Goal: Task Accomplishment & Management: Manage account settings

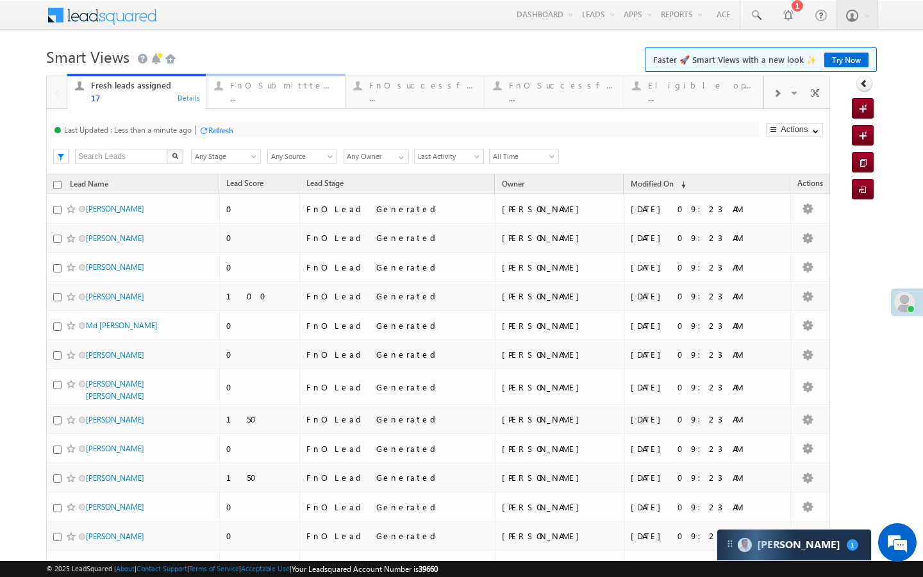
click at [260, 95] on div "..." at bounding box center [283, 98] width 107 height 10
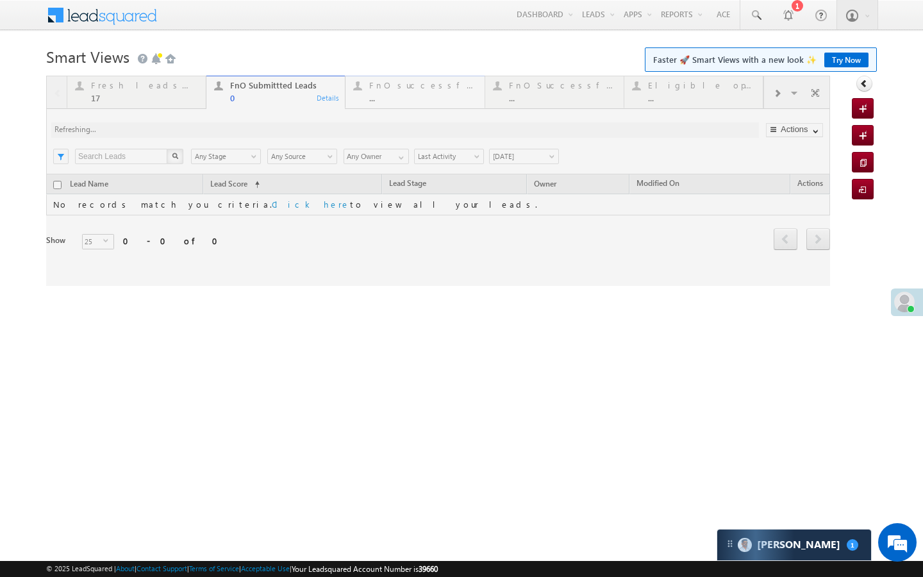
click at [392, 94] on div "..." at bounding box center [422, 98] width 107 height 10
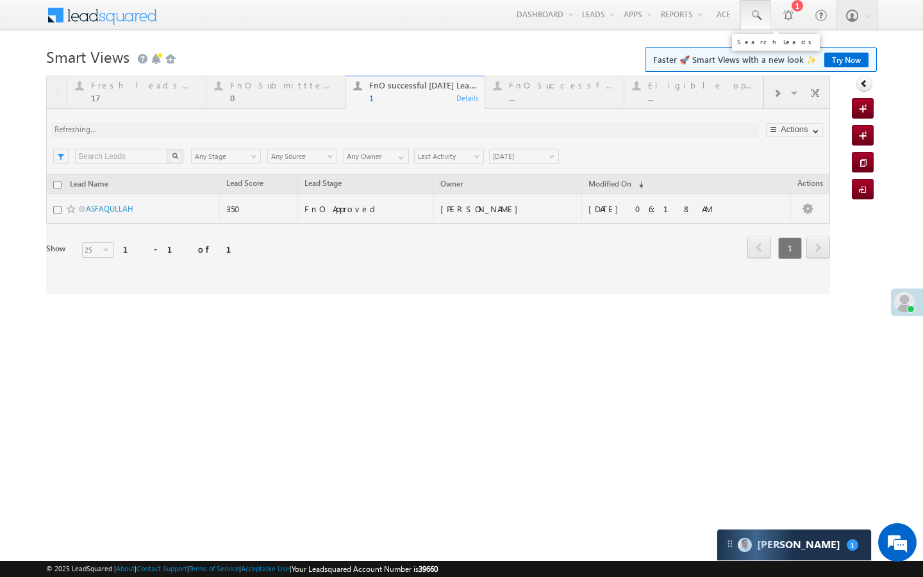
click at [754, 15] on span at bounding box center [755, 15] width 13 height 13
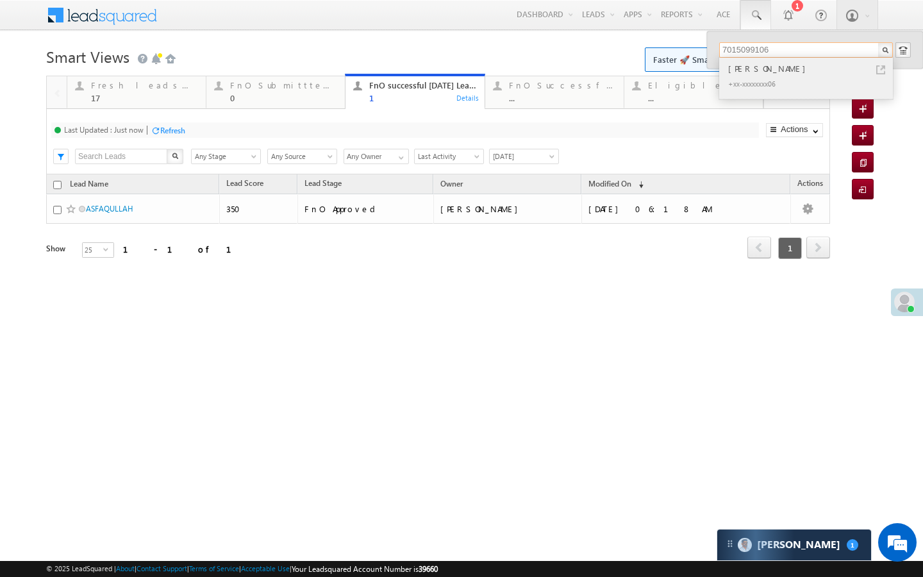
type input "7015099106"
click at [879, 70] on link at bounding box center [880, 69] width 9 height 9
drag, startPoint x: 265, startPoint y: 89, endPoint x: 228, endPoint y: 138, distance: 61.4
click at [265, 89] on div "FnO Submittted Leads" at bounding box center [283, 85] width 107 height 10
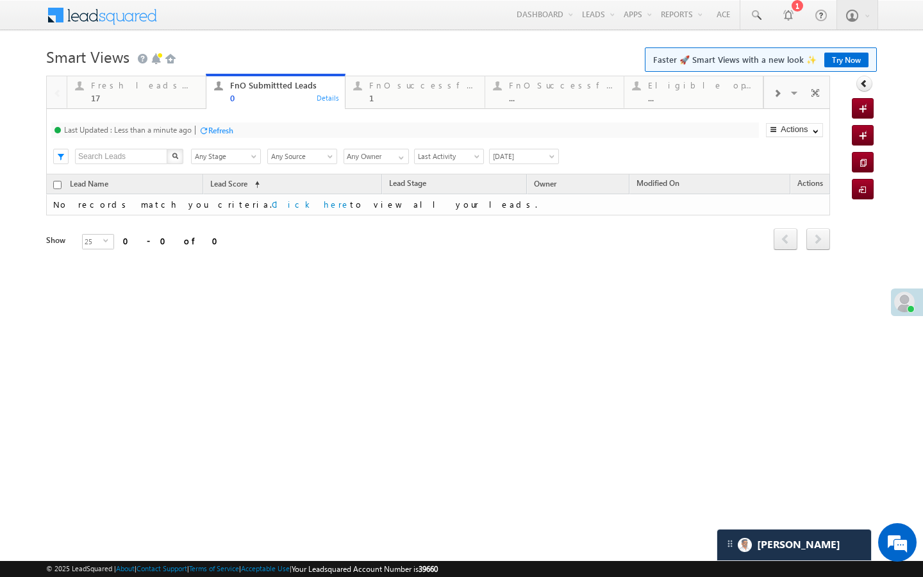
click at [219, 133] on div "Refresh" at bounding box center [220, 131] width 25 height 10
click at [189, 109] on div "Last Updated : Just now Refresh Refreshing... Search X Lead Stage Any Stage Any…" at bounding box center [438, 141] width 784 height 65
click at [417, 102] on div "1" at bounding box center [422, 98] width 107 height 10
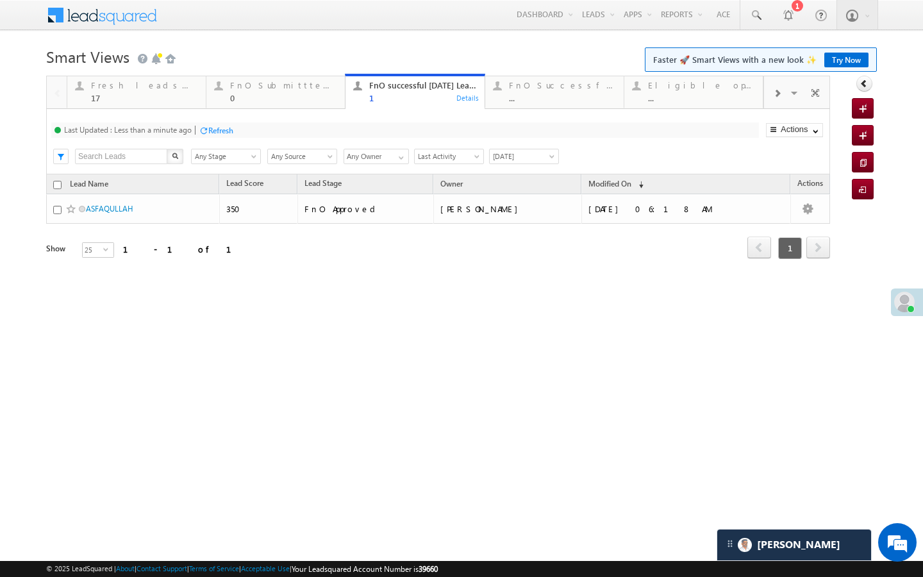
click at [215, 134] on div "Refresh" at bounding box center [220, 131] width 25 height 10
click at [284, 94] on div "0" at bounding box center [283, 98] width 107 height 10
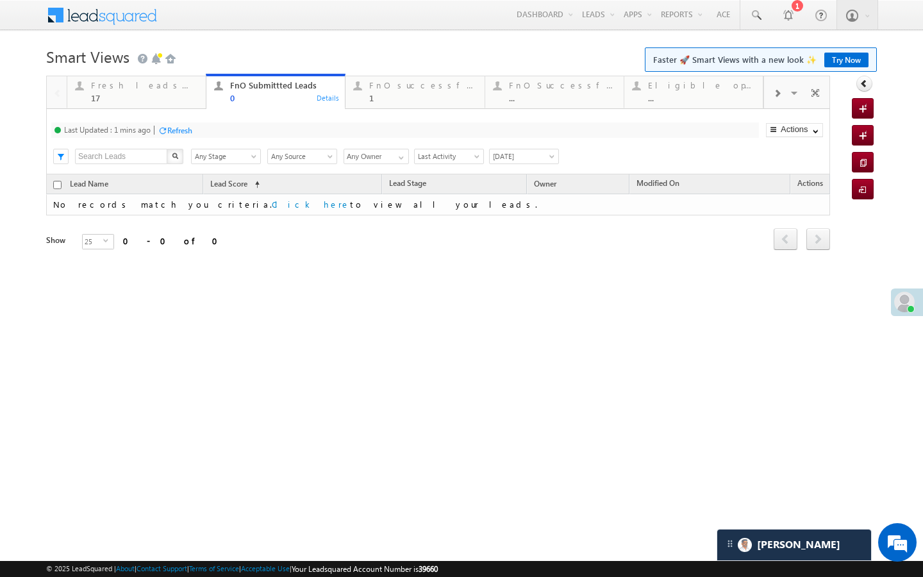
click at [188, 133] on div "Refresh" at bounding box center [179, 131] width 25 height 10
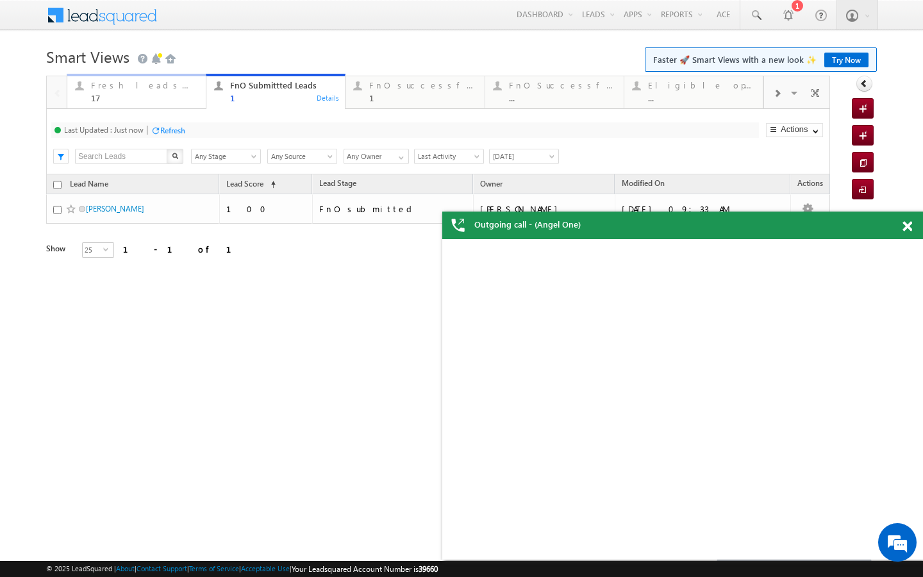
click at [176, 94] on div "17" at bounding box center [144, 98] width 107 height 10
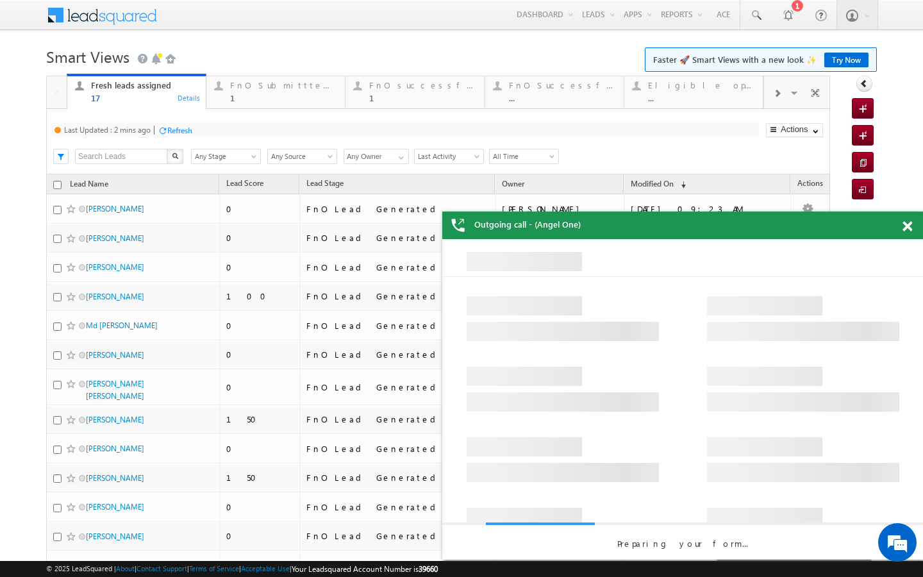
click at [186, 129] on div "Refresh" at bounding box center [179, 131] width 25 height 10
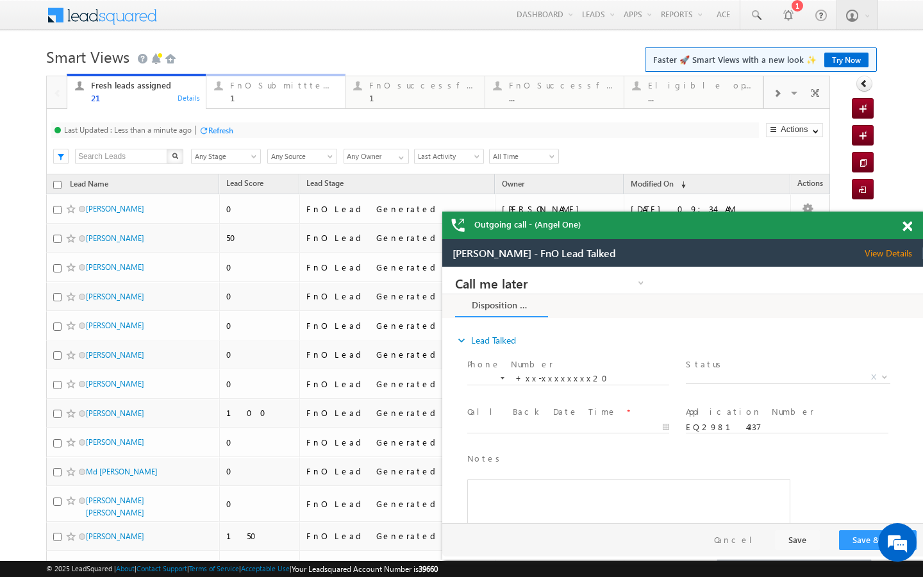
drag, startPoint x: 249, startPoint y: 85, endPoint x: 232, endPoint y: 100, distance: 22.2
click at [249, 85] on div "FnO Submittted Leads" at bounding box center [283, 85] width 107 height 10
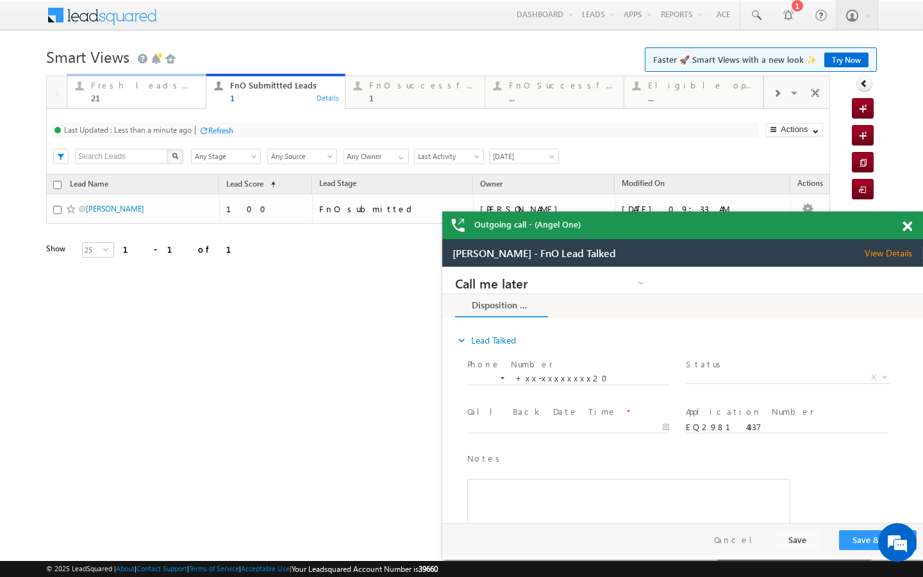
click at [172, 92] on div "Fresh leads assigned 21" at bounding box center [144, 90] width 107 height 25
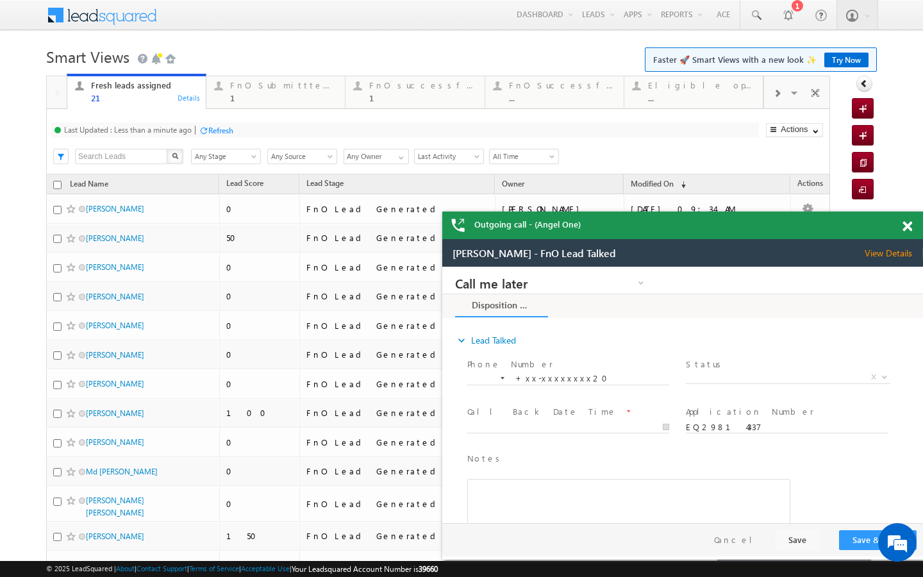
click at [218, 127] on div "Refresh" at bounding box center [220, 131] width 25 height 10
click at [272, 87] on div "FnO Submittted Leads" at bounding box center [283, 85] width 107 height 10
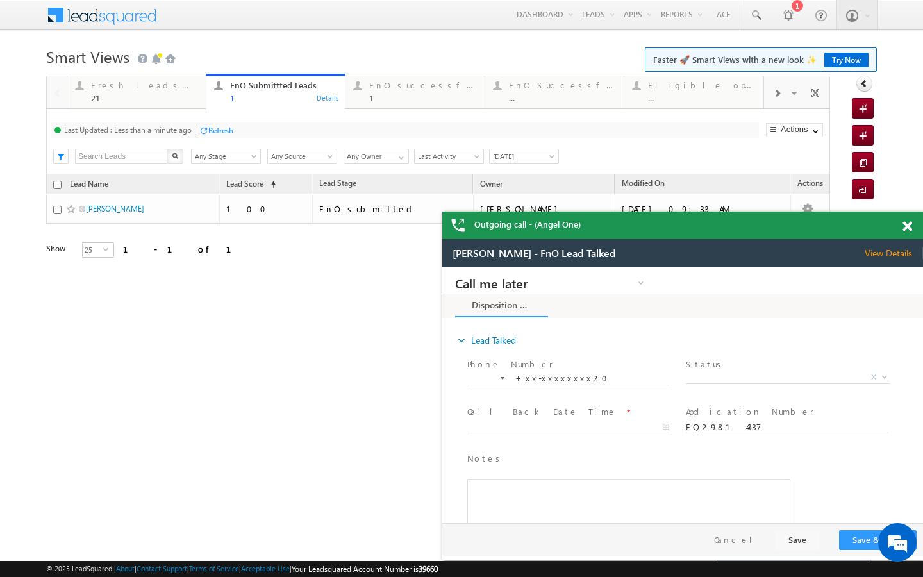
click at [214, 128] on div "Refresh" at bounding box center [220, 131] width 25 height 10
click at [201, 87] on div "Fresh leads assigned 21 Details" at bounding box center [137, 90] width 136 height 25
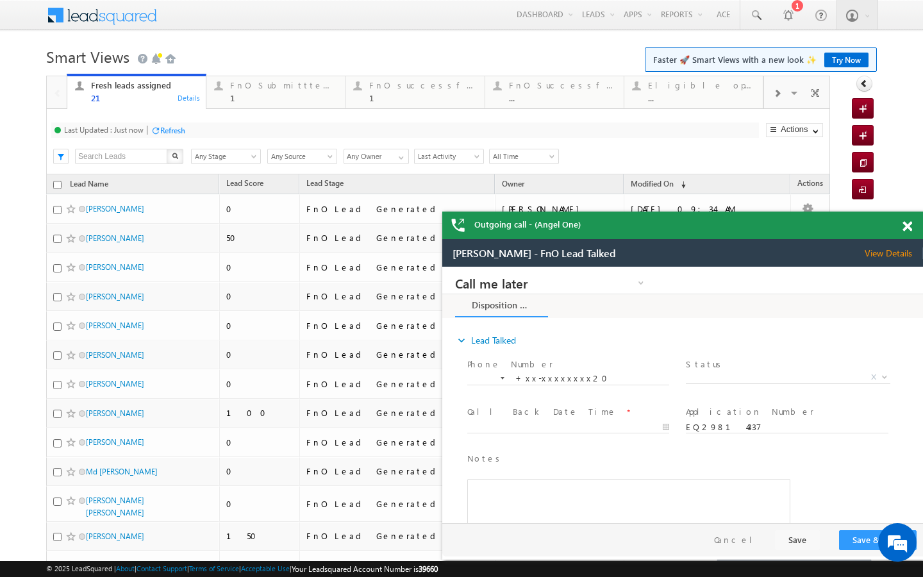
click at [173, 128] on div "Refresh" at bounding box center [172, 131] width 25 height 10
click at [243, 108] on link "FnO Submittted Leads 1 Details" at bounding box center [276, 91] width 140 height 35
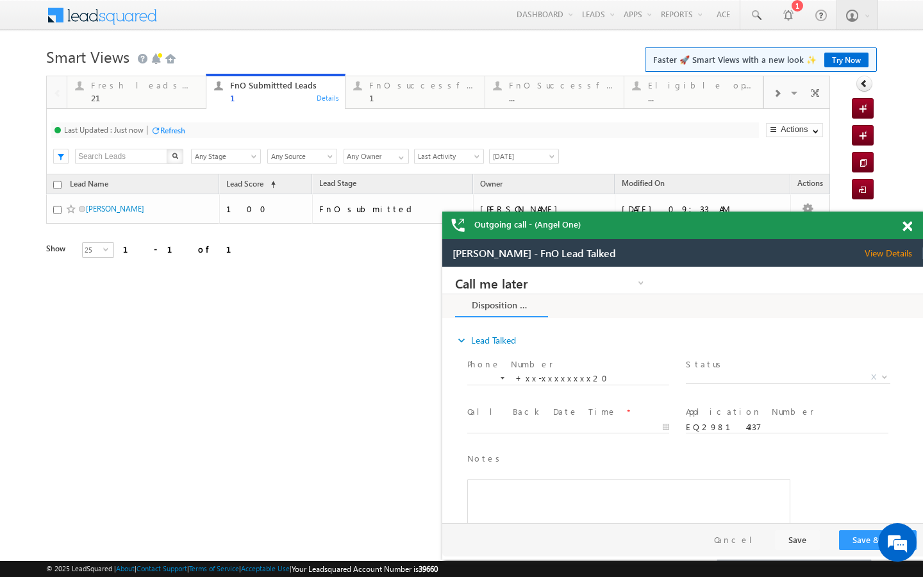
click at [144, 133] on div "Last Updated : Just now" at bounding box center [103, 130] width 79 height 10
click at [205, 130] on div at bounding box center [204, 131] width 10 height 10
click at [179, 101] on div "21" at bounding box center [144, 98] width 107 height 10
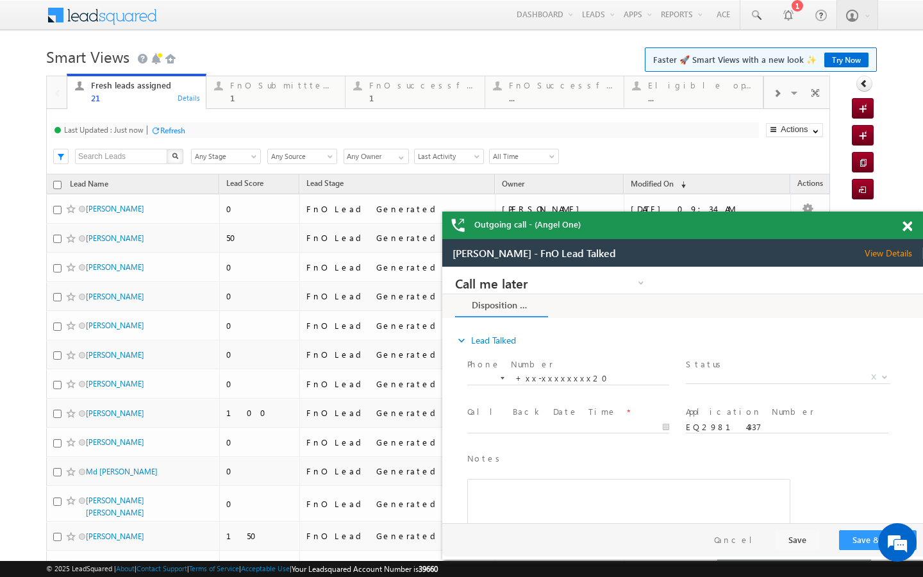
click at [185, 128] on div "Refresh" at bounding box center [172, 131] width 25 height 10
click at [285, 94] on div "1" at bounding box center [283, 98] width 107 height 10
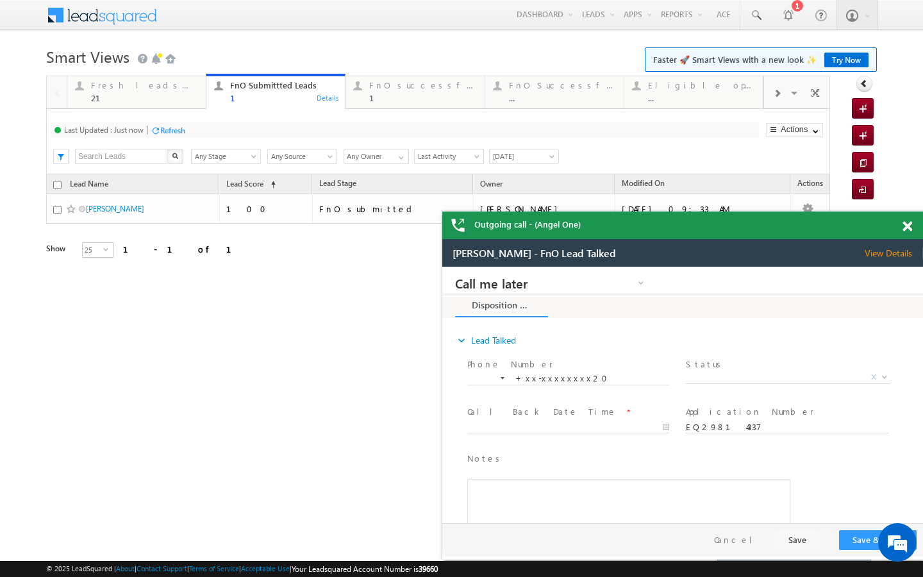
click at [180, 134] on div "Refresh" at bounding box center [172, 131] width 25 height 10
click at [182, 85] on div "Fresh leads assigned" at bounding box center [144, 85] width 107 height 10
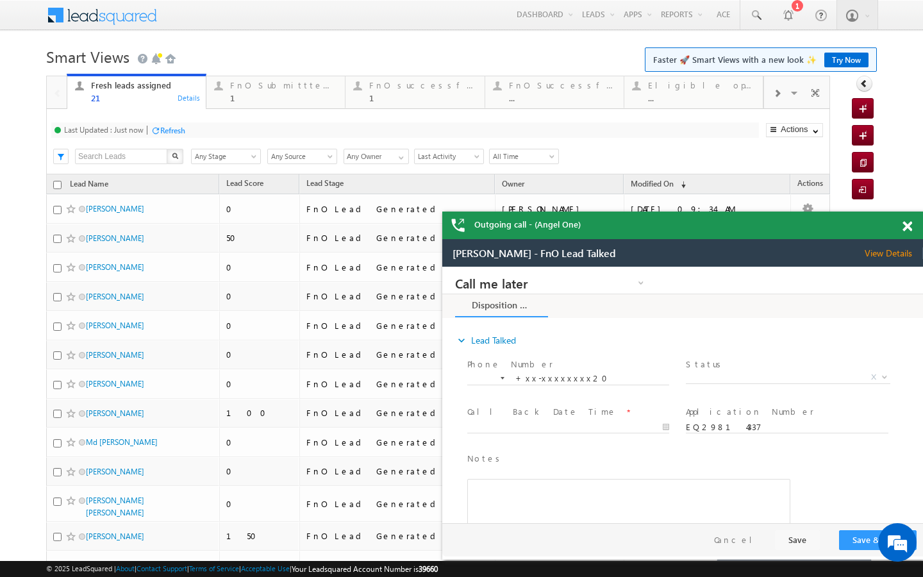
click at [172, 128] on div "Refresh" at bounding box center [172, 131] width 25 height 10
click at [177, 137] on div "Last Updated : Just now Refresh Refreshing..." at bounding box center [404, 129] width 707 height 15
click at [182, 128] on div "Refresh" at bounding box center [172, 131] width 25 height 10
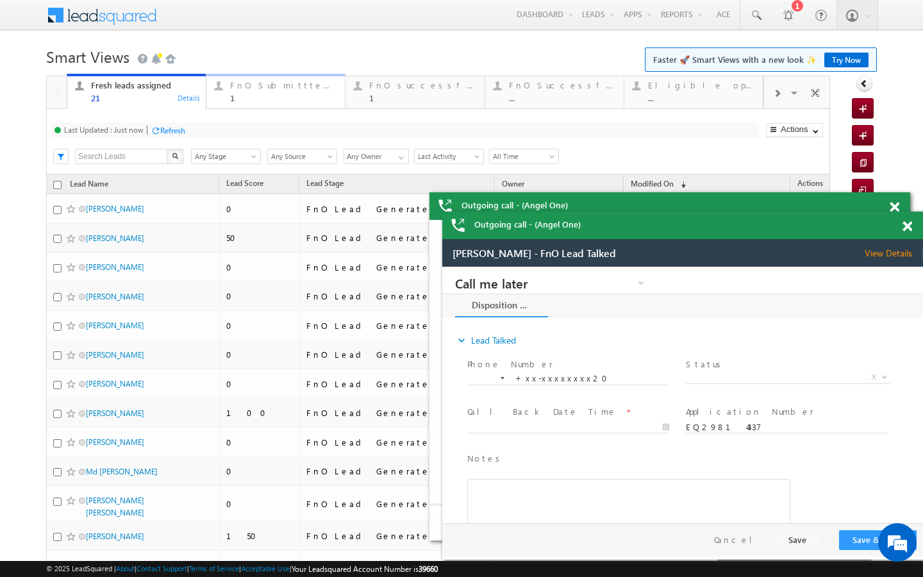
drag, startPoint x: 269, startPoint y: 88, endPoint x: 214, endPoint y: 132, distance: 70.7
click at [269, 88] on div "FnO Submittted Leads" at bounding box center [283, 85] width 107 height 10
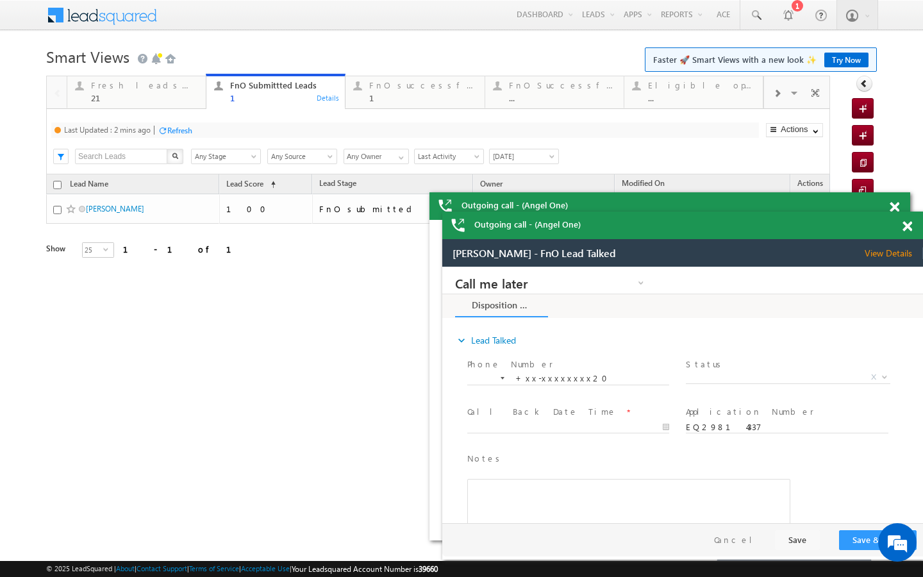
click at [190, 132] on div "Refresh" at bounding box center [179, 131] width 25 height 10
click at [164, 99] on div "21" at bounding box center [144, 98] width 107 height 10
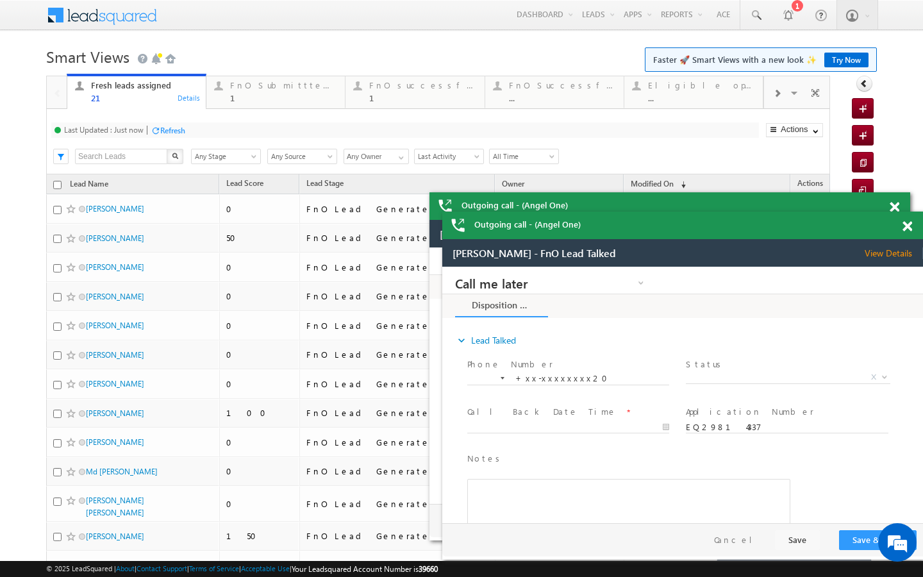
click at [181, 131] on div "Refresh" at bounding box center [172, 131] width 25 height 10
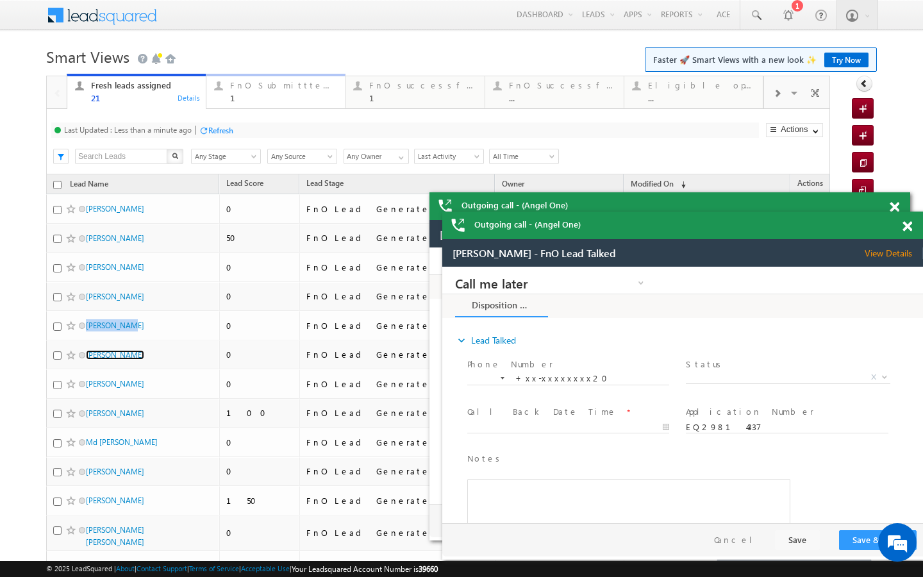
click at [243, 101] on div "1" at bounding box center [283, 98] width 107 height 10
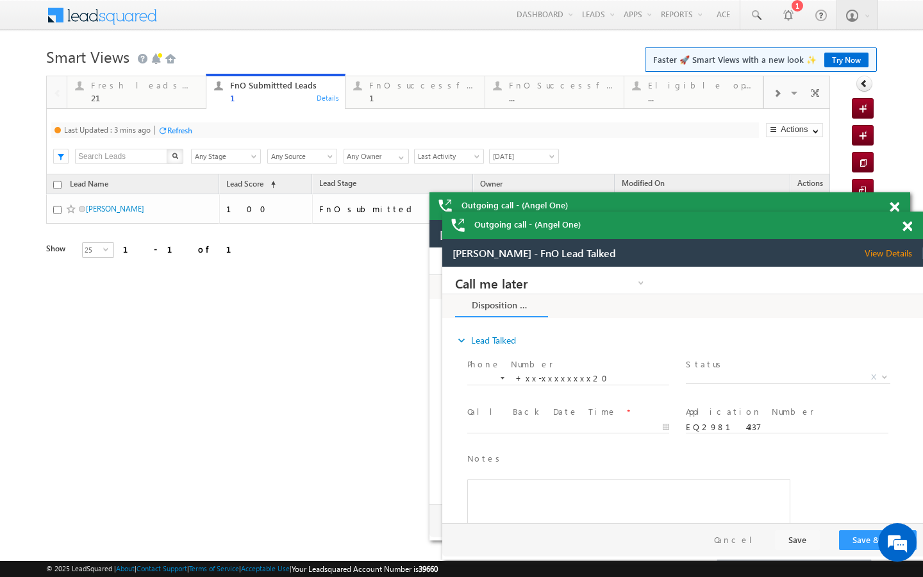
click at [181, 128] on div "Refresh" at bounding box center [179, 131] width 25 height 10
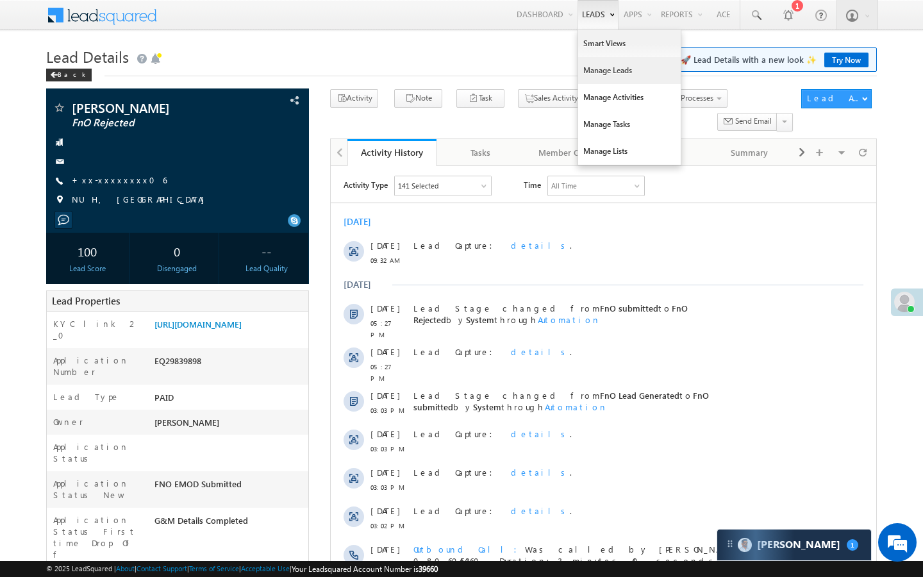
click at [588, 69] on link "Manage Leads" at bounding box center [629, 70] width 103 height 27
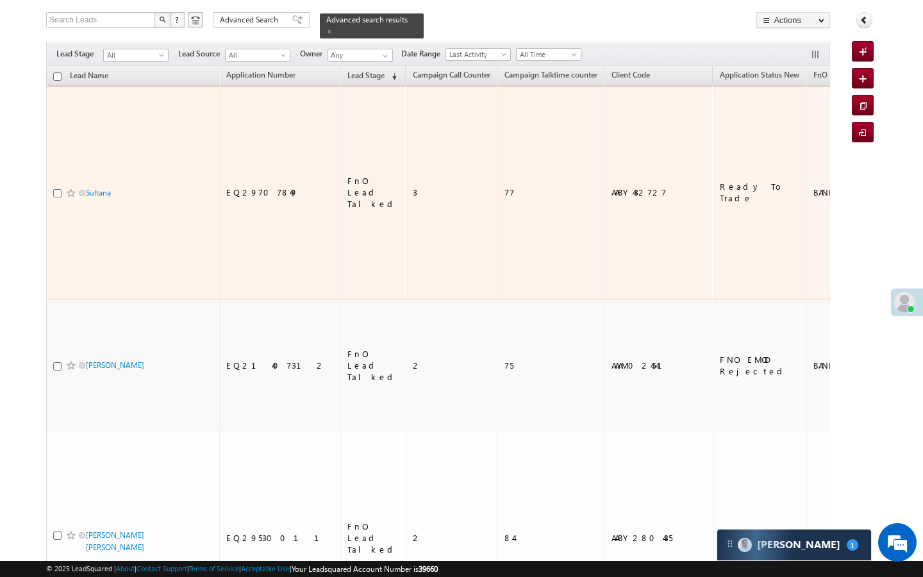
scroll to position [51, 0]
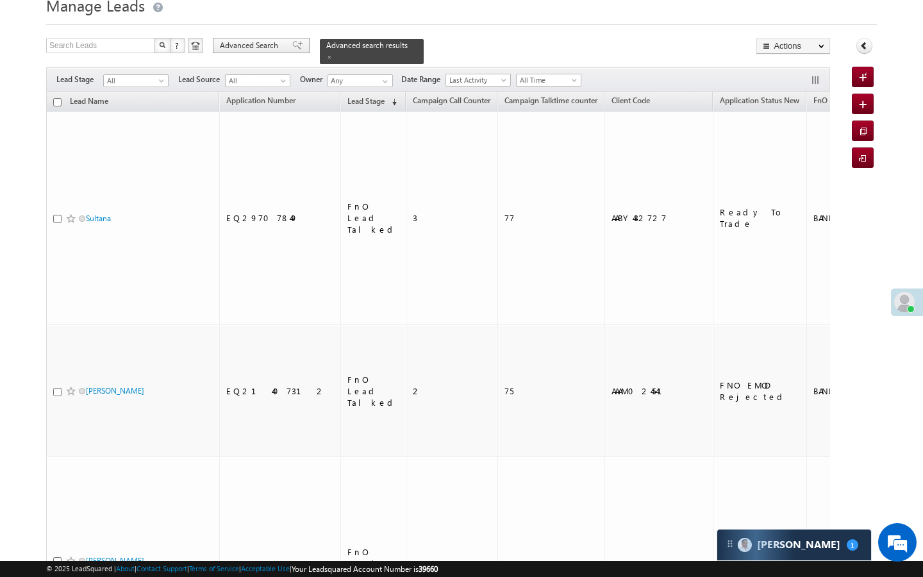
click at [268, 53] on div "Advanced Search" at bounding box center [261, 45] width 97 height 15
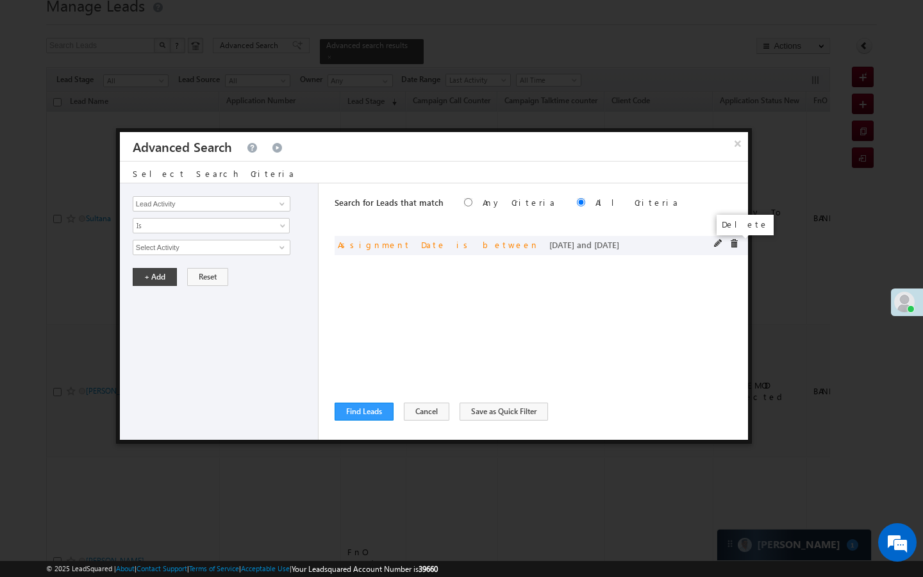
click at [734, 245] on span at bounding box center [733, 243] width 9 height 9
click at [225, 210] on input "Lead Activity" at bounding box center [212, 203] width 158 height 15
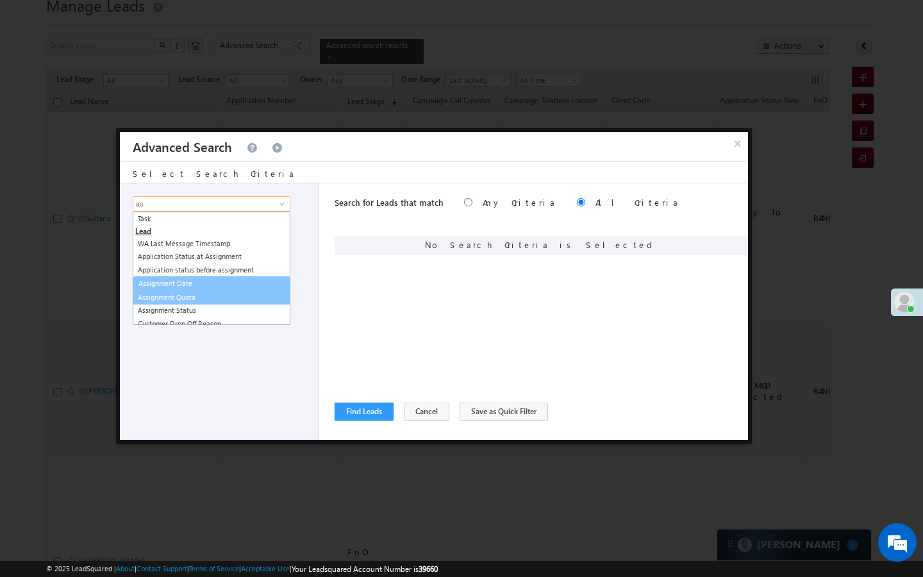
click at [192, 285] on link "Assignment Date" at bounding box center [211, 283] width 156 height 15
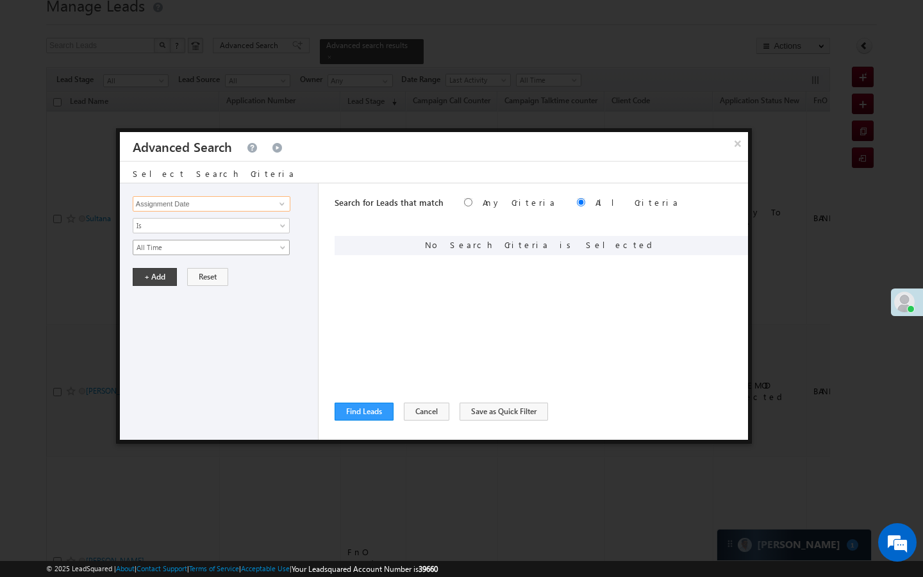
type input "Assignment Date"
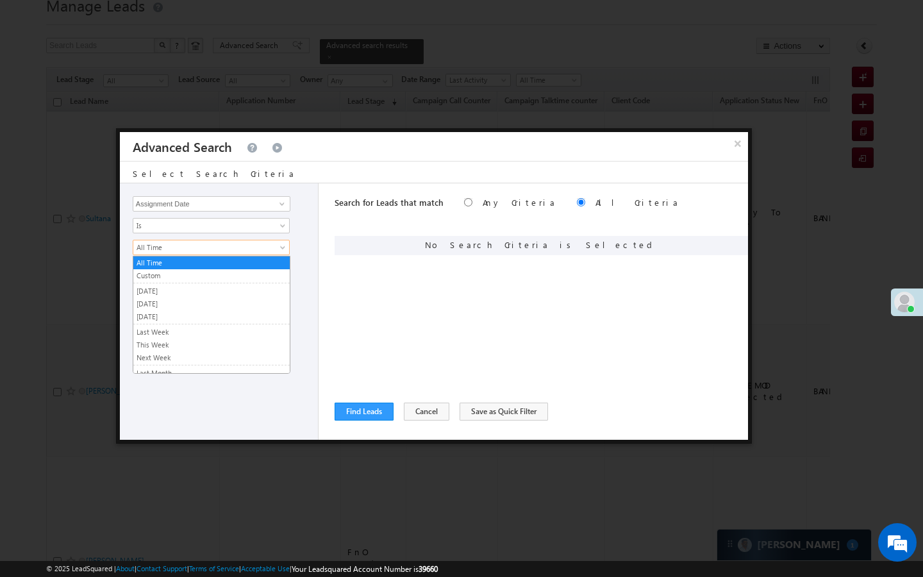
click at [184, 249] on span "All Time" at bounding box center [202, 248] width 139 height 12
click at [158, 290] on link "[DATE]" at bounding box center [211, 291] width 156 height 12
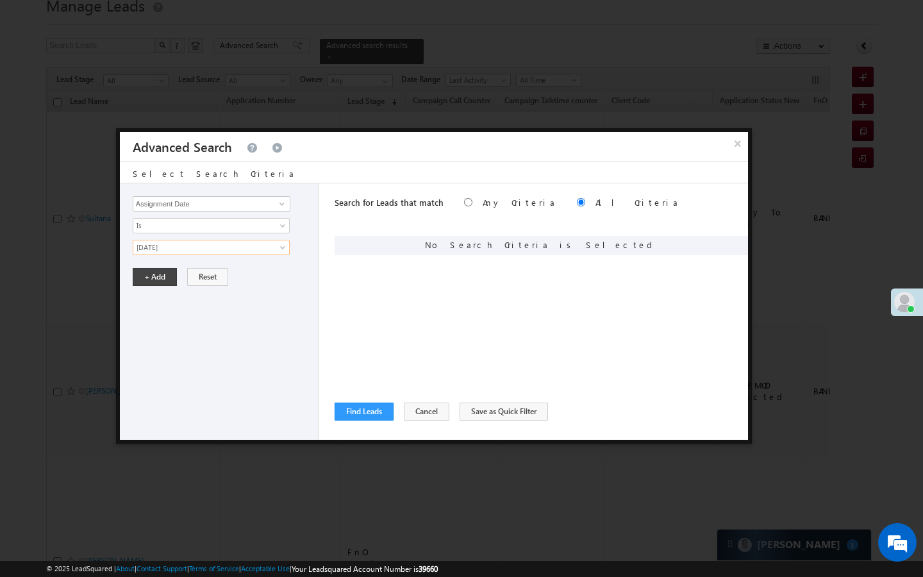
click at [158, 267] on div "Lead Activity Task Sales Group Prospect Id WA Last Message Timestamp 4th Day Di…" at bounding box center [219, 311] width 199 height 256
click at [158, 272] on button "+ Add" at bounding box center [155, 277] width 44 height 18
click at [372, 409] on button "Find Leads" at bounding box center [363, 411] width 59 height 18
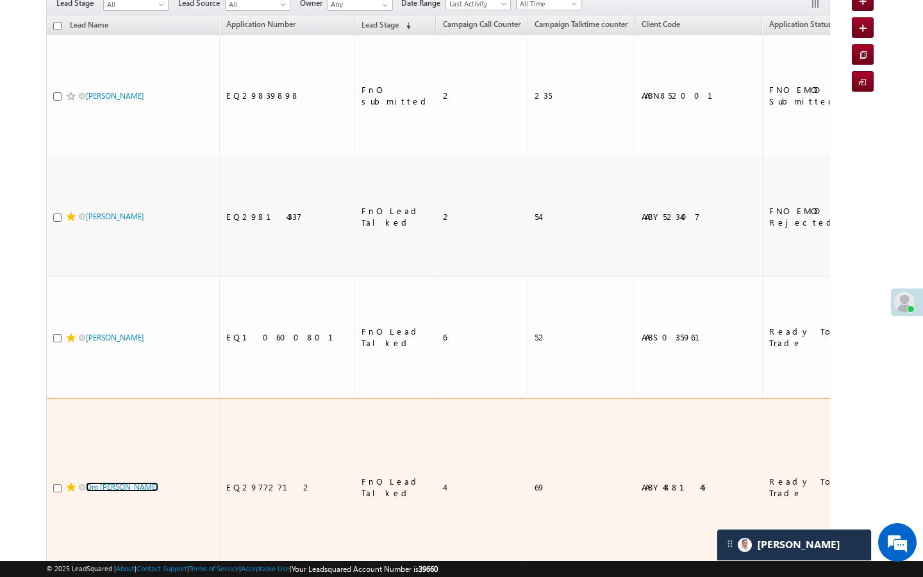
scroll to position [128, 0]
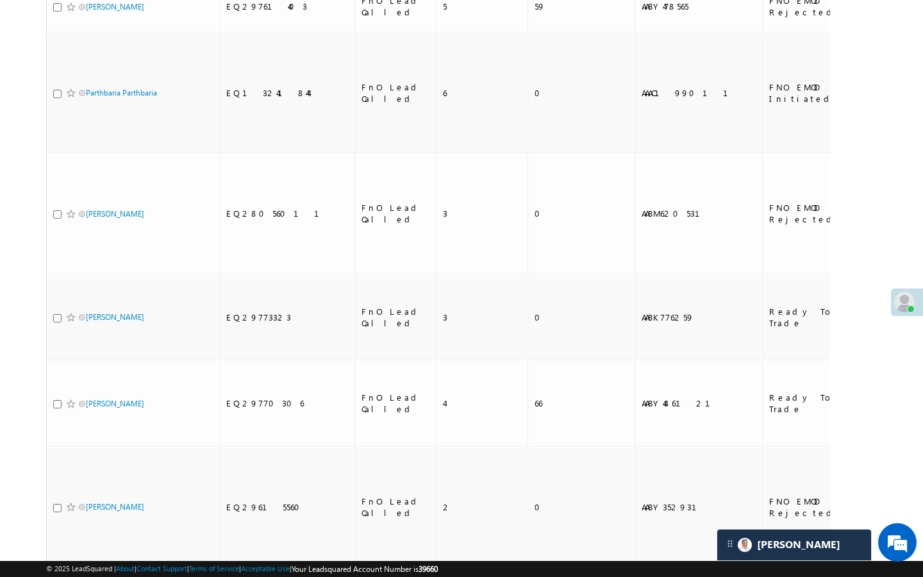
scroll to position [0, 0]
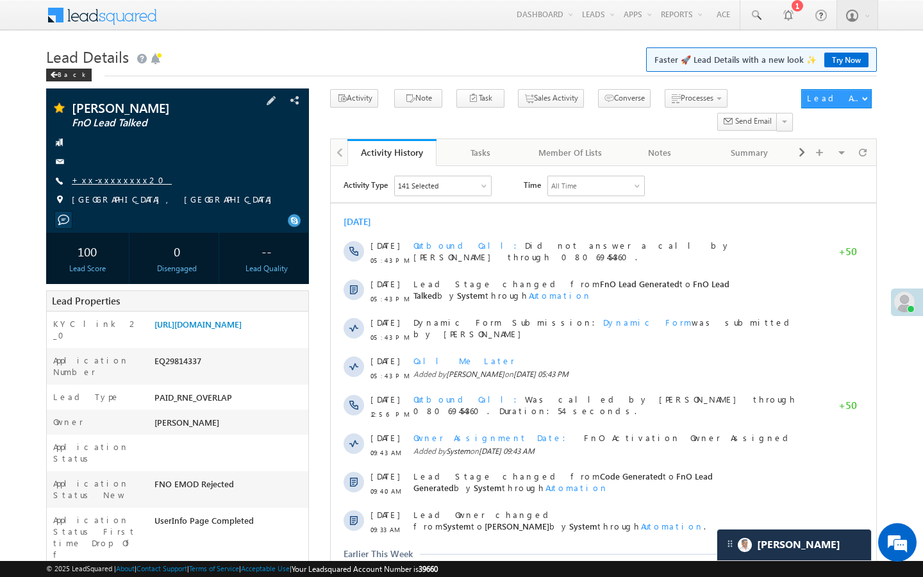
click at [117, 178] on link "+xx-xxxxxxxx20" at bounding box center [122, 179] width 100 height 11
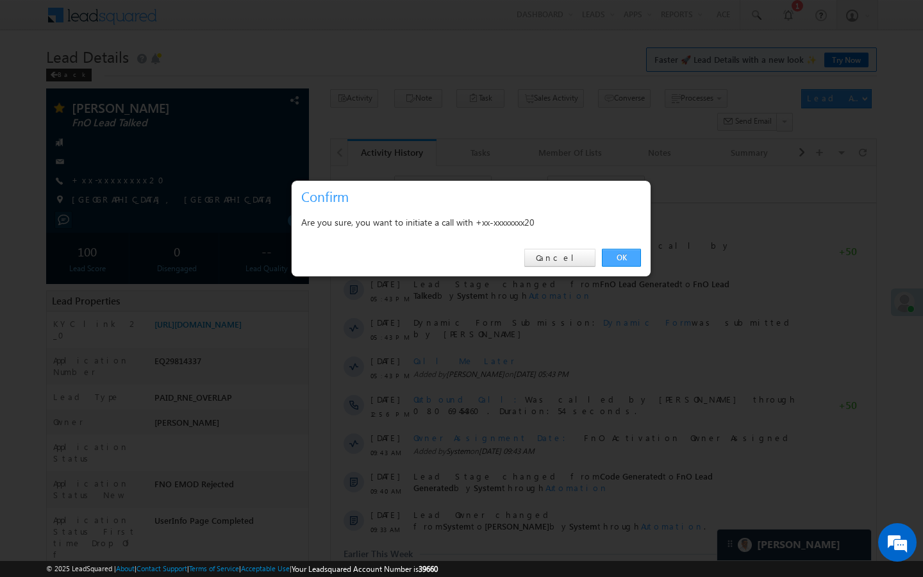
click at [623, 254] on link "OK" at bounding box center [621, 258] width 39 height 18
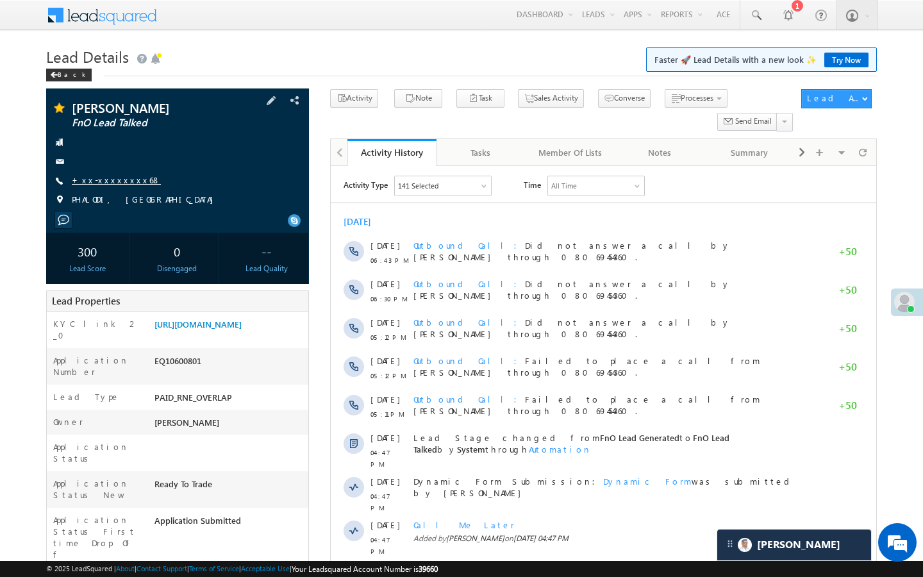
click at [108, 177] on link "+xx-xxxxxxxx68" at bounding box center [116, 179] width 89 height 11
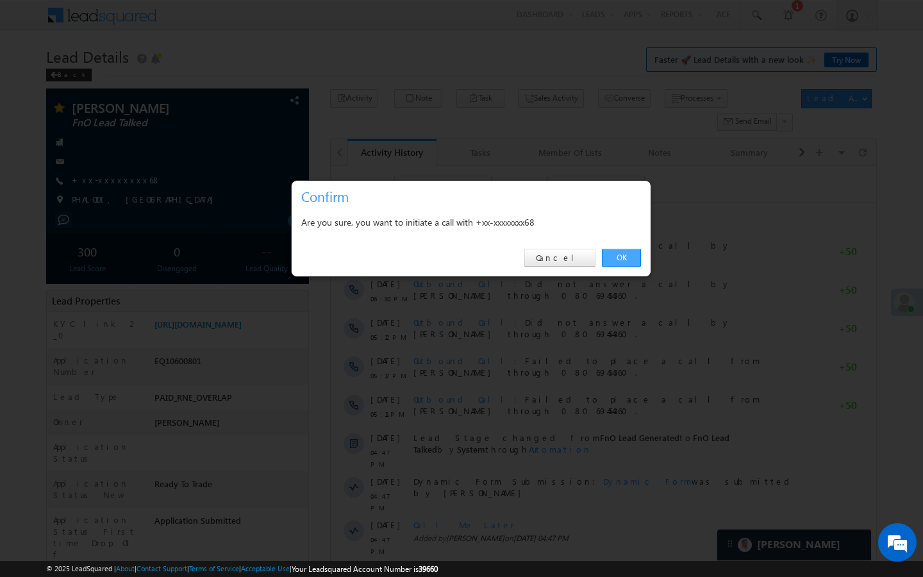
drag, startPoint x: 617, startPoint y: 251, endPoint x: 283, endPoint y: 78, distance: 376.6
click at [617, 251] on link "OK" at bounding box center [621, 258] width 39 height 18
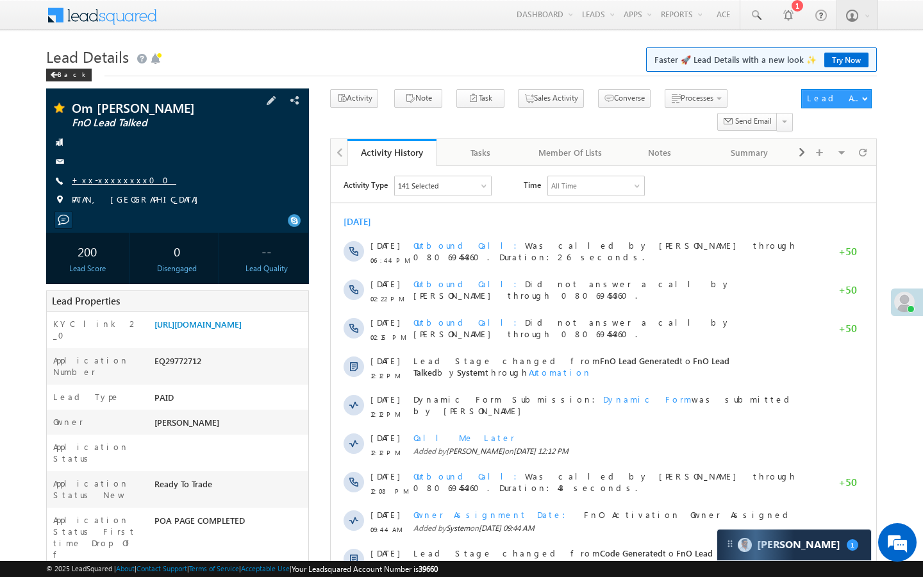
click at [106, 182] on link "+xx-xxxxxxxx00" at bounding box center [124, 179] width 104 height 11
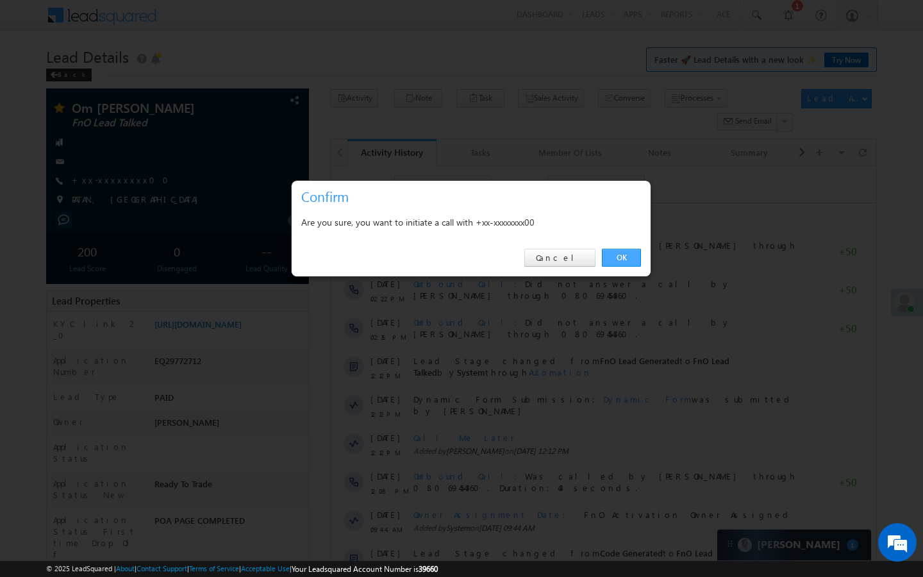
click at [631, 259] on link "OK" at bounding box center [621, 258] width 39 height 18
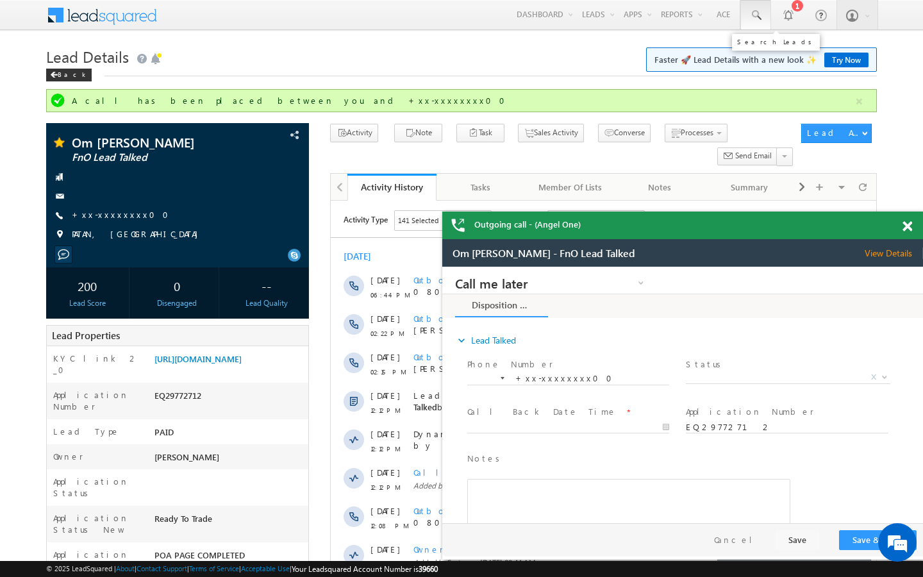
click at [758, 15] on span at bounding box center [755, 15] width 13 height 13
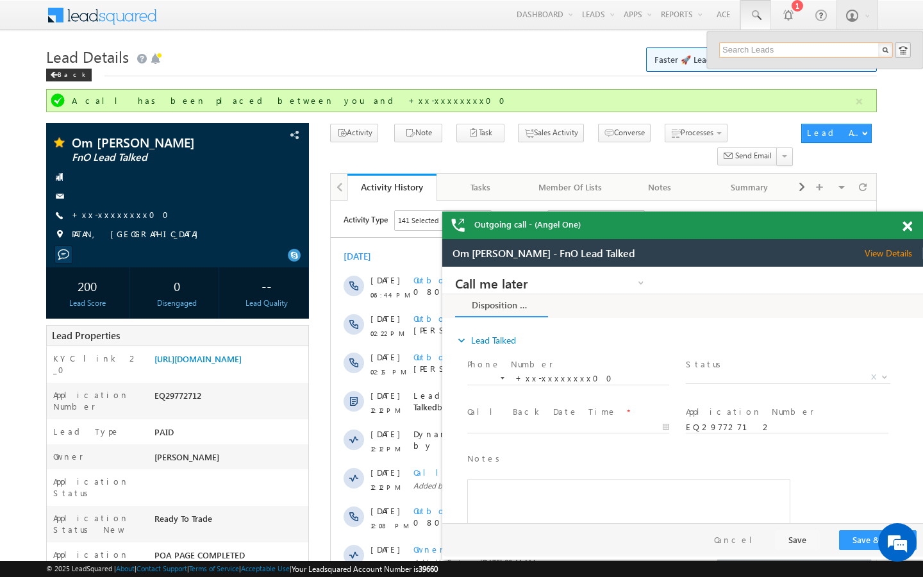
type input "8"
type input "7247493500"
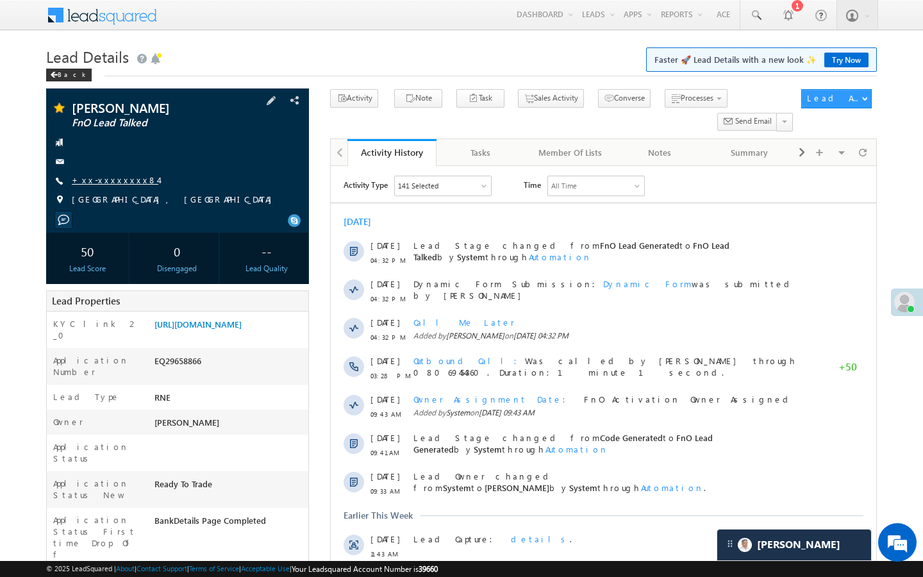
click at [124, 177] on link "+xx-xxxxxxxx84" at bounding box center [115, 179] width 87 height 11
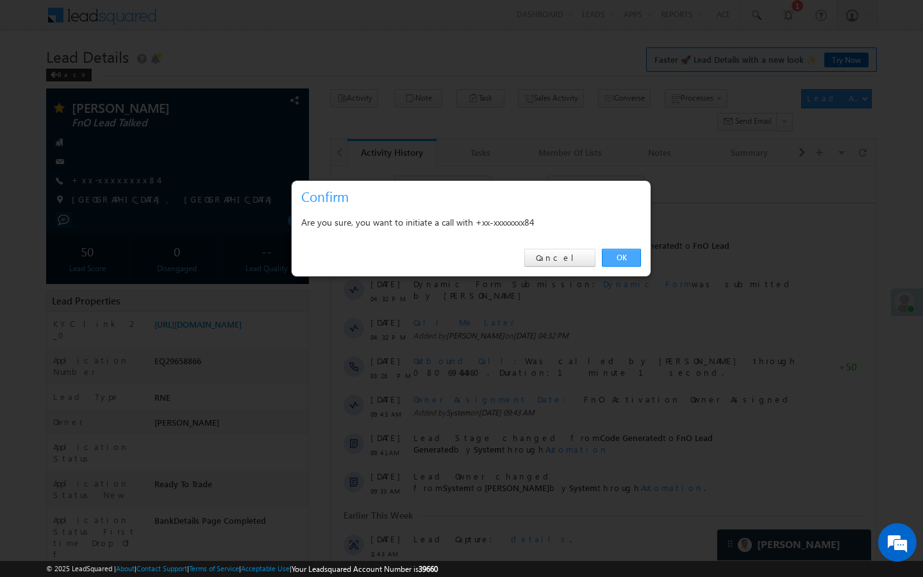
click at [620, 256] on link "OK" at bounding box center [621, 258] width 39 height 18
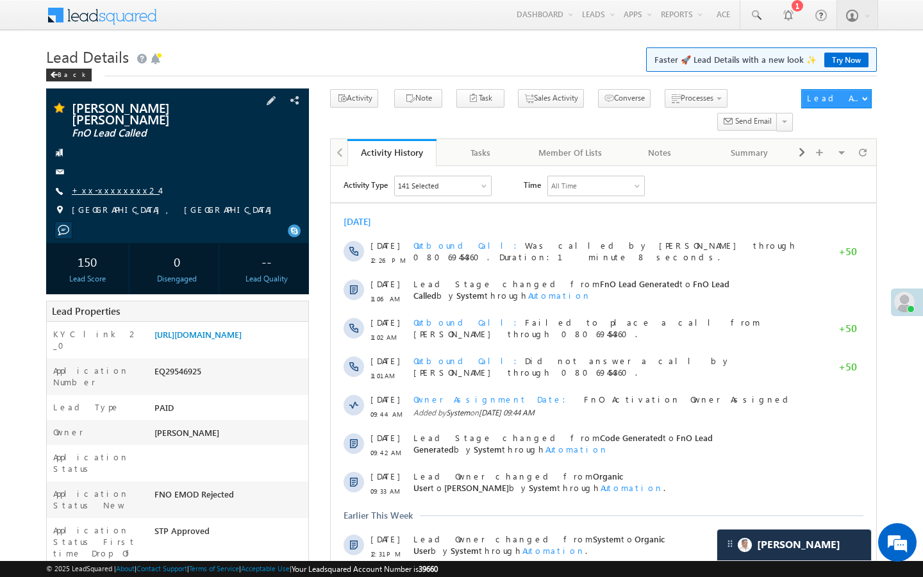
click at [113, 185] on link "+xx-xxxxxxxx24" at bounding box center [116, 190] width 88 height 11
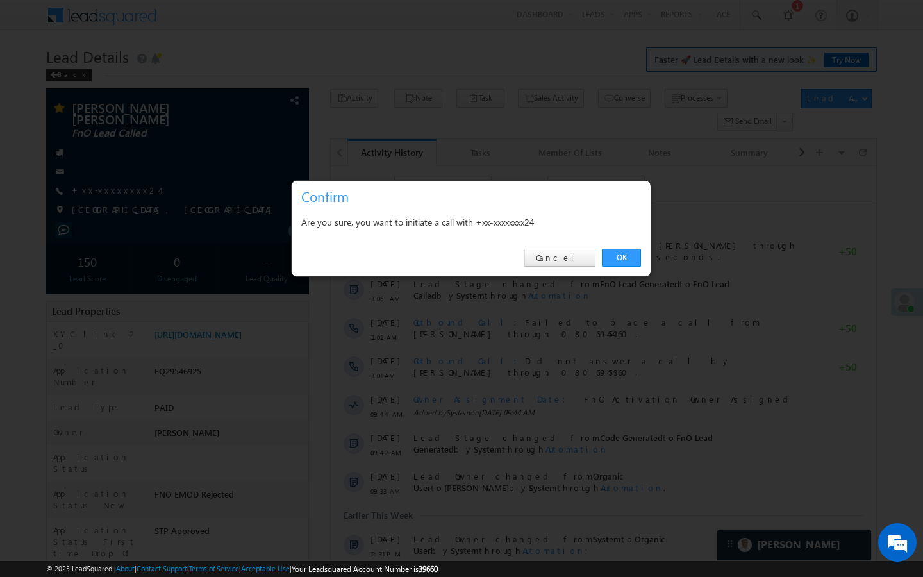
click at [615, 254] on link "OK" at bounding box center [621, 258] width 39 height 18
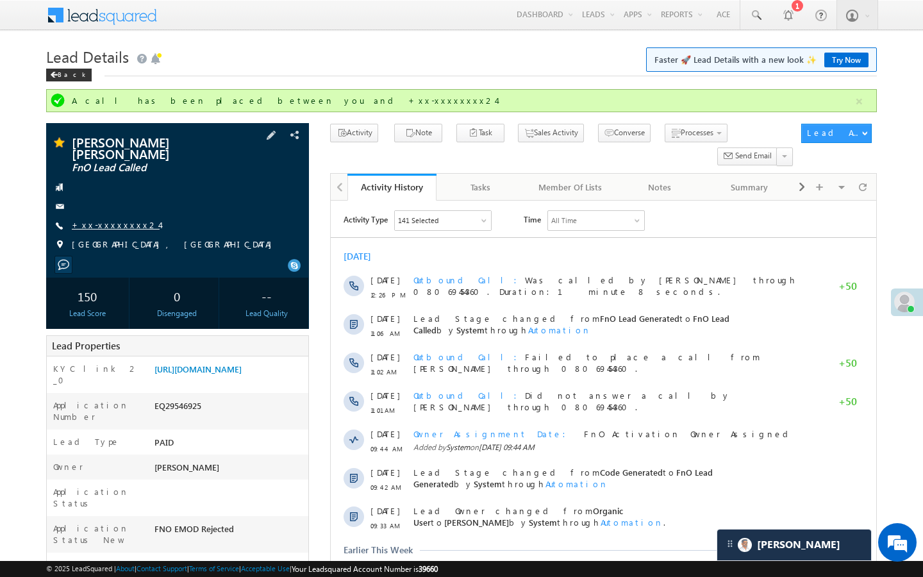
click at [106, 219] on link "+xx-xxxxxxxx24" at bounding box center [116, 224] width 88 height 11
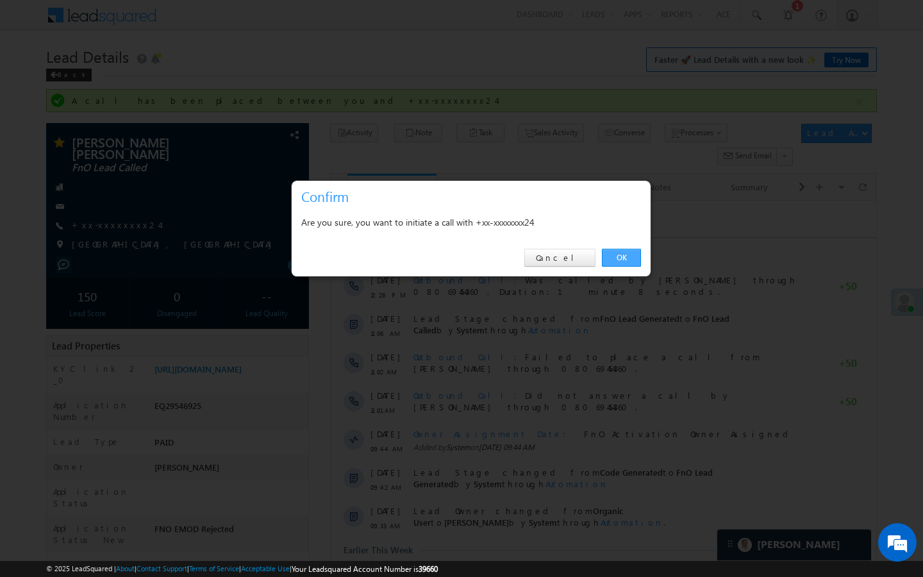
click at [619, 256] on link "OK" at bounding box center [621, 258] width 39 height 18
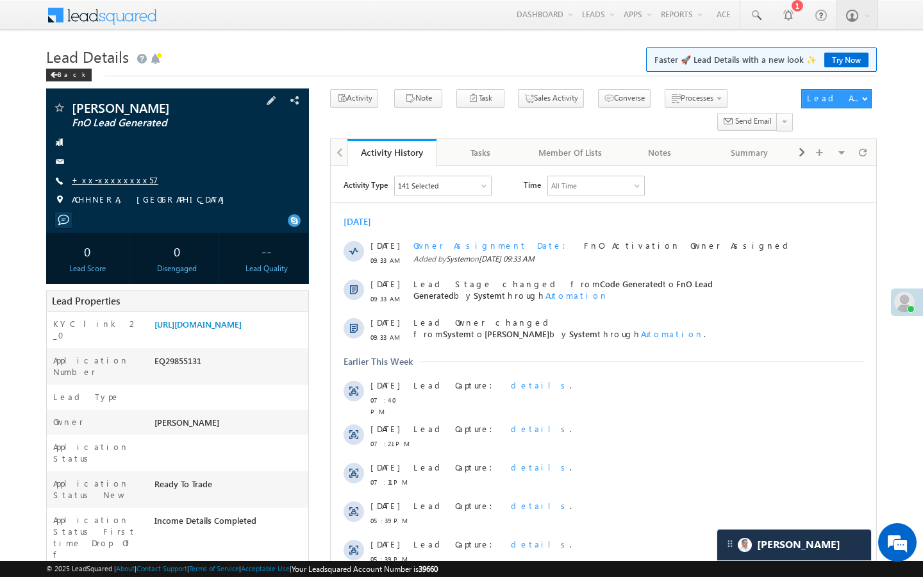
click at [128, 183] on link "+xx-xxxxxxxx57" at bounding box center [115, 179] width 87 height 11
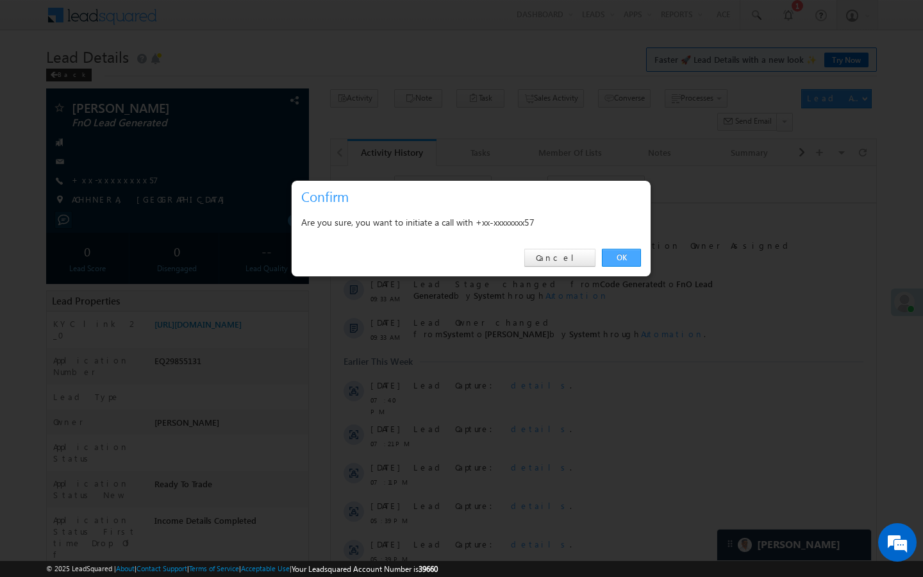
click at [625, 258] on link "OK" at bounding box center [621, 258] width 39 height 18
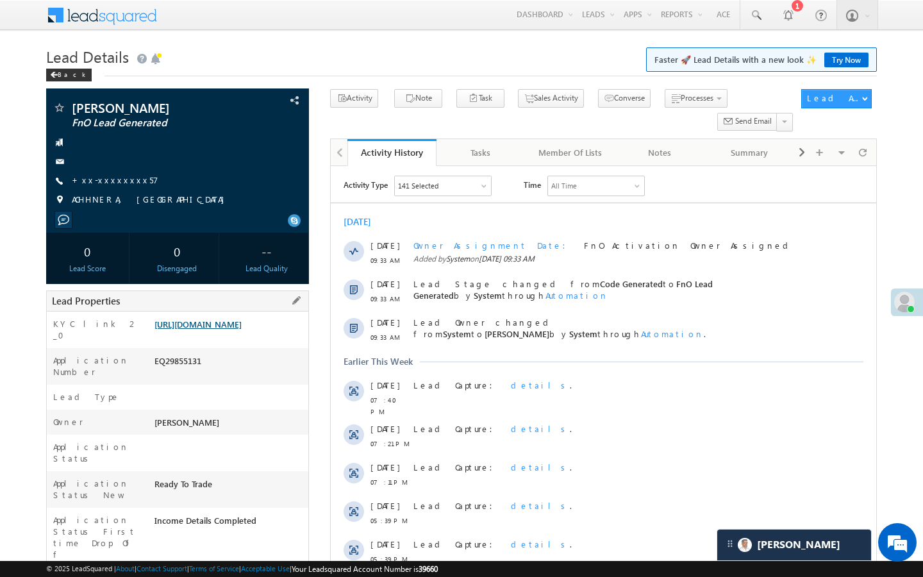
click at [242, 329] on link "[URL][DOMAIN_NAME]" at bounding box center [197, 323] width 87 height 11
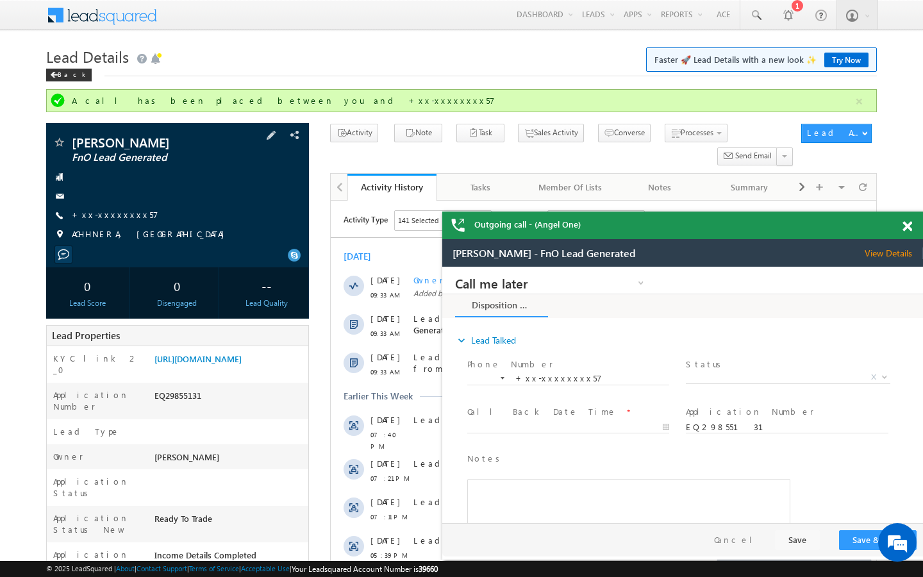
click at [110, 208] on div "Satyvir singh FnO Lead Generated +xx-xxxxxxxx57" at bounding box center [178, 191] width 250 height 111
click at [120, 210] on link "+xx-xxxxxxxx57" at bounding box center [115, 214] width 87 height 11
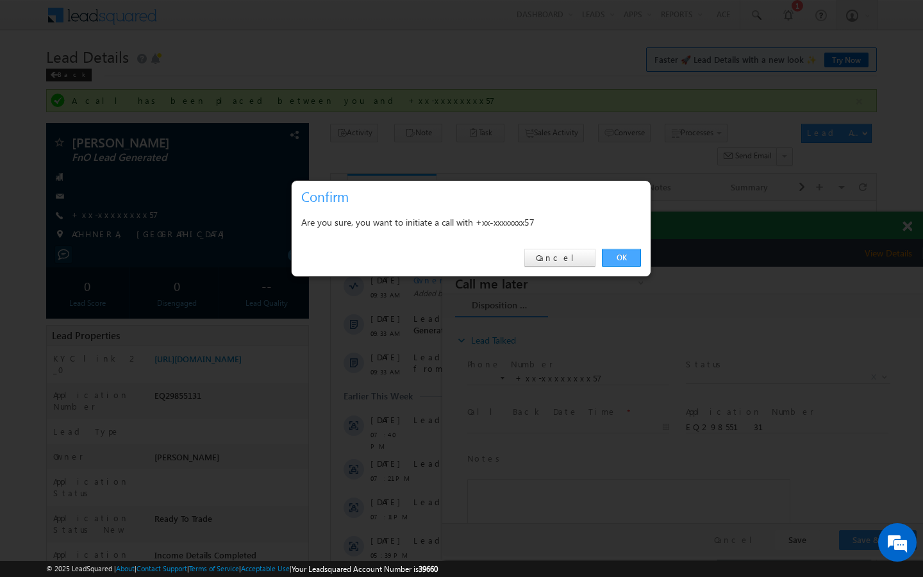
click at [622, 261] on link "OK" at bounding box center [621, 258] width 39 height 18
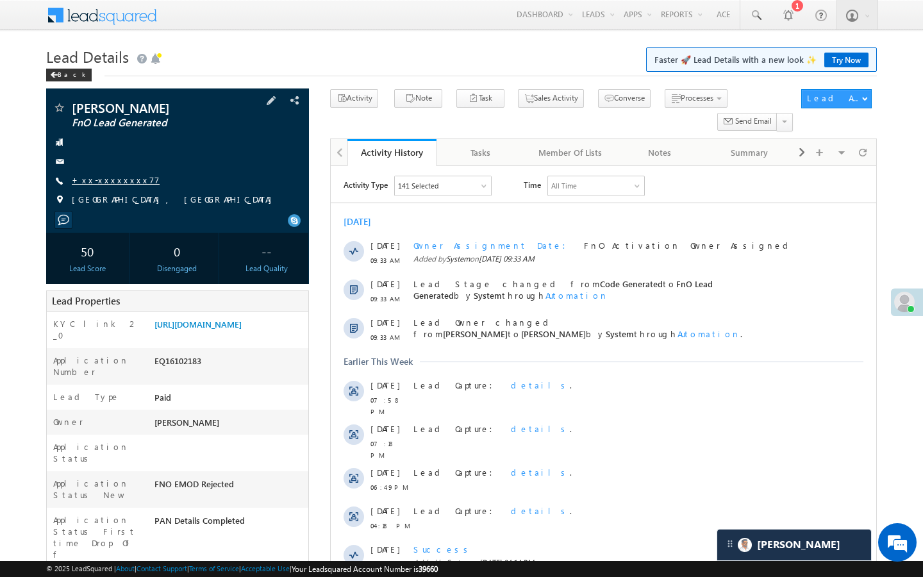
click at [113, 179] on link "+xx-xxxxxxxx77" at bounding box center [116, 179] width 88 height 11
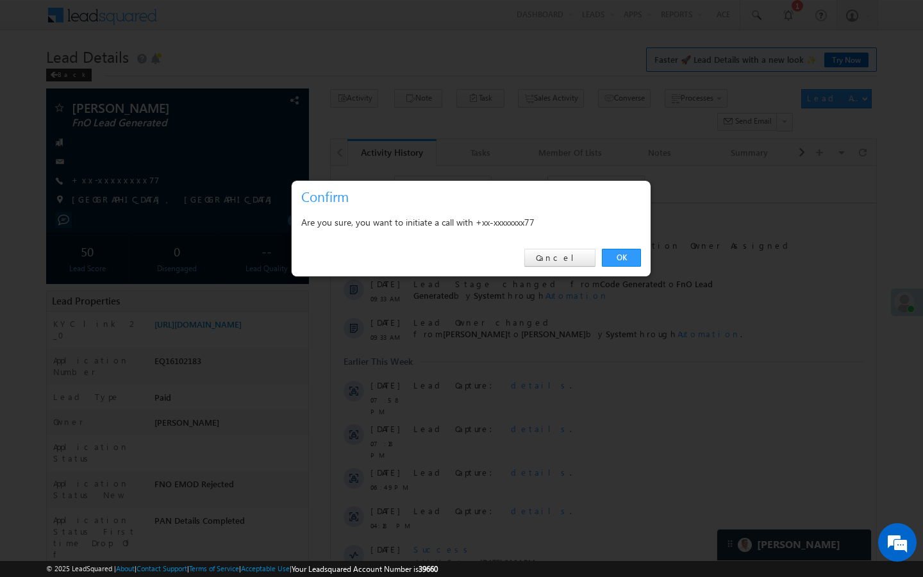
click at [207, 85] on div at bounding box center [461, 288] width 923 height 577
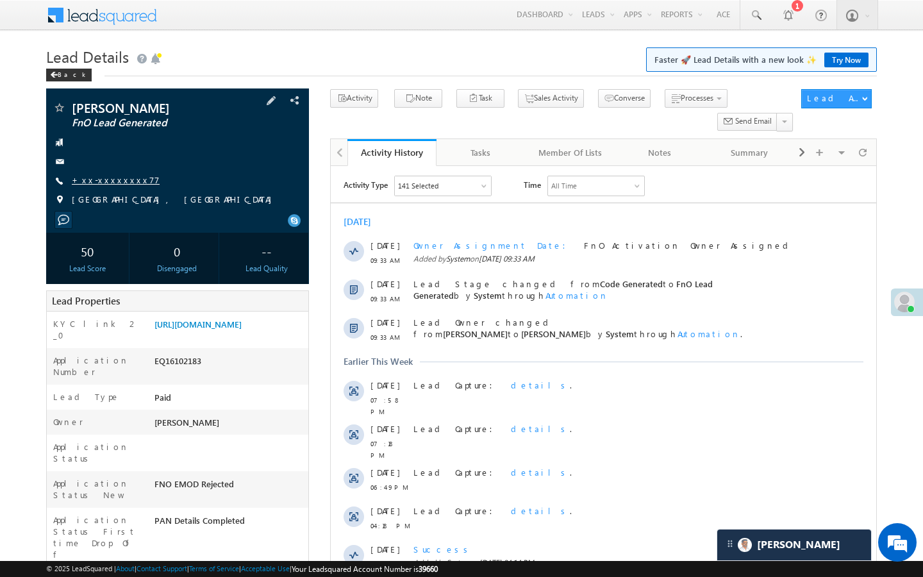
click at [113, 180] on link "+xx-xxxxxxxx77" at bounding box center [116, 179] width 88 height 11
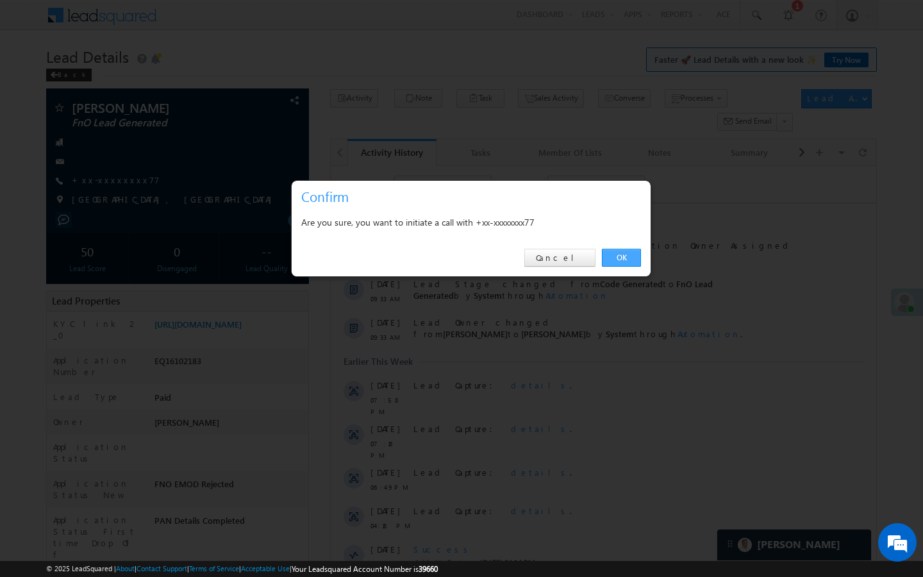
drag, startPoint x: 632, startPoint y: 255, endPoint x: 163, endPoint y: 147, distance: 480.8
click at [632, 255] on link "OK" at bounding box center [621, 258] width 39 height 18
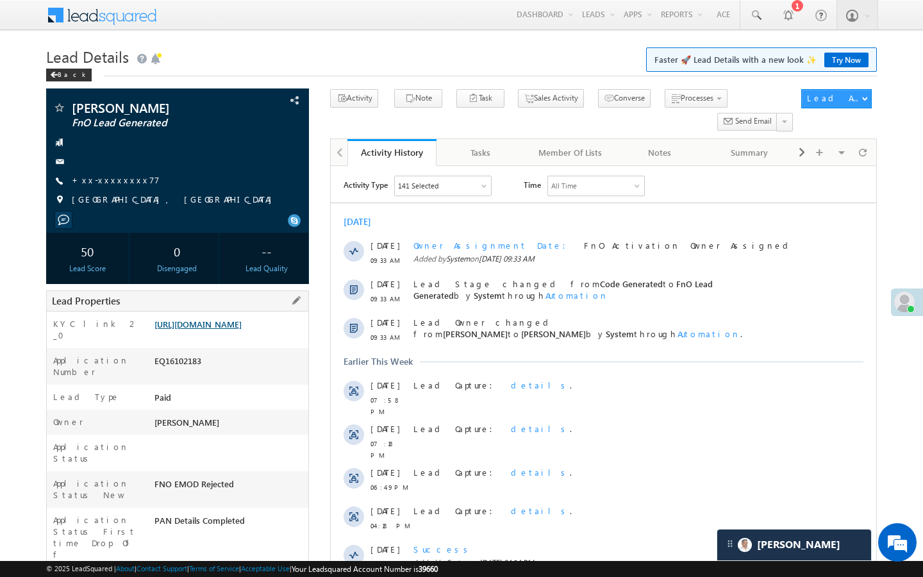
click at [242, 329] on link "https://angelbroking1-pk3em7sa.customui-test.leadsquared.com?leadId=479738f8-c3…" at bounding box center [197, 323] width 87 height 11
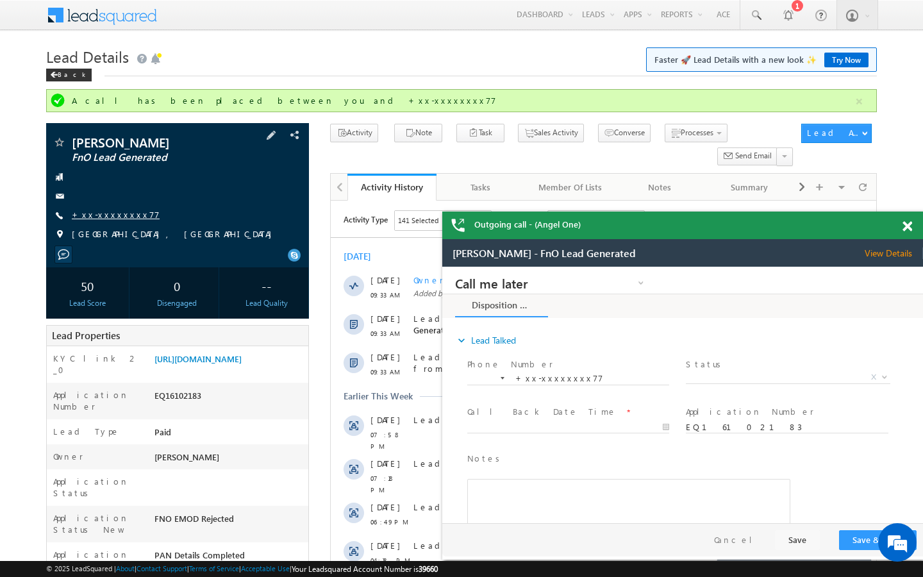
click at [108, 213] on link "+xx-xxxxxxxx77" at bounding box center [116, 214] width 88 height 11
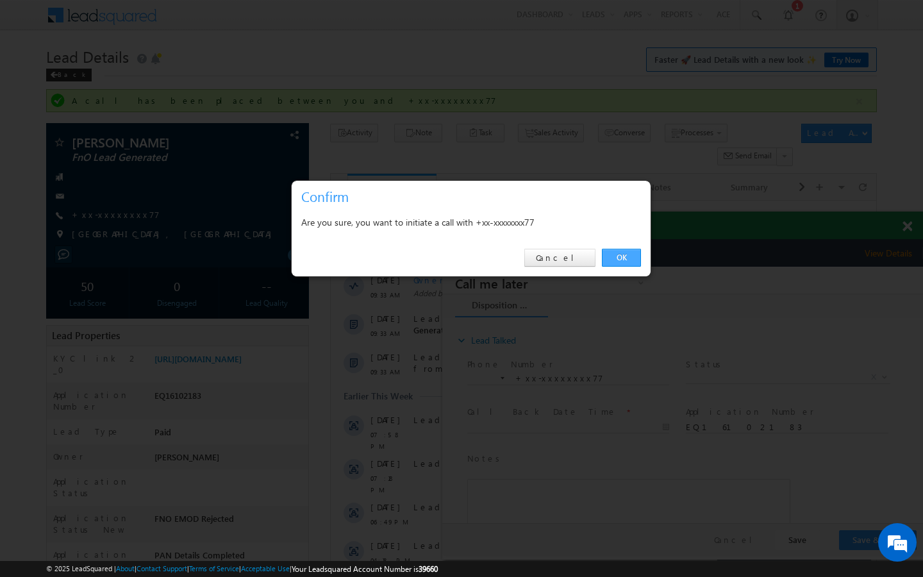
click at [605, 249] on link "OK" at bounding box center [621, 258] width 39 height 18
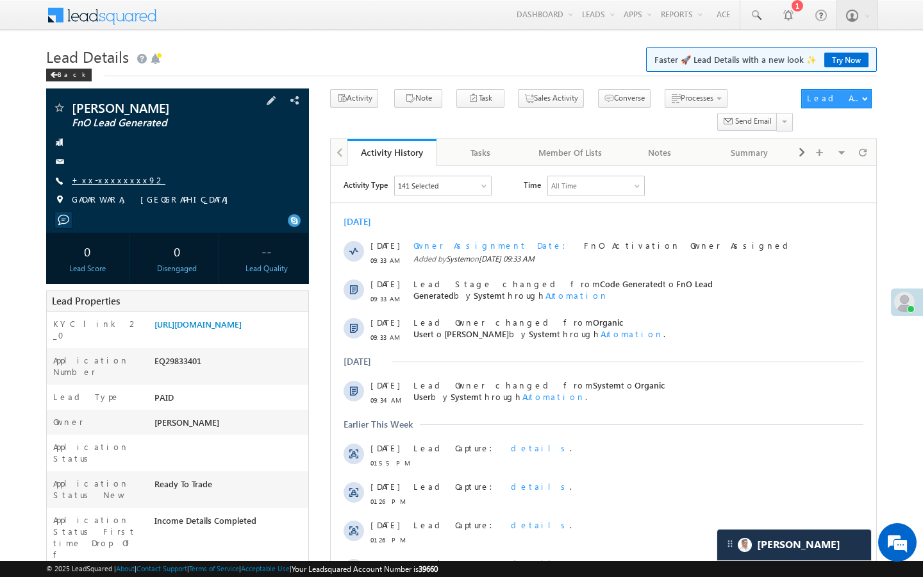
click at [113, 176] on link "+xx-xxxxxxxx92" at bounding box center [119, 179] width 94 height 11
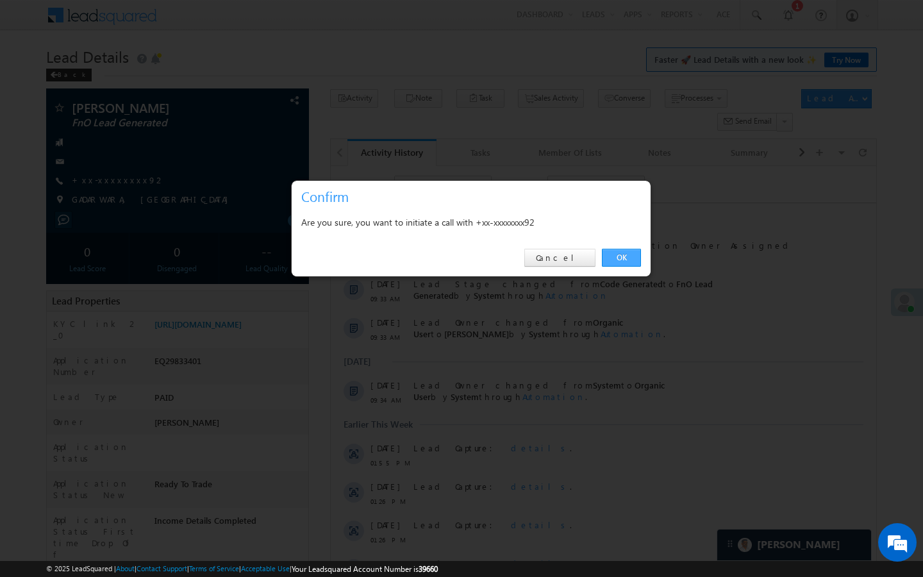
click at [615, 249] on link "OK" at bounding box center [621, 258] width 39 height 18
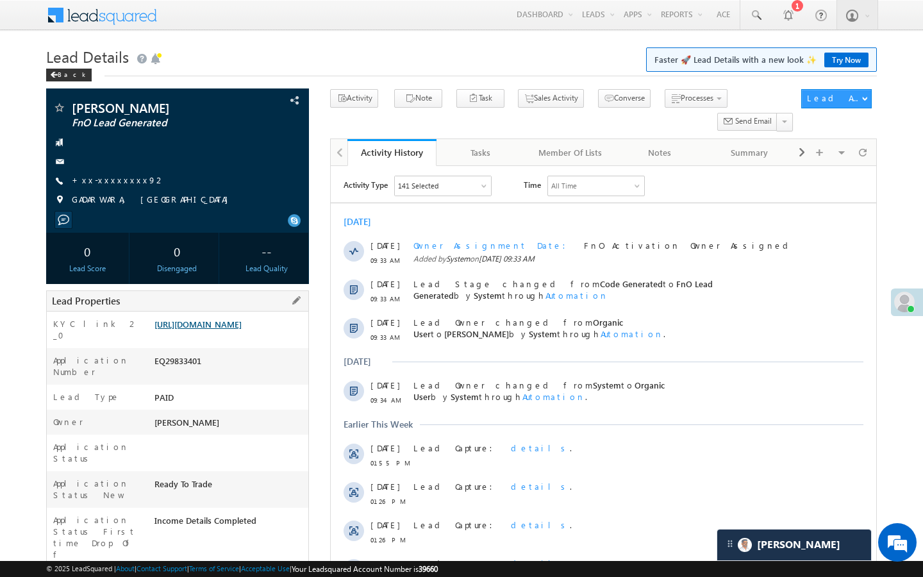
click at [242, 329] on link "https://angelbroking1-pk3em7sa.customui-test.leadsquared.com?leadId=ef36faab-6a…" at bounding box center [197, 323] width 87 height 11
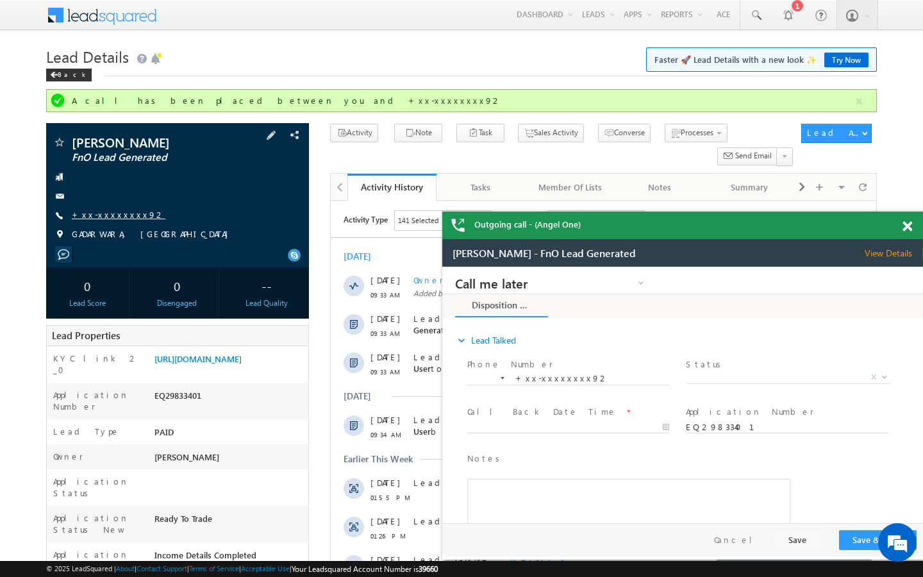
click at [119, 211] on link "+xx-xxxxxxxx92" at bounding box center [119, 214] width 94 height 11
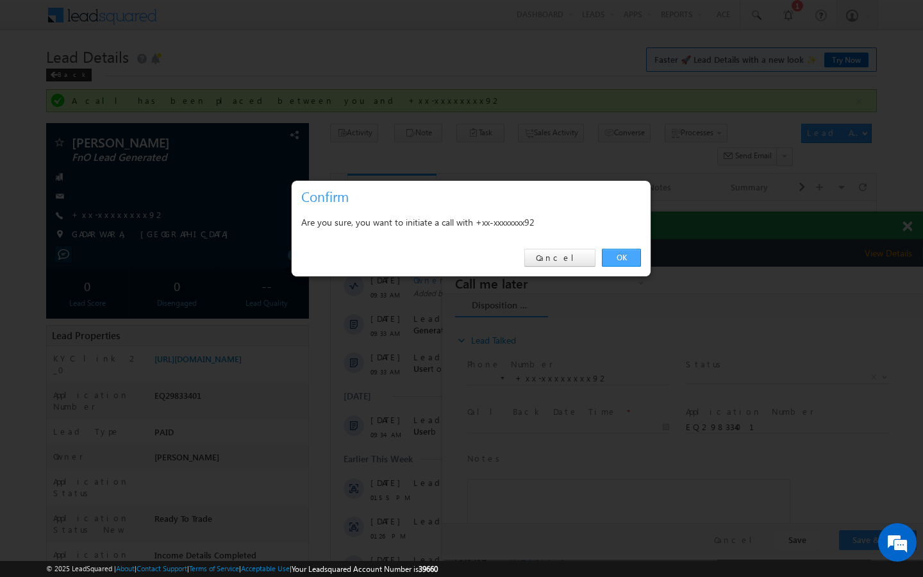
click at [620, 258] on link "OK" at bounding box center [621, 258] width 39 height 18
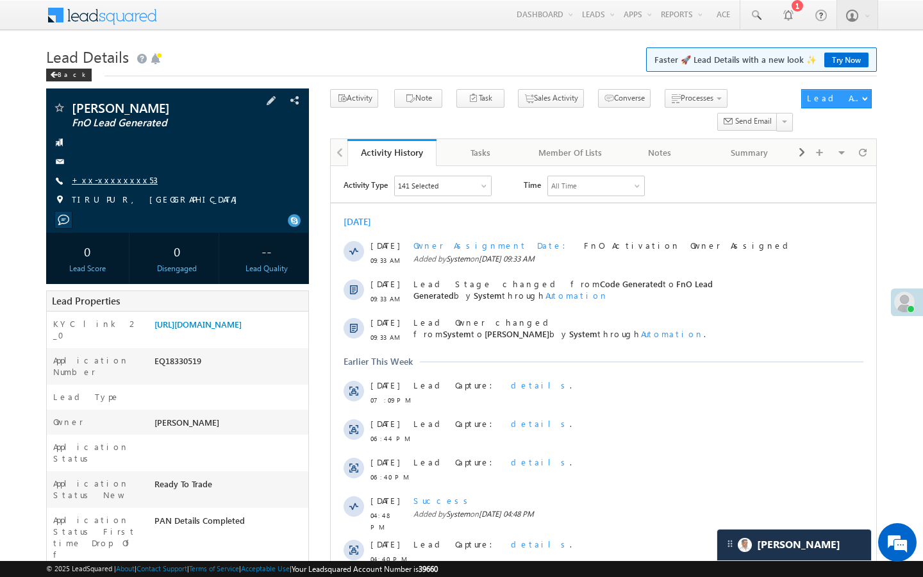
click at [120, 181] on link "+xx-xxxxxxxx53" at bounding box center [115, 179] width 86 height 11
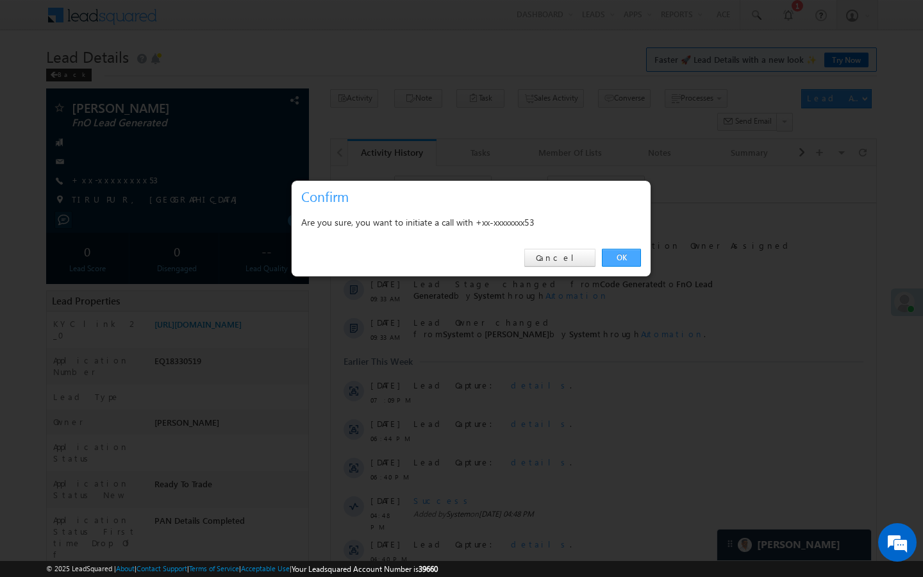
click at [617, 262] on link "OK" at bounding box center [621, 258] width 39 height 18
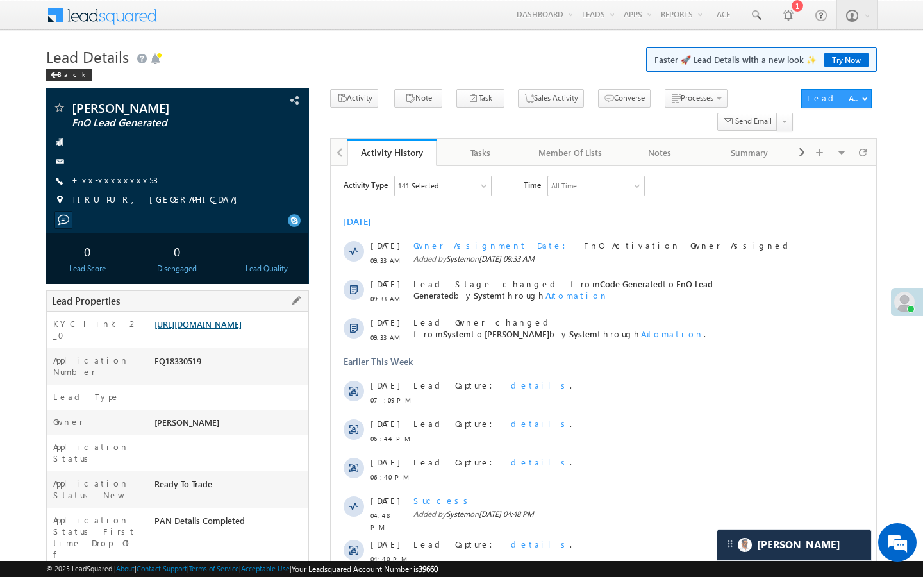
click at [242, 329] on link "https://angelbroking1-pk3em7sa.customui-test.leadsquared.com?leadId=22b80802-27…" at bounding box center [197, 323] width 87 height 11
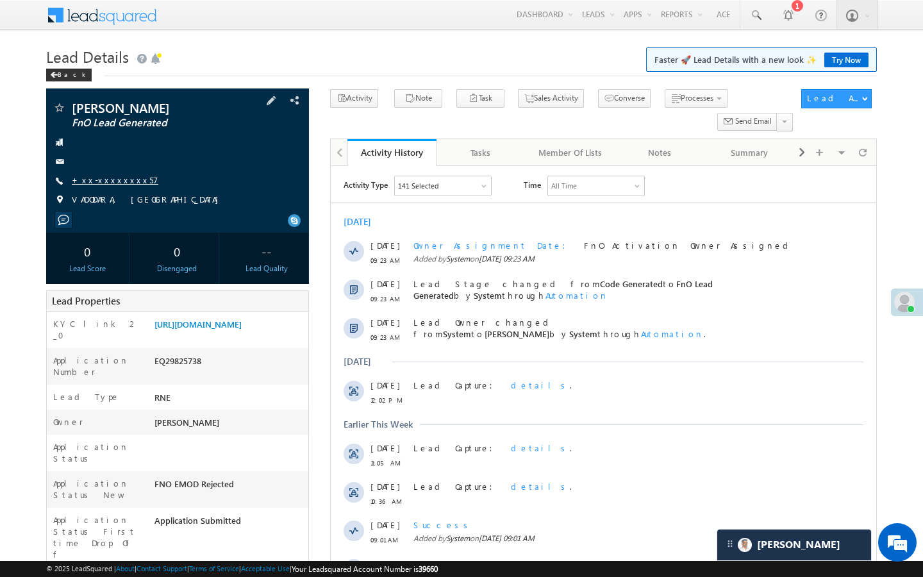
click at [99, 185] on link "+xx-xxxxxxxx57" at bounding box center [115, 179] width 87 height 11
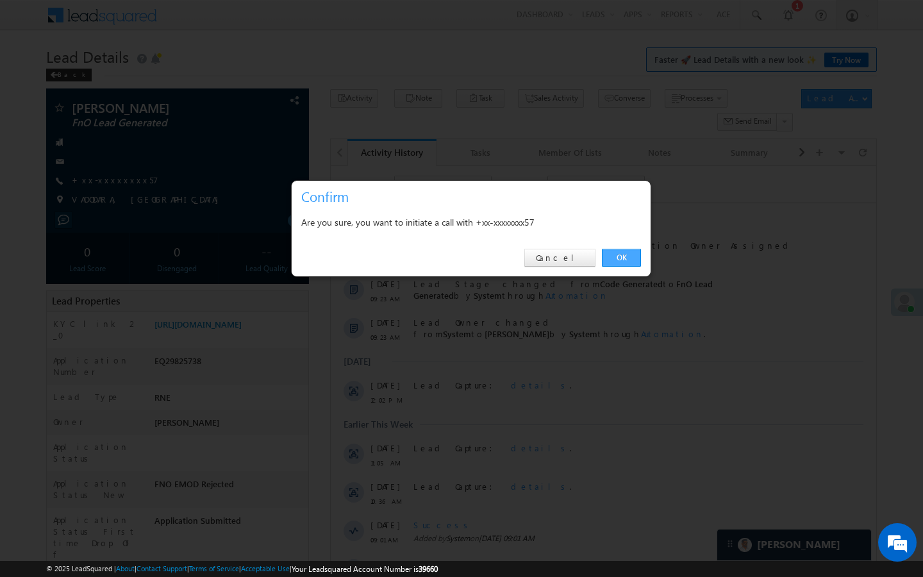
click at [609, 260] on link "OK" at bounding box center [621, 258] width 39 height 18
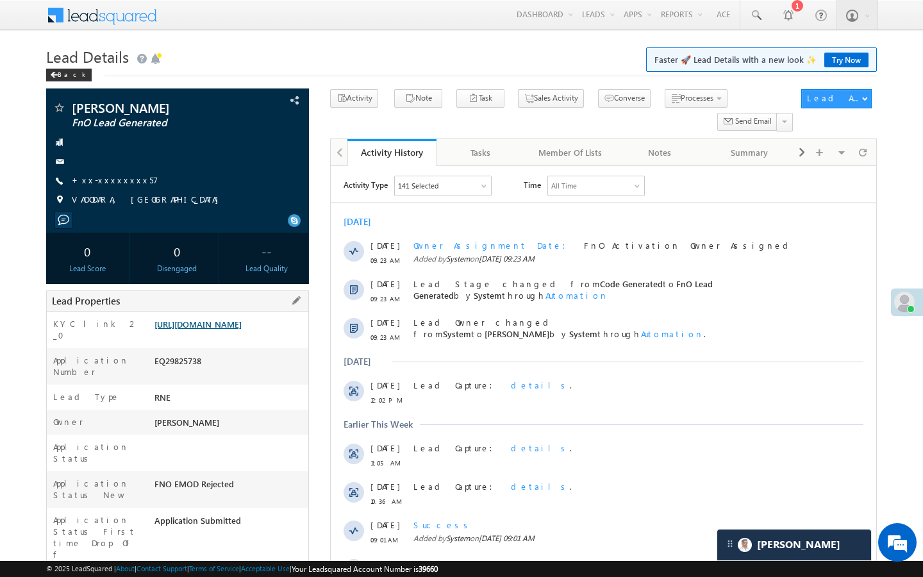
click at [242, 329] on link "[URL][DOMAIN_NAME]" at bounding box center [197, 323] width 87 height 11
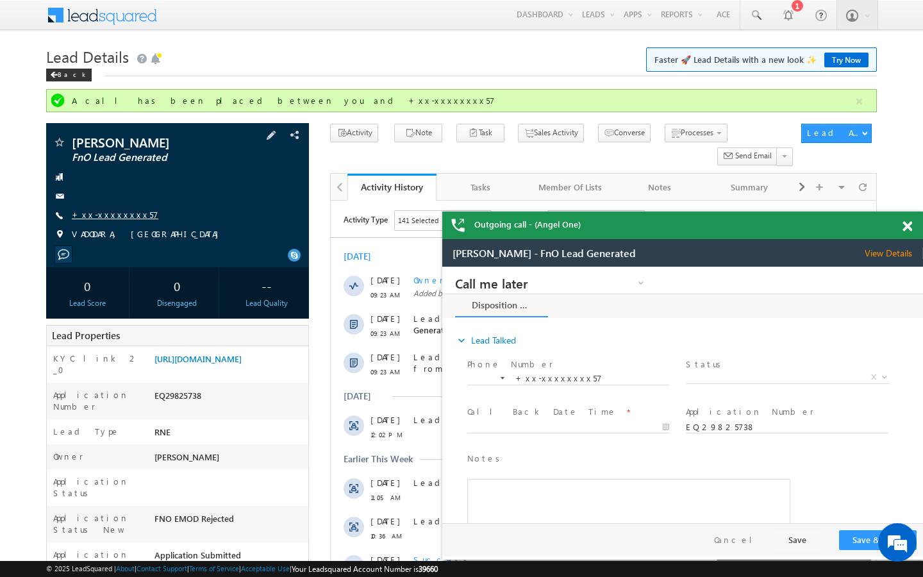
click at [122, 213] on link "+xx-xxxxxxxx57" at bounding box center [115, 214] width 87 height 11
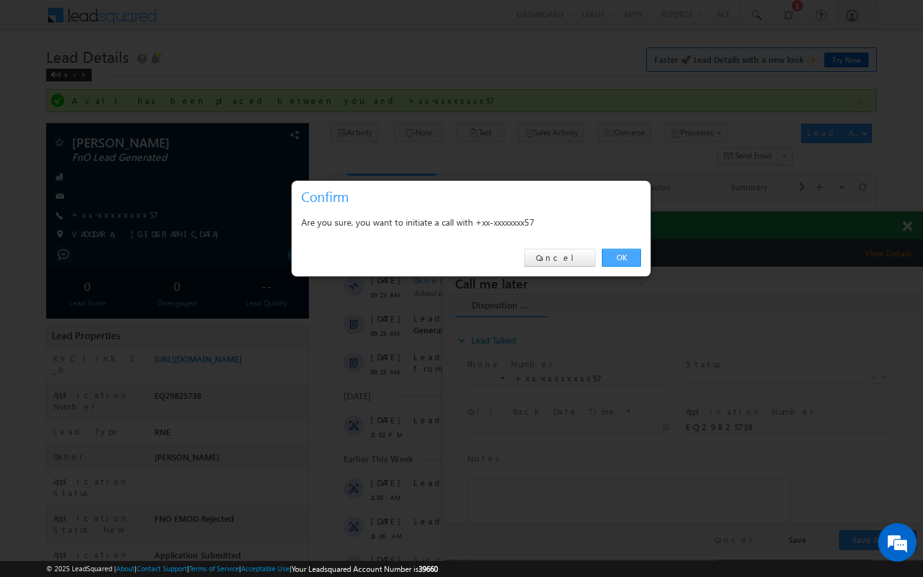
click at [619, 249] on link "OK" at bounding box center [621, 258] width 39 height 18
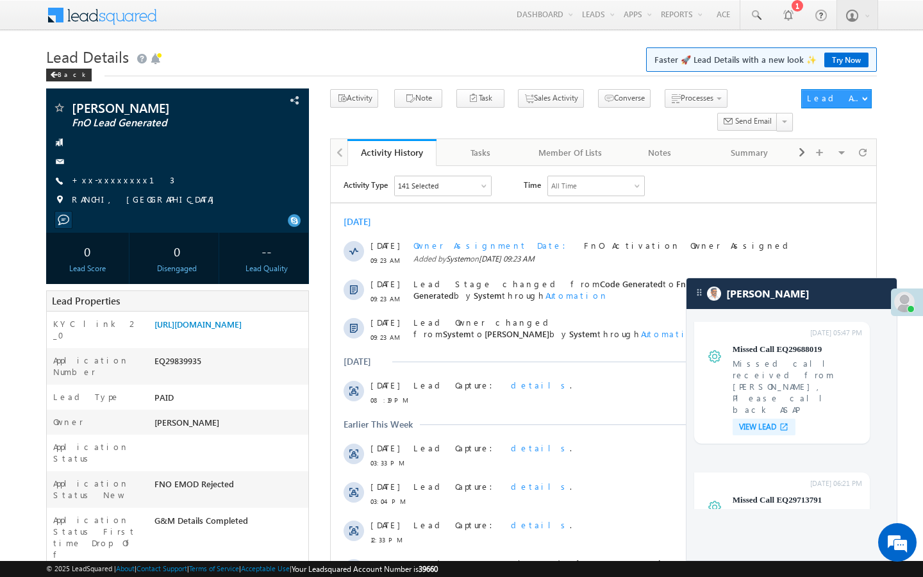
scroll to position [5117, 0]
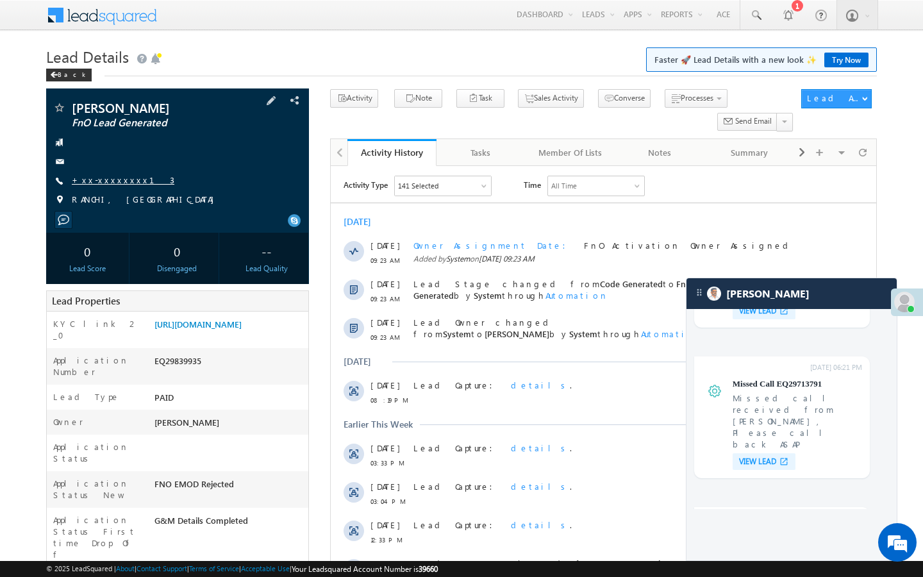
click at [117, 179] on link "+xx-xxxxxxxx13" at bounding box center [123, 179] width 103 height 11
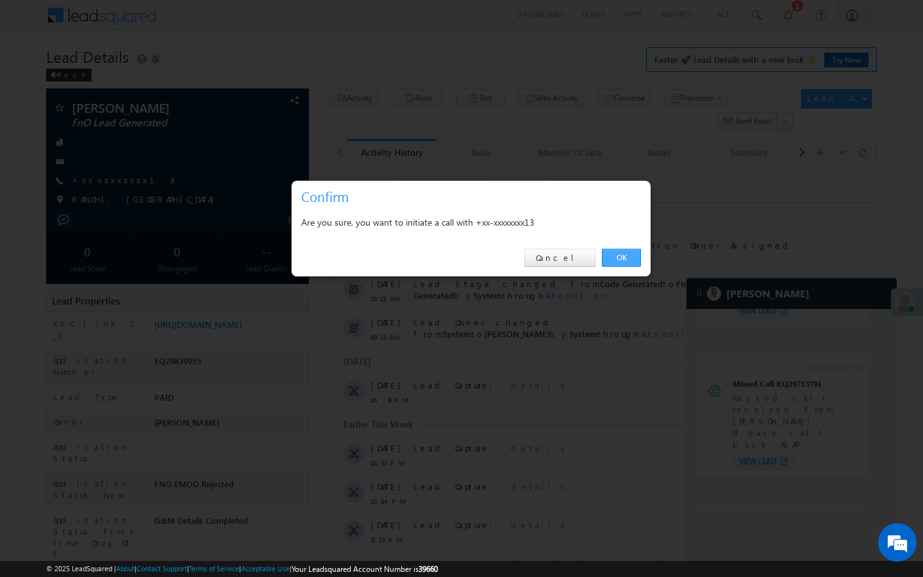
click at [631, 254] on link "OK" at bounding box center [621, 258] width 39 height 18
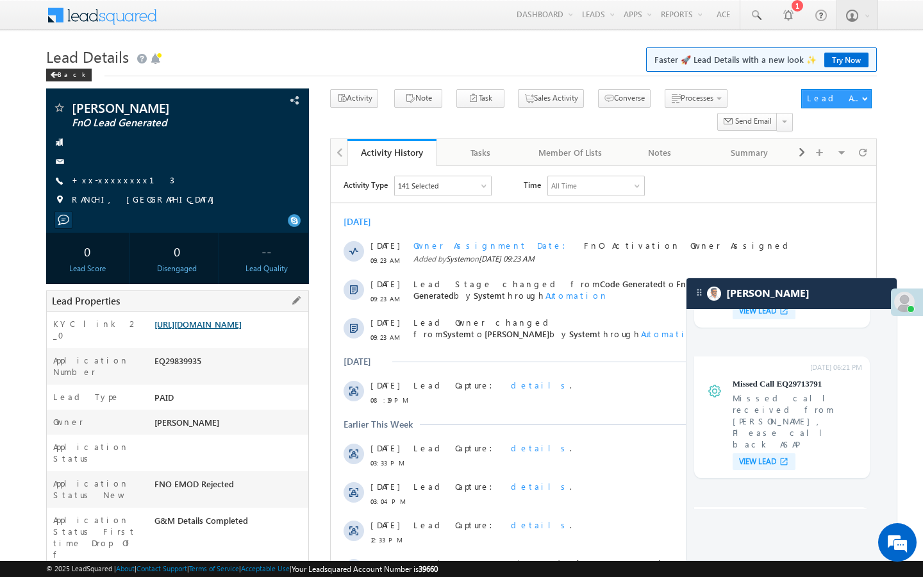
click at [238, 329] on link "https://angelbroking1-pk3em7sa.customui-test.leadsquared.com?leadId=45bebf20-56…" at bounding box center [197, 323] width 87 height 11
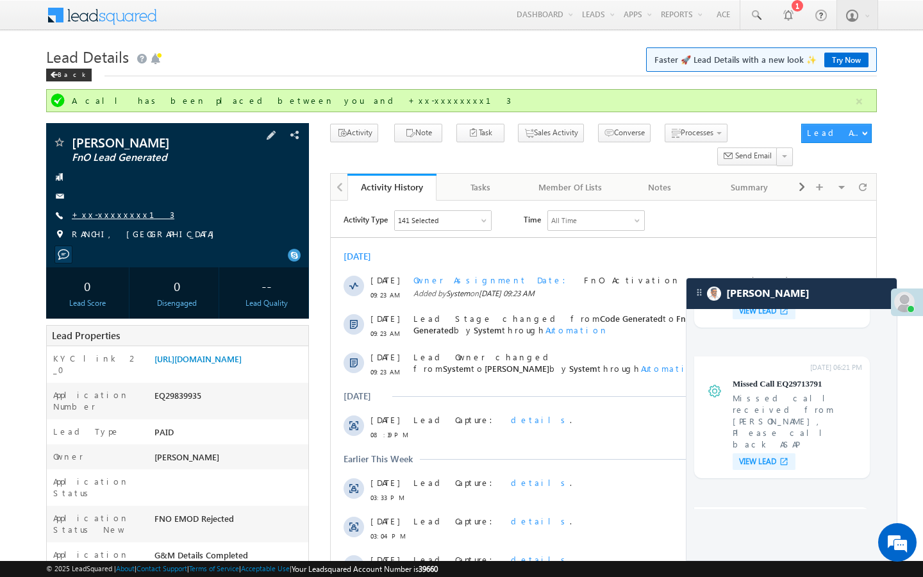
click at [117, 216] on link "+xx-xxxxxxxx13" at bounding box center [123, 214] width 103 height 11
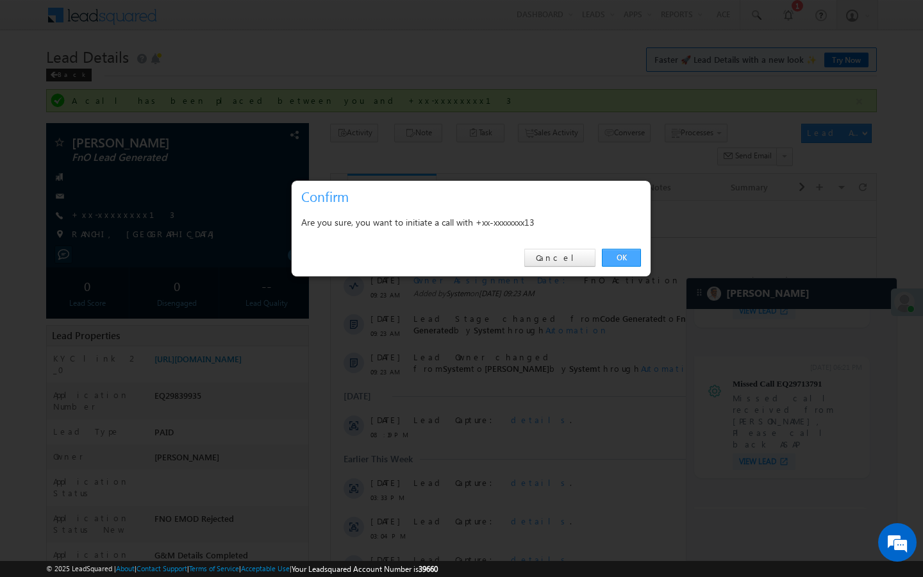
click at [622, 260] on link "OK" at bounding box center [621, 258] width 39 height 18
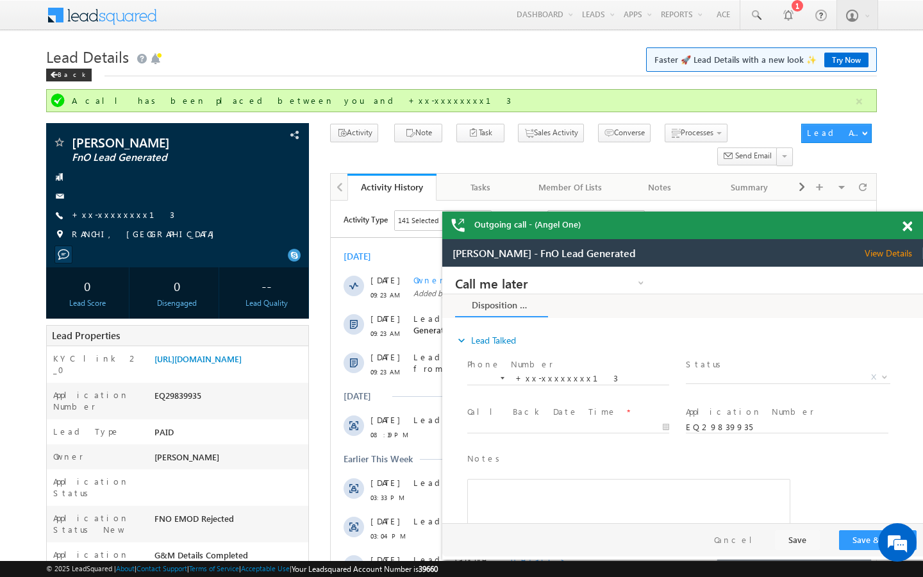
scroll to position [5201, 0]
click at [115, 206] on div "Rajiv Kumar FnO Lead Generated +xx-xxxxxxxx13" at bounding box center [178, 191] width 250 height 111
click at [118, 219] on link "+xx-xxxxxxxx13" at bounding box center [123, 214] width 103 height 11
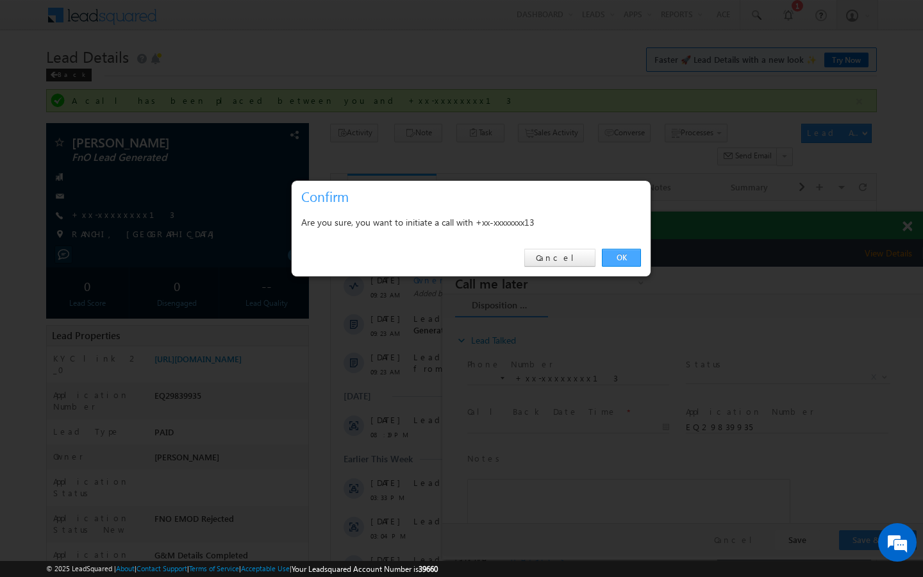
click at [630, 258] on link "OK" at bounding box center [621, 258] width 39 height 18
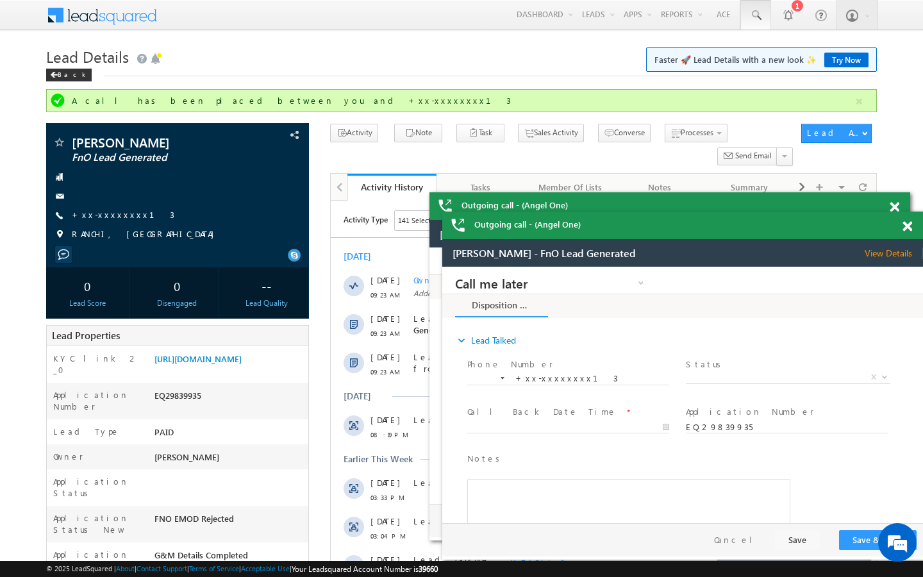
scroll to position [6169, 0]
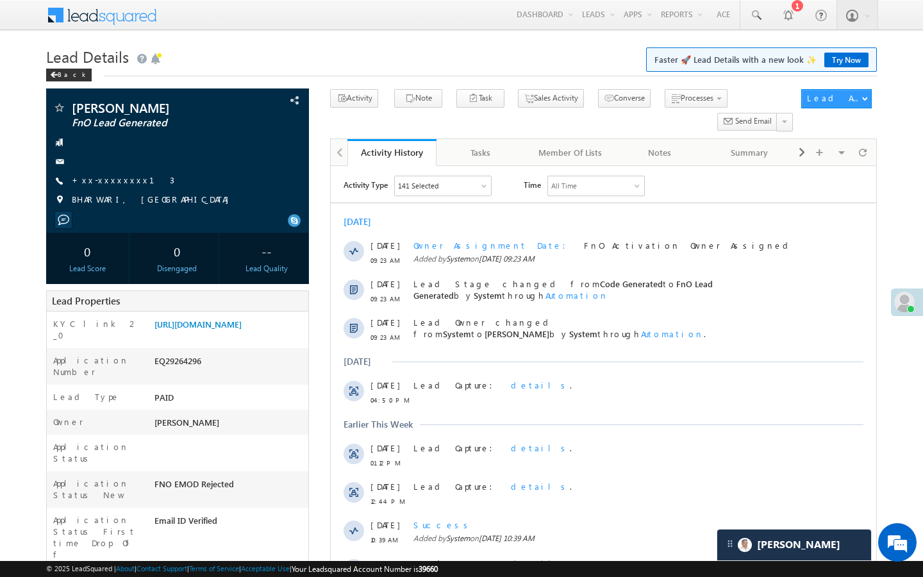
scroll to position [5201, 0]
click at [113, 179] on link "+xx-xxxxxxxx13" at bounding box center [123, 179] width 103 height 11
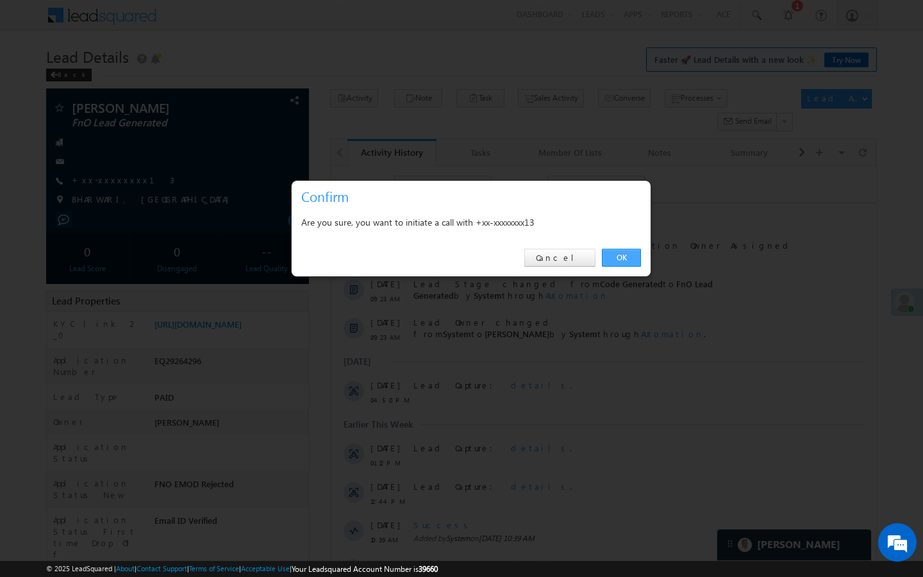
drag, startPoint x: 618, startPoint y: 251, endPoint x: 22, endPoint y: 154, distance: 603.7
click at [618, 251] on link "OK" at bounding box center [621, 258] width 39 height 18
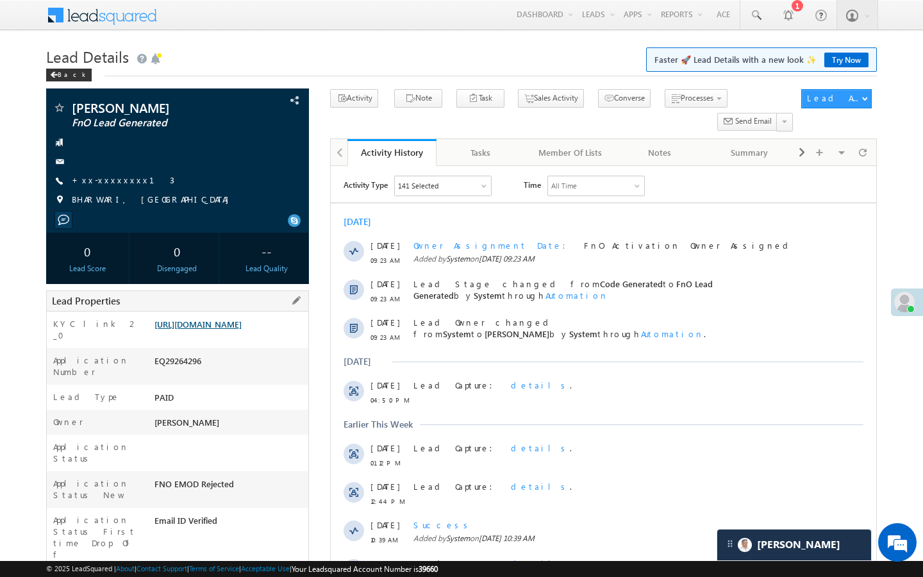
click at [242, 328] on link "https://angelbroking1-pk3em7sa.customui-test.leadsquared.com?leadId=40f32a70-95…" at bounding box center [197, 323] width 87 height 11
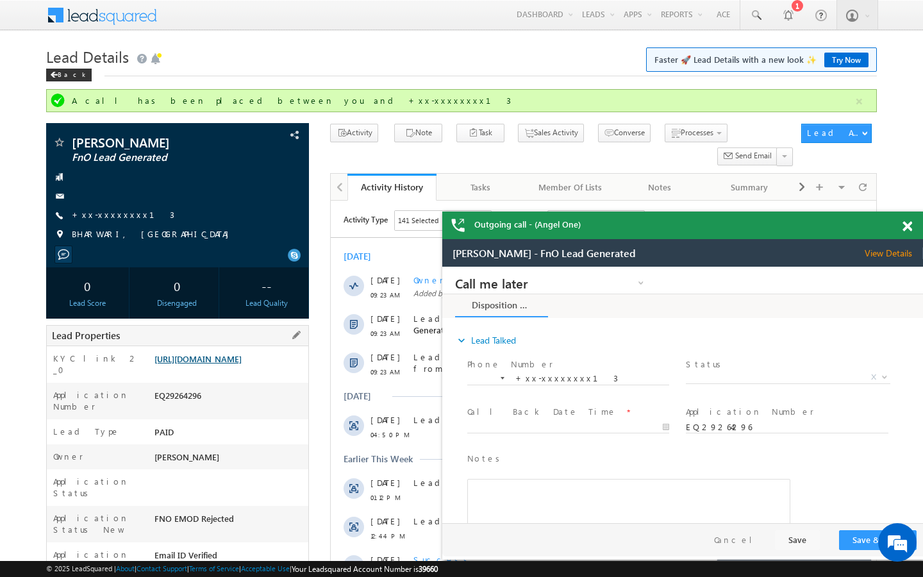
scroll to position [0, 0]
click at [110, 210] on link "+xx-xxxxxxxx13" at bounding box center [123, 214] width 103 height 11
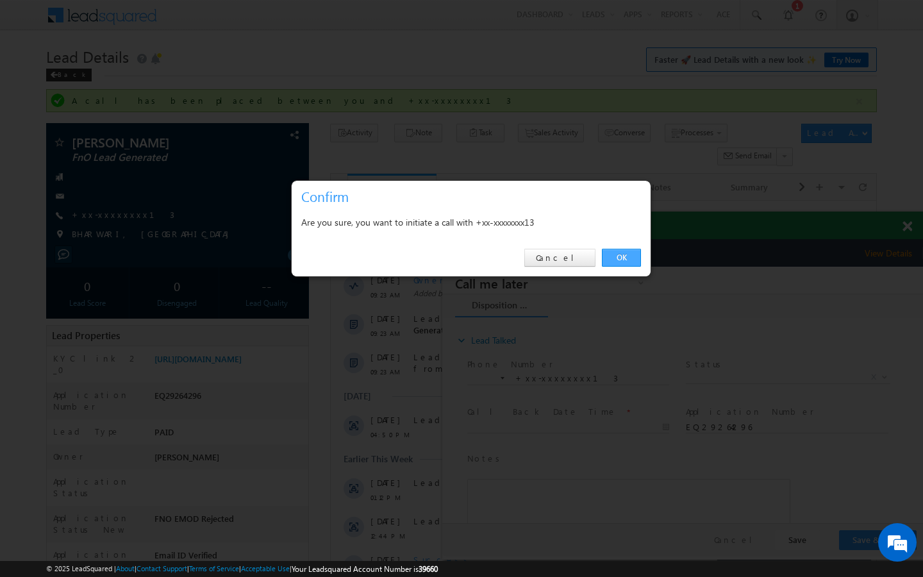
click at [613, 260] on link "OK" at bounding box center [621, 258] width 39 height 18
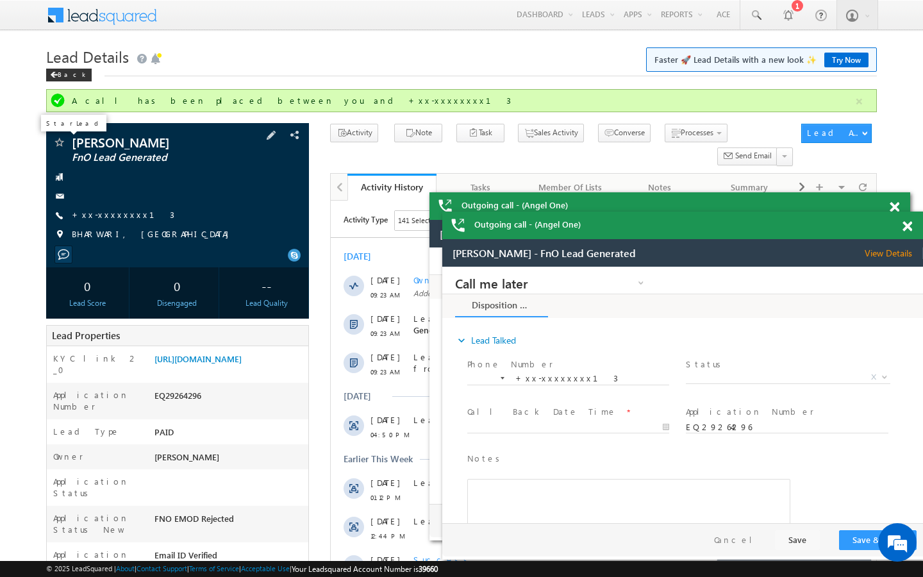
click at [60, 148] on span at bounding box center [59, 143] width 13 height 13
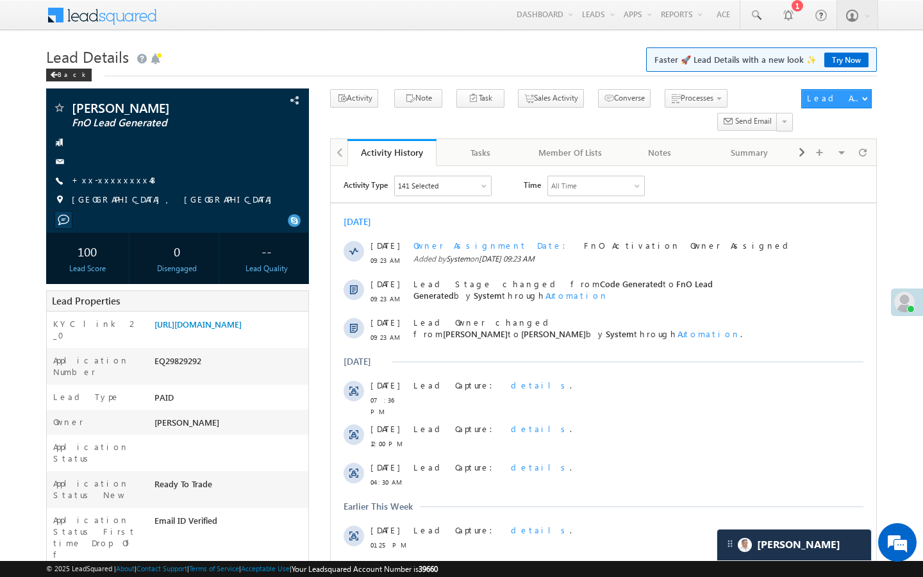
scroll to position [6169, 0]
click at [110, 182] on link "+xx-xxxxxxxx48" at bounding box center [115, 179] width 87 height 11
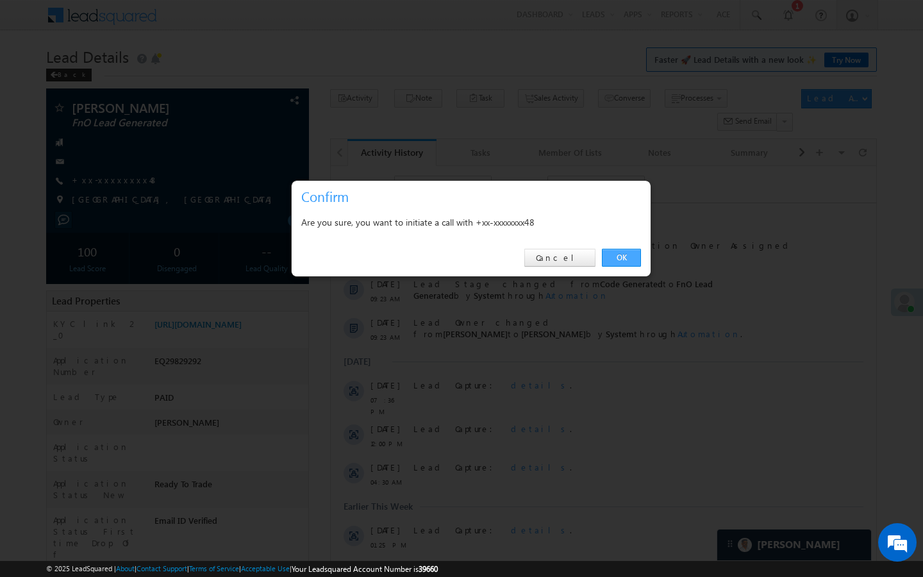
drag, startPoint x: 618, startPoint y: 259, endPoint x: 206, endPoint y: 125, distance: 433.2
click at [618, 259] on link "OK" at bounding box center [621, 258] width 39 height 18
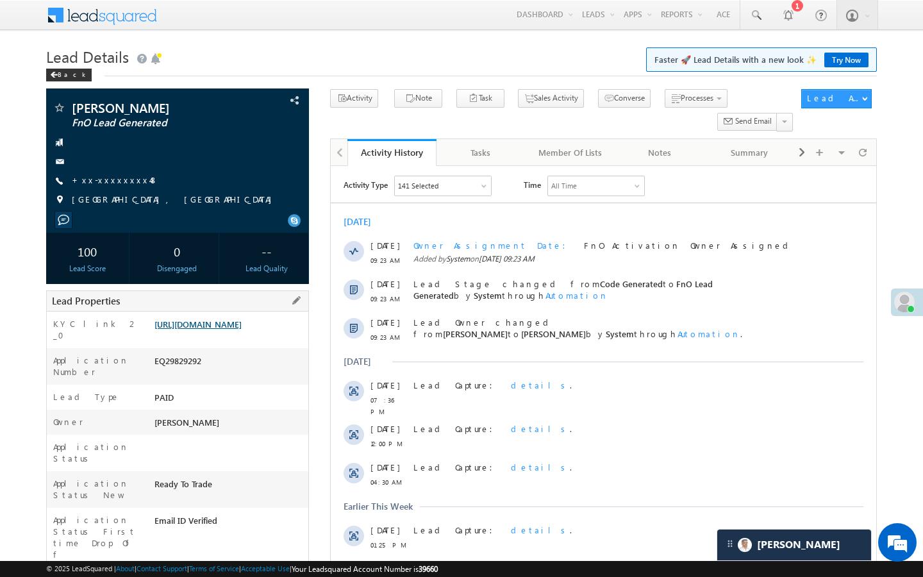
click at [227, 329] on link "[URL][DOMAIN_NAME]" at bounding box center [197, 323] width 87 height 11
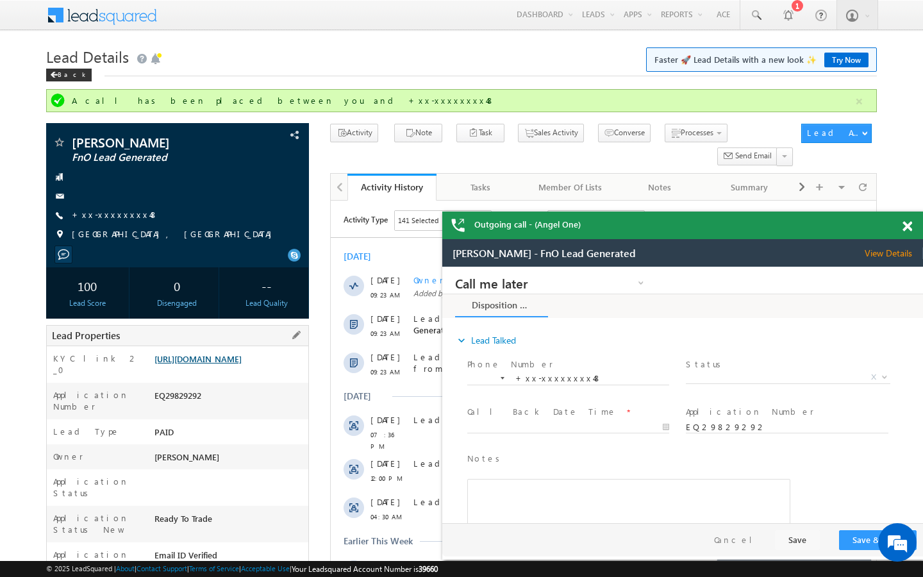
scroll to position [0, 0]
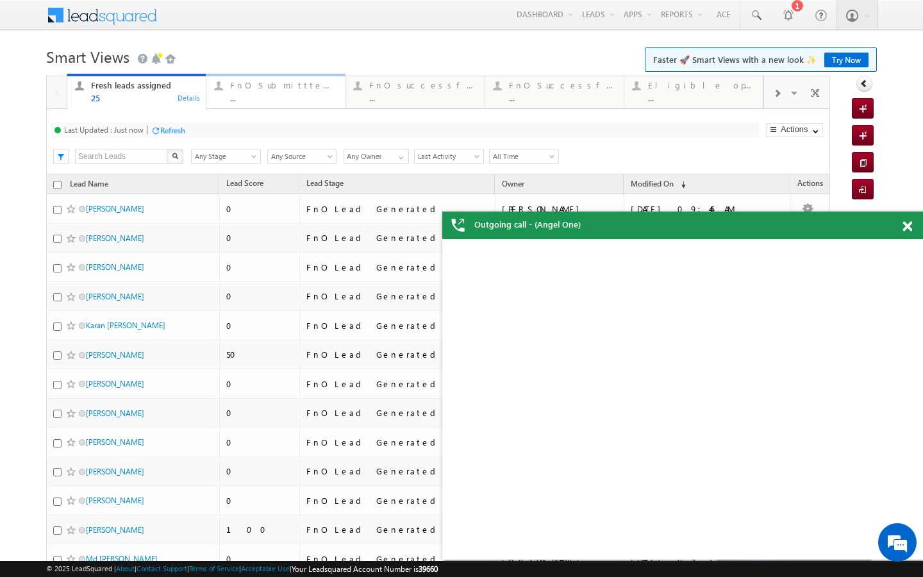
click at [240, 94] on div "..." at bounding box center [283, 98] width 107 height 10
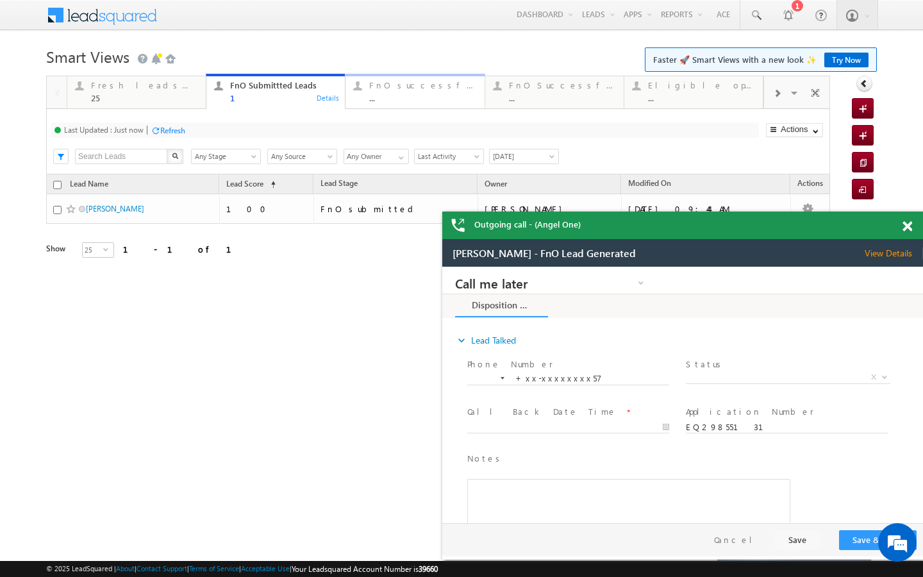
click at [422, 79] on div "FnO successful today Leads ..." at bounding box center [422, 90] width 107 height 25
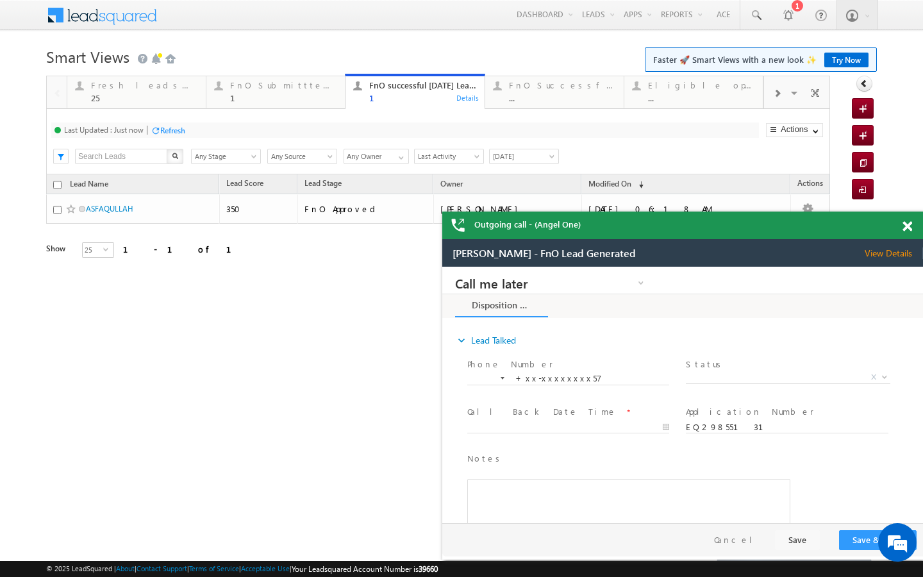
click at [188, 108] on div "Fresh leads assigned 25 Details FnO Submittted Leads 1 Details FnO successful t…" at bounding box center [415, 91] width 697 height 36
click at [183, 92] on div "Fresh leads assigned 25" at bounding box center [144, 90] width 107 height 25
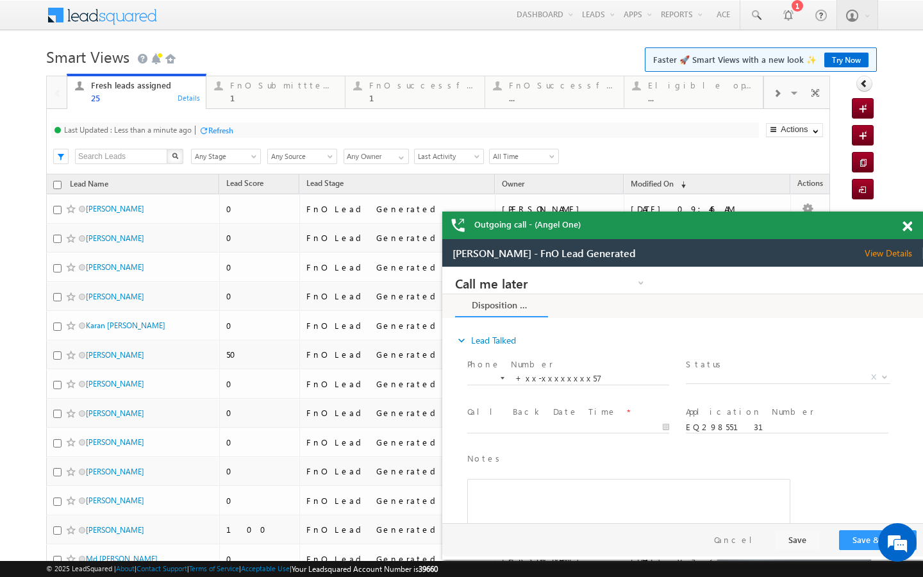
click at [215, 129] on div "Refresh" at bounding box center [220, 131] width 25 height 10
click at [281, 103] on link "FnO Submittted Leads 1 Details" at bounding box center [276, 91] width 140 height 35
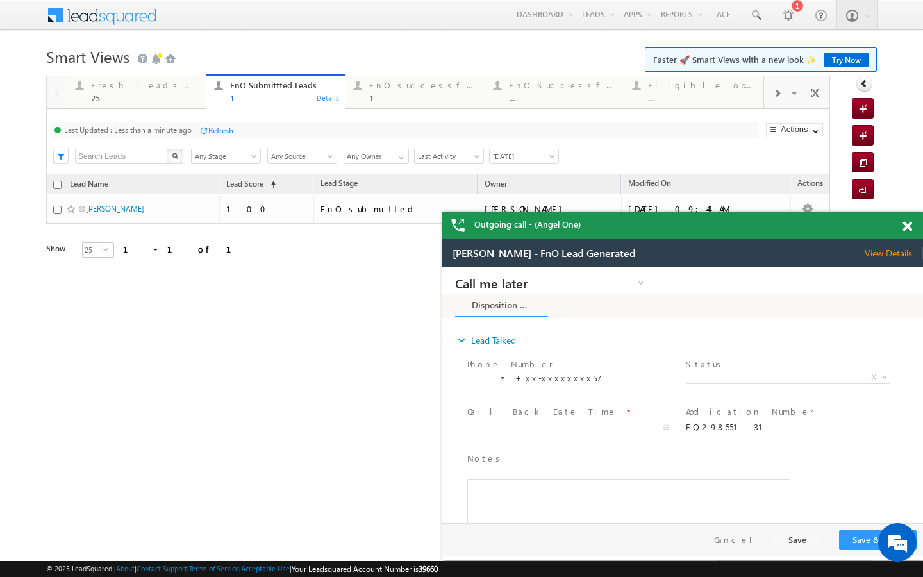
click at [215, 126] on div "Refresh" at bounding box center [220, 131] width 25 height 10
click at [167, 105] on link "Fresh leads assigned 25 Details" at bounding box center [137, 91] width 140 height 35
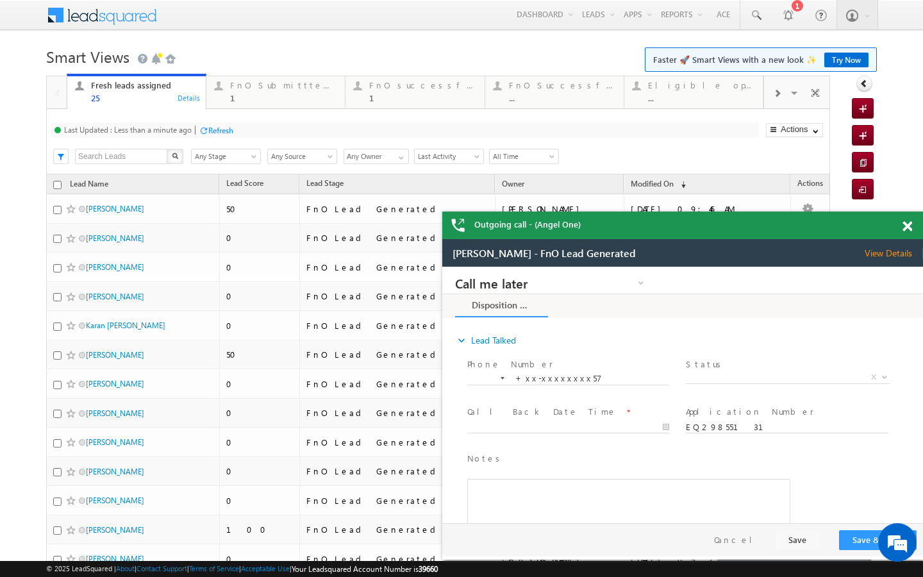
click at [216, 124] on div "Refresh" at bounding box center [216, 130] width 35 height 12
click at [906, 225] on span at bounding box center [907, 226] width 10 height 11
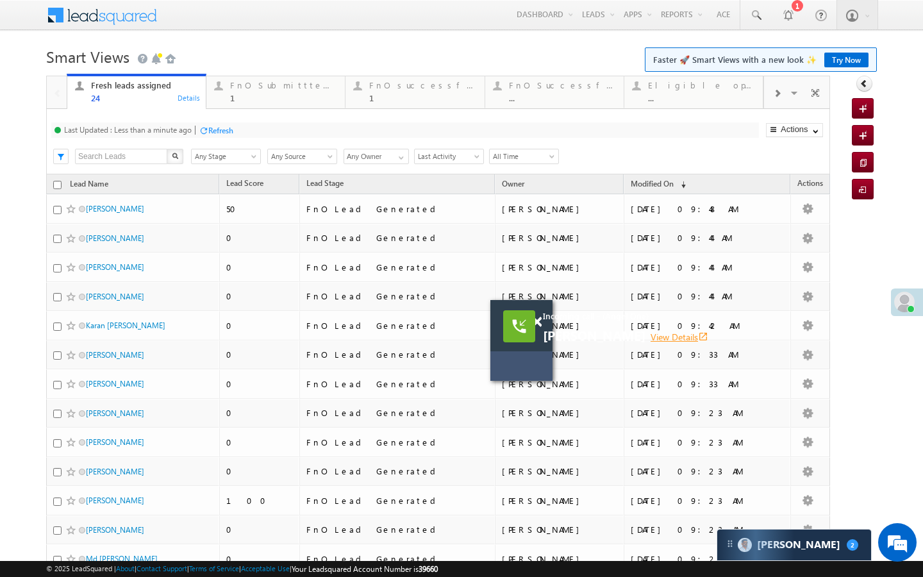
click at [682, 333] on link "View Details open_in_new" at bounding box center [679, 337] width 58 height 12
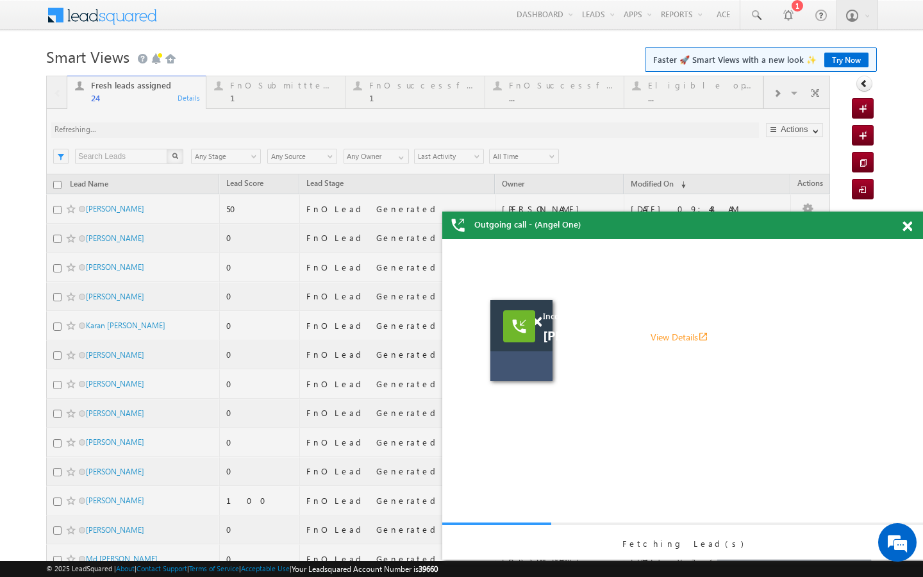
click at [272, 94] on div at bounding box center [438, 530] width 784 height 909
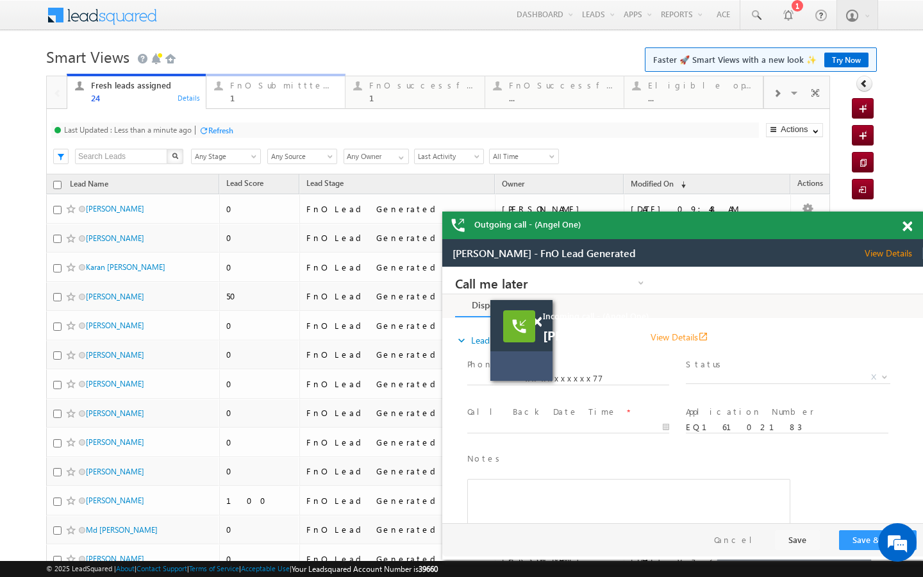
click at [227, 103] on link "FnO Submittted Leads 1 Details" at bounding box center [276, 91] width 140 height 35
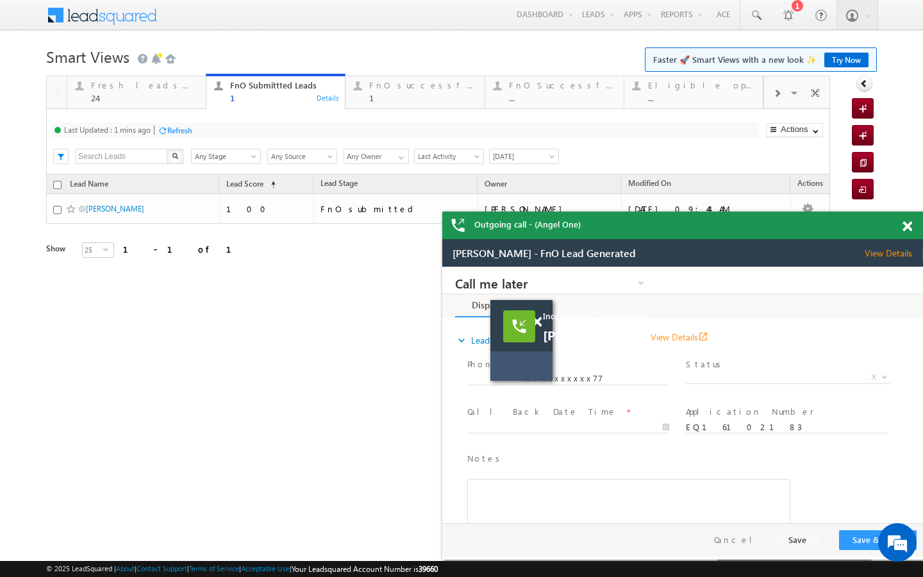
click at [184, 132] on div "Refresh" at bounding box center [179, 131] width 25 height 10
click at [174, 94] on div "24" at bounding box center [144, 98] width 107 height 10
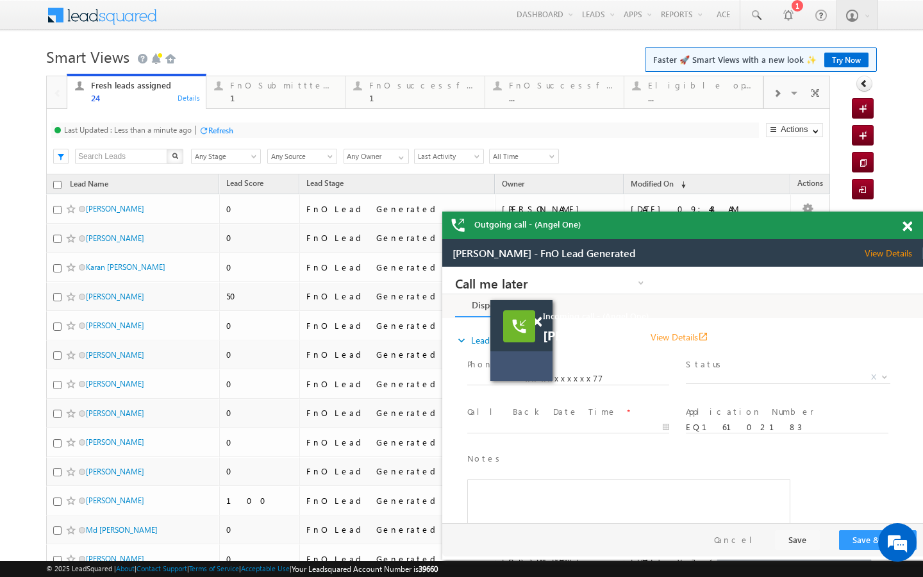
click at [217, 126] on div "Refresh" at bounding box center [220, 131] width 25 height 10
click at [249, 108] on div "Fresh leads assigned 22 Details FnO Submittted Leads 1 Details FnO successful t…" at bounding box center [415, 91] width 697 height 36
drag, startPoint x: 252, startPoint y: 97, endPoint x: 204, endPoint y: 133, distance: 60.4
click at [252, 97] on div "1" at bounding box center [283, 98] width 107 height 10
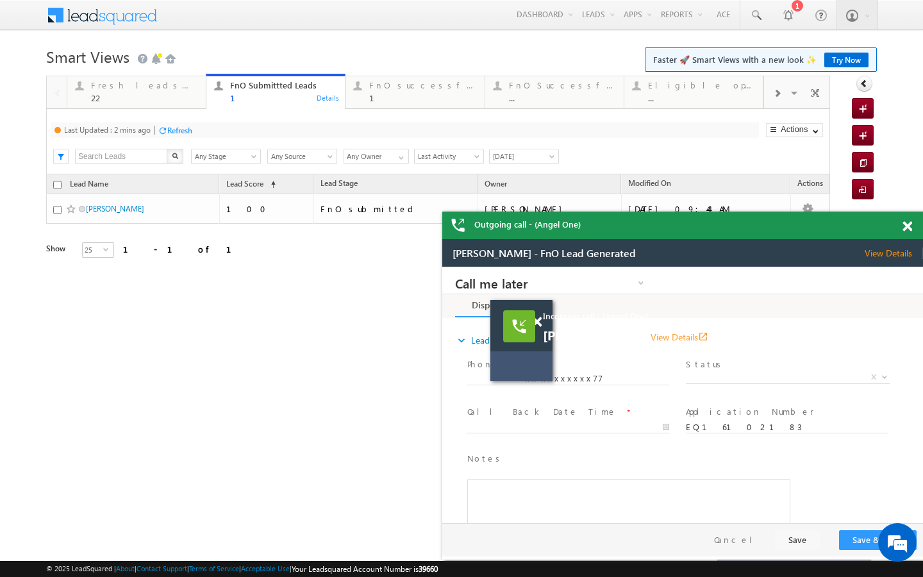
click at [180, 128] on div "Refresh" at bounding box center [179, 131] width 25 height 10
click at [173, 102] on div "22" at bounding box center [144, 98] width 107 height 10
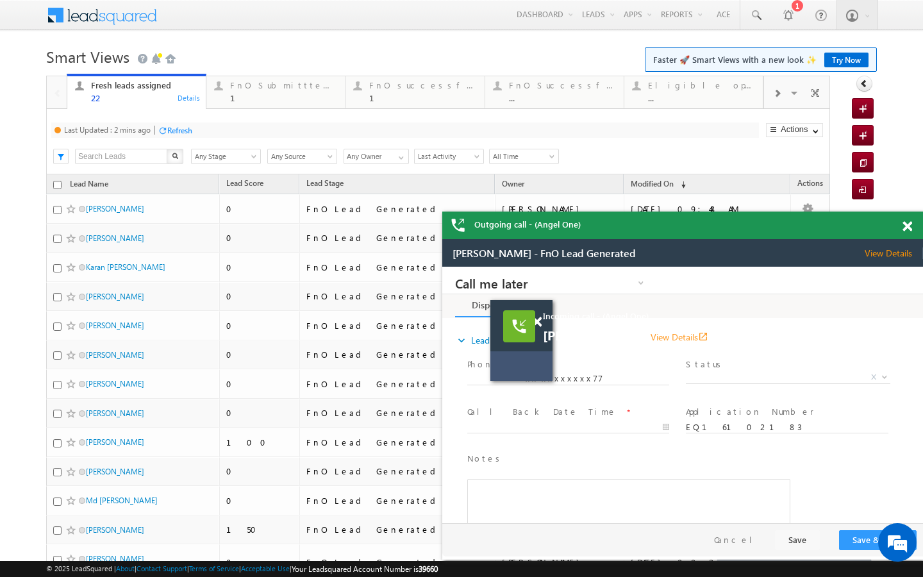
click at [190, 126] on div "Refresh" at bounding box center [179, 131] width 25 height 10
click at [297, 120] on div "Last Updated : Less than a minute ago Refresh Refreshing... Search X Lead Stage…" at bounding box center [438, 141] width 784 height 65
click at [268, 113] on div "Last Updated : Less than a minute ago Refresh Refreshing... Search X Lead Stage…" at bounding box center [438, 141] width 784 height 65
click at [270, 106] on link "FnO Submittted Leads 1 Details" at bounding box center [276, 91] width 140 height 35
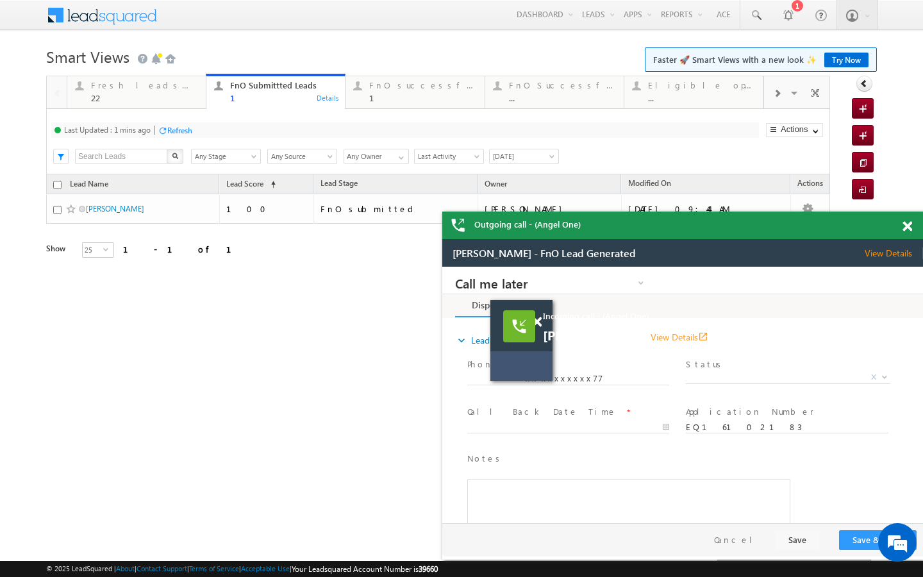
click at [181, 138] on div "Last Updated : 1 mins ago Refresh Refreshing... Search X Lead Stage Any Stage A…" at bounding box center [438, 141] width 784 height 65
click at [186, 122] on div "Last Updated : 1 mins ago Refresh Refreshing... Search X Lead Stage Any Stage A…" at bounding box center [438, 141] width 784 height 65
click at [182, 130] on div "Refresh" at bounding box center [179, 131] width 25 height 10
click at [194, 88] on div "Fresh leads assigned" at bounding box center [144, 85] width 107 height 10
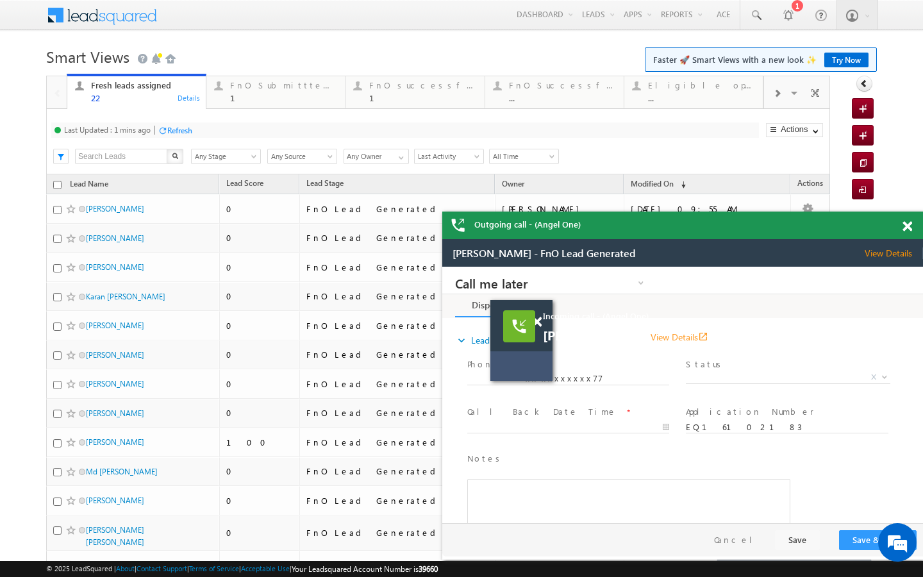
click at [191, 135] on div "Refresh" at bounding box center [175, 130] width 35 height 12
click at [217, 100] on div "FnO Submittted Leads 1 Details" at bounding box center [276, 90] width 136 height 25
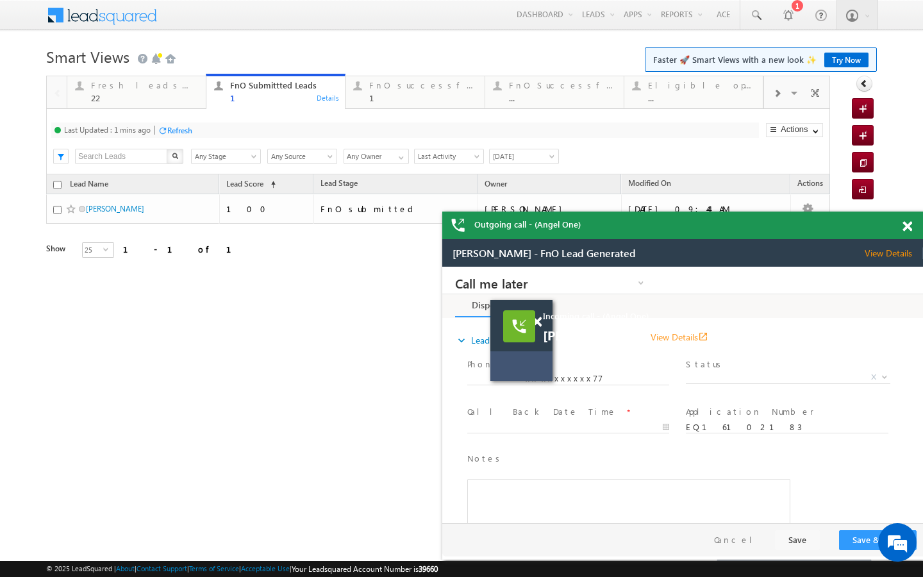
click at [183, 129] on div "Refresh" at bounding box center [179, 131] width 25 height 10
click at [147, 103] on link "Fresh leads assigned 22 Details" at bounding box center [137, 91] width 140 height 35
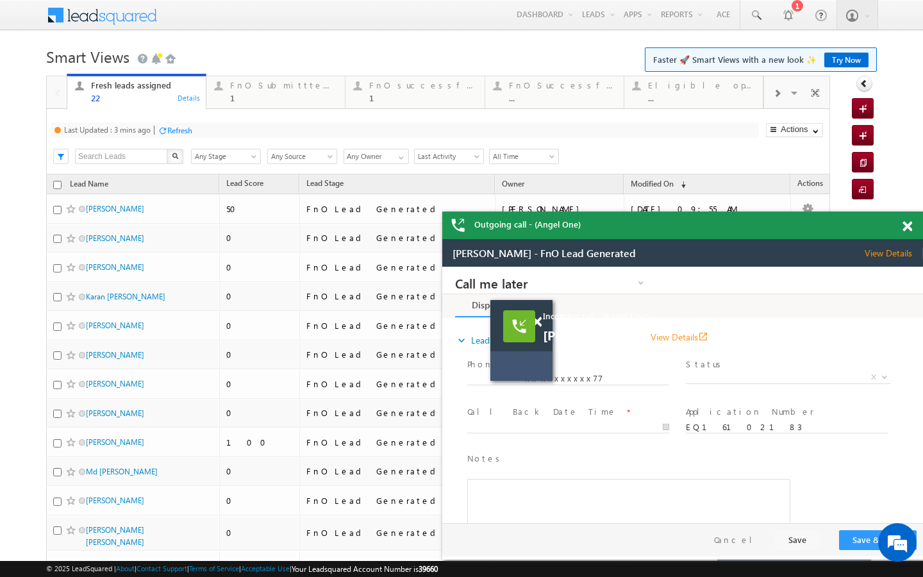
click at [179, 129] on div "Refresh" at bounding box center [179, 131] width 25 height 10
click at [244, 97] on div "1" at bounding box center [283, 98] width 107 height 10
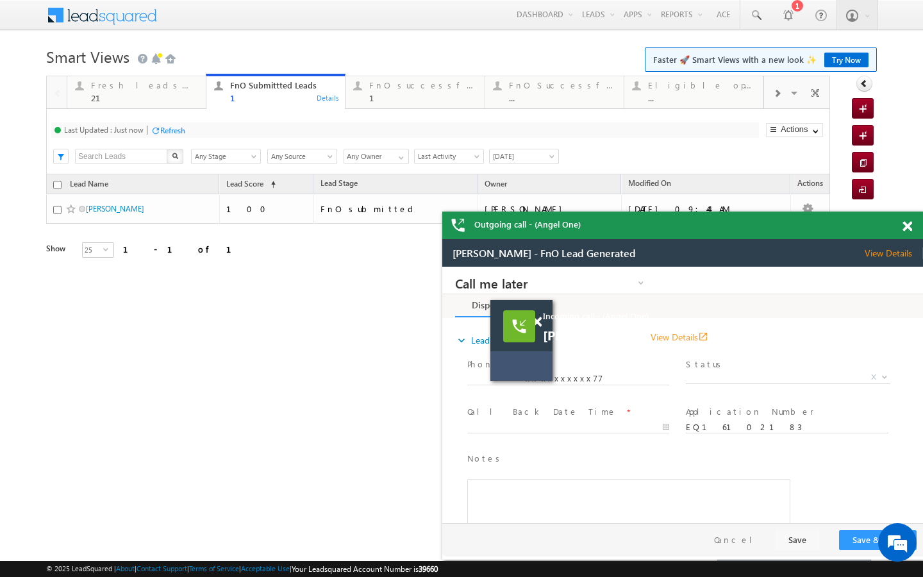
click at [174, 130] on div "Refresh" at bounding box center [172, 131] width 25 height 10
drag, startPoint x: 181, startPoint y: 92, endPoint x: 188, endPoint y: 119, distance: 27.0
click at [181, 92] on div "Fresh leads assigned 21" at bounding box center [144, 90] width 107 height 25
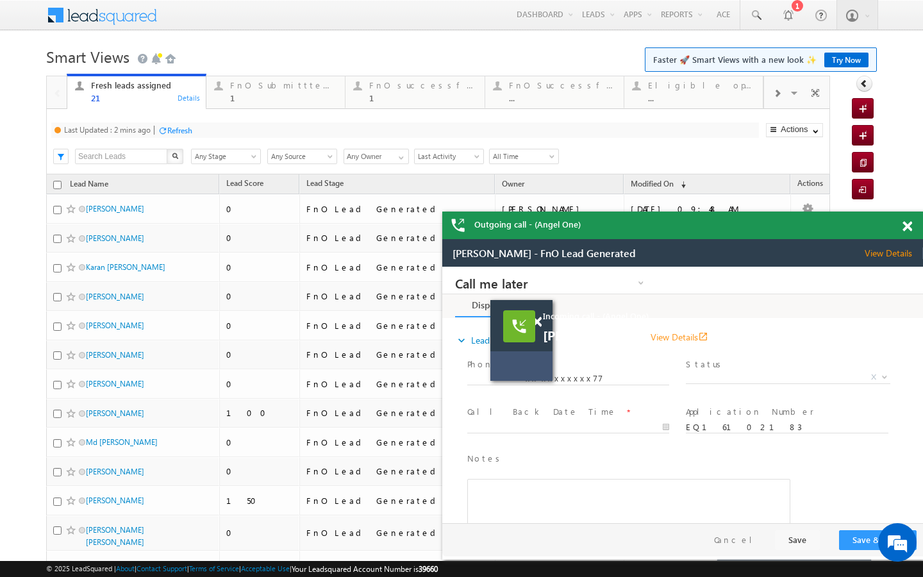
click at [186, 127] on div "Refresh" at bounding box center [179, 131] width 25 height 10
click at [272, 106] on link "FnO Submittted Leads 1 Details" at bounding box center [276, 91] width 140 height 35
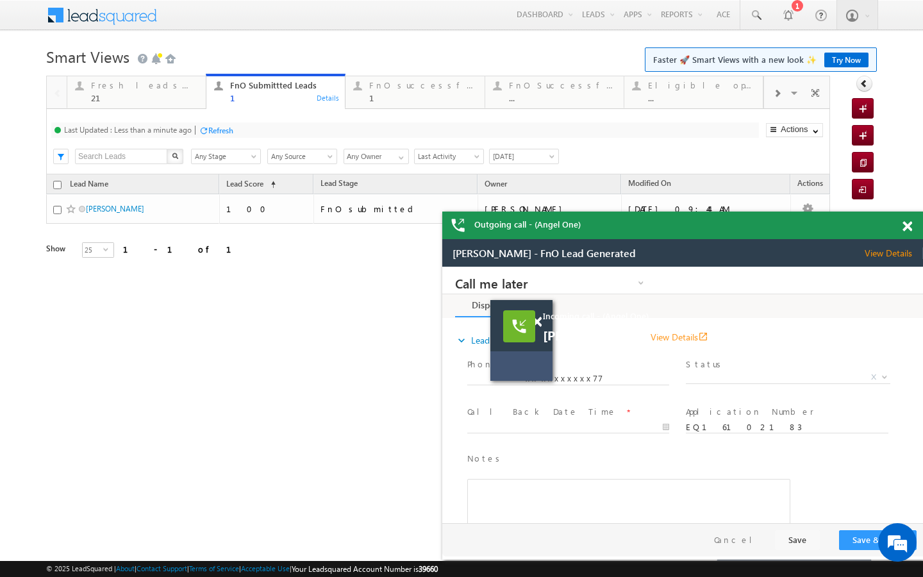
click at [207, 129] on div at bounding box center [204, 131] width 10 height 10
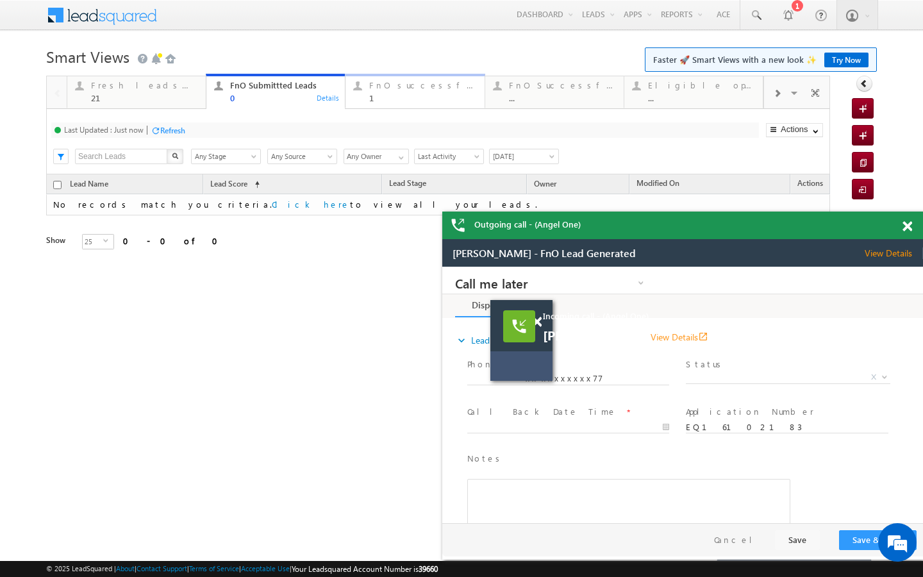
drag, startPoint x: 389, startPoint y: 101, endPoint x: 306, endPoint y: 126, distance: 86.2
click at [389, 101] on div "1" at bounding box center [422, 98] width 107 height 10
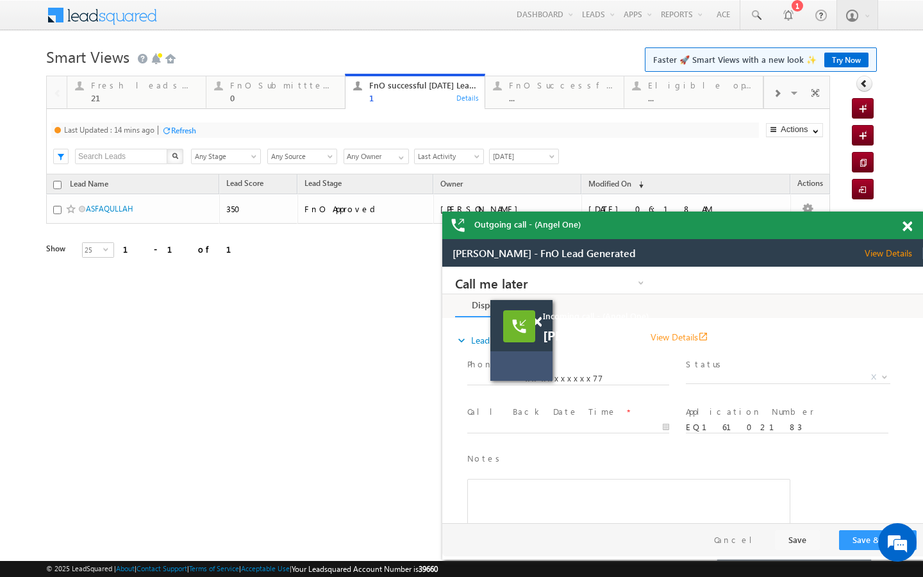
click at [179, 135] on div "Refresh" at bounding box center [183, 131] width 25 height 10
click at [779, 95] on span at bounding box center [777, 93] width 8 height 10
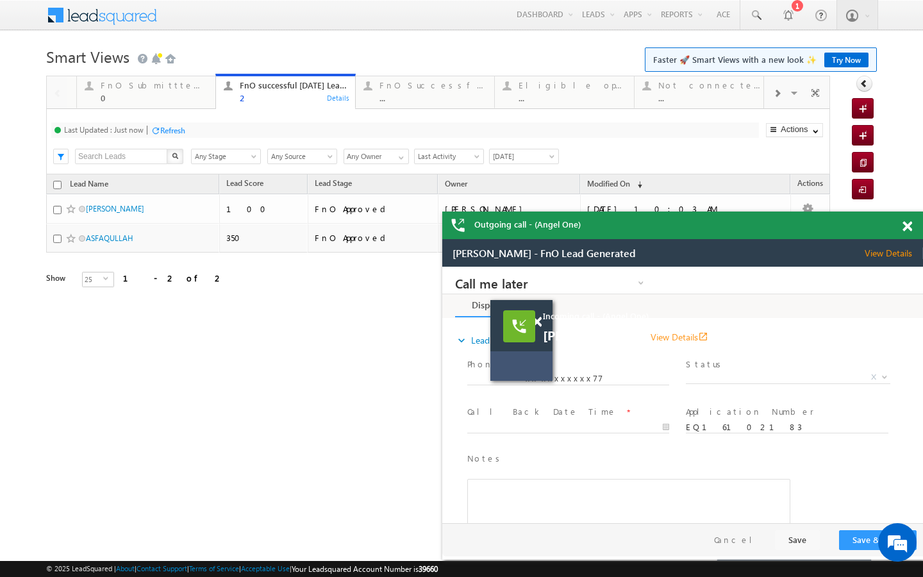
click at [779, 95] on span at bounding box center [777, 93] width 8 height 10
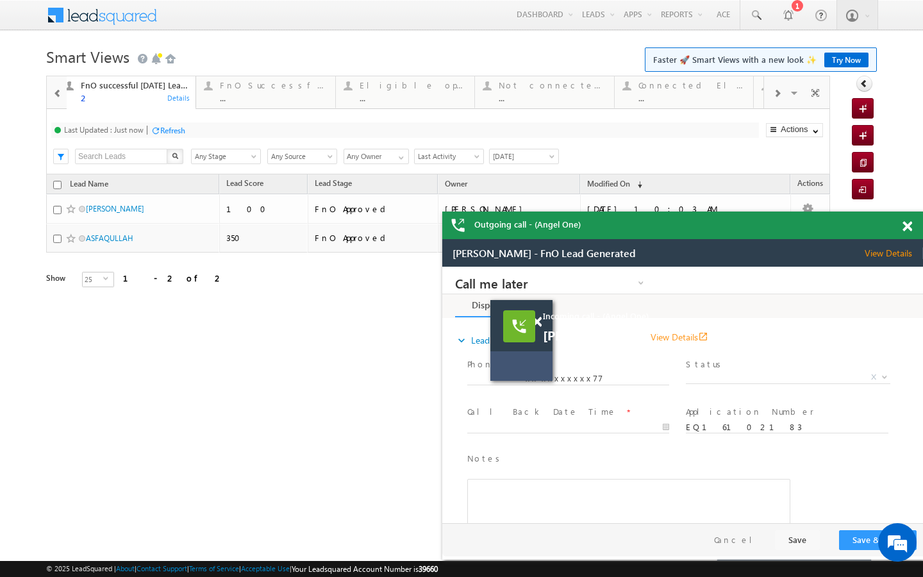
click at [779, 95] on span at bounding box center [777, 93] width 8 height 10
click at [705, 97] on div "..." at bounding box center [702, 98] width 106 height 10
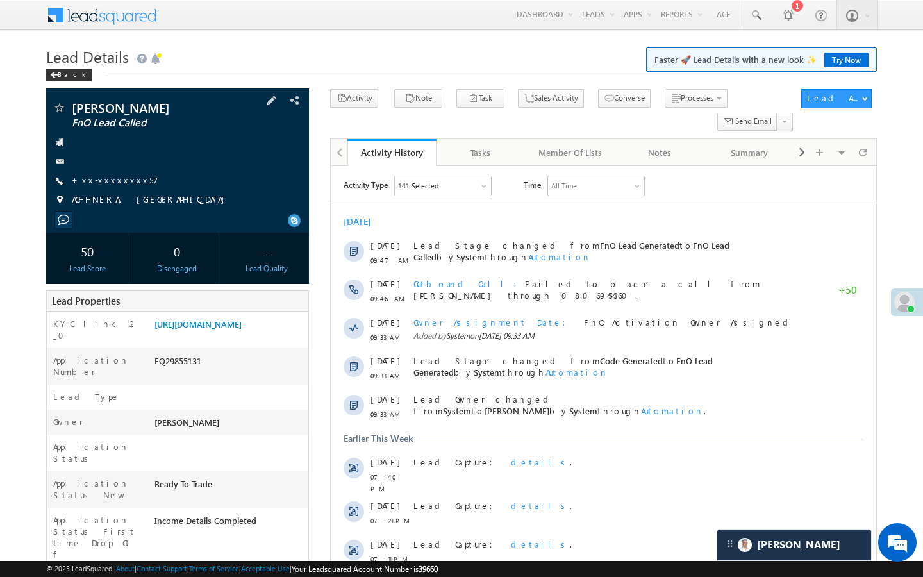
scroll to position [6169, 0]
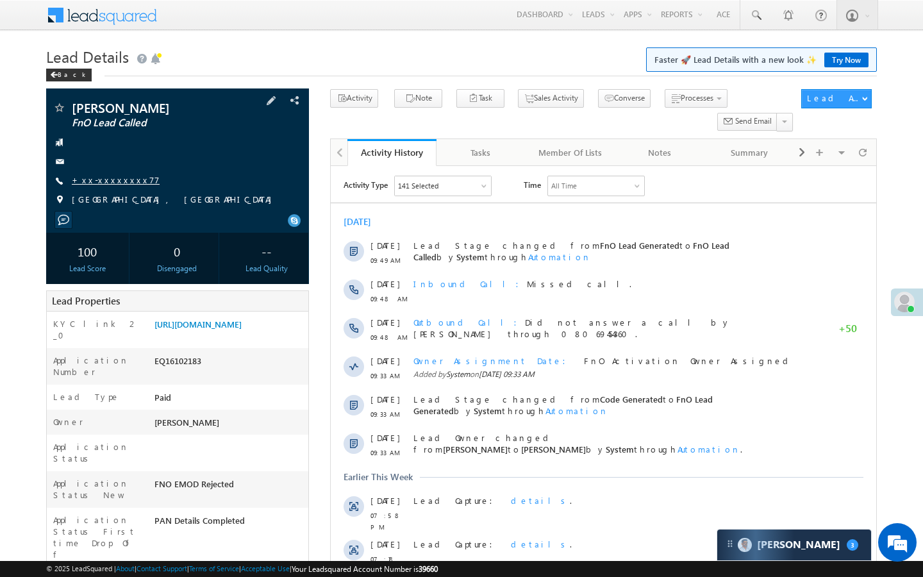
click at [116, 183] on link "+xx-xxxxxxxx77" at bounding box center [116, 179] width 88 height 11
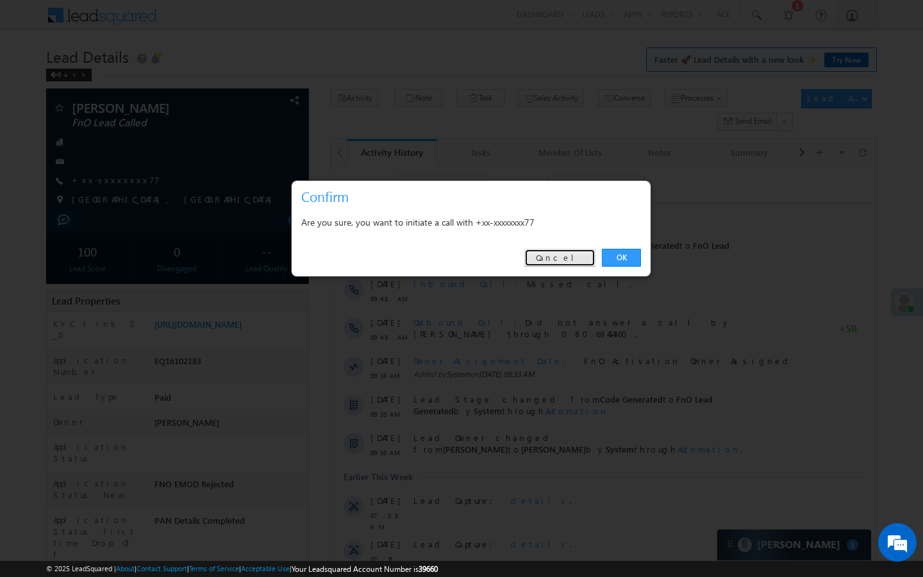
click at [574, 254] on link "Cancel" at bounding box center [559, 258] width 71 height 18
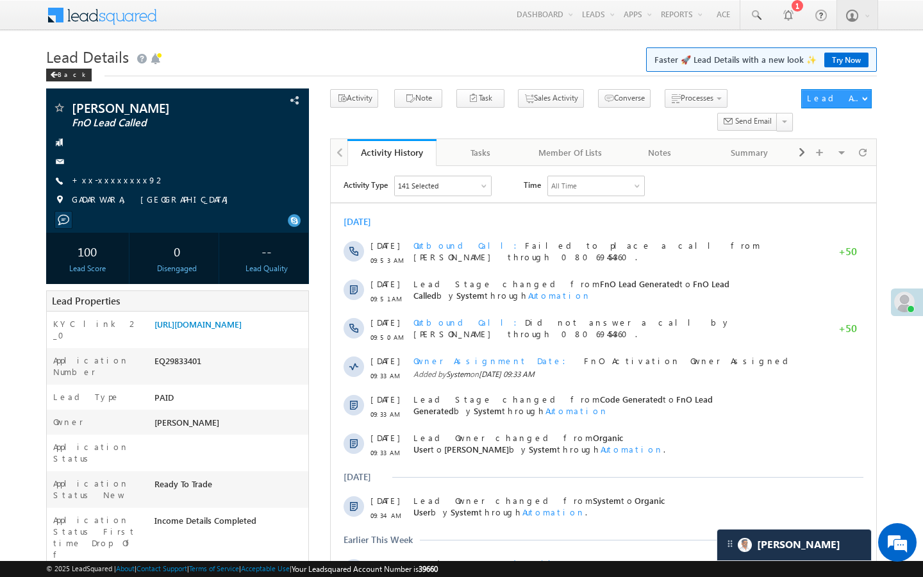
scroll to position [6169, 0]
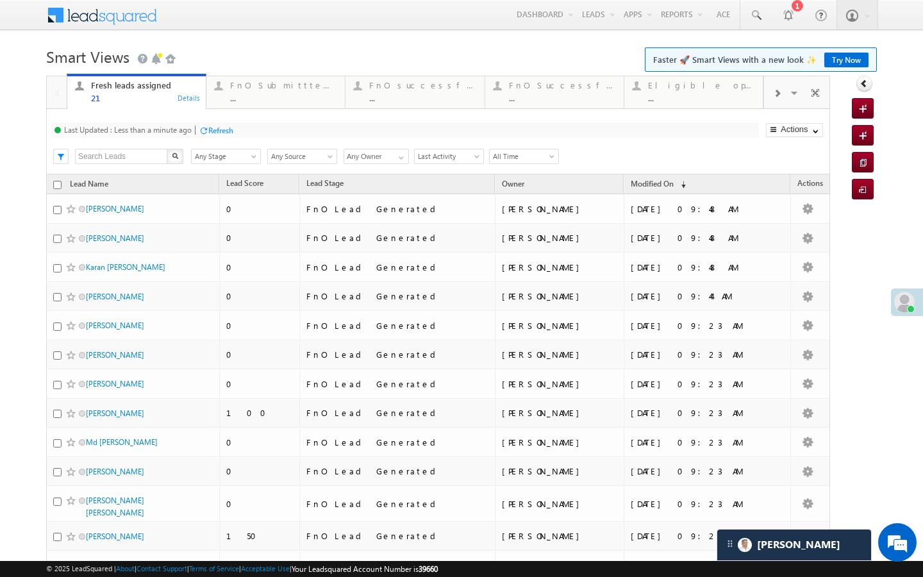
click at [251, 114] on div "Last Updated : Less than a minute ago Refresh Refreshing... Search X Lead Stage…" at bounding box center [438, 141] width 784 height 65
click at [256, 103] on div "..." at bounding box center [283, 98] width 107 height 10
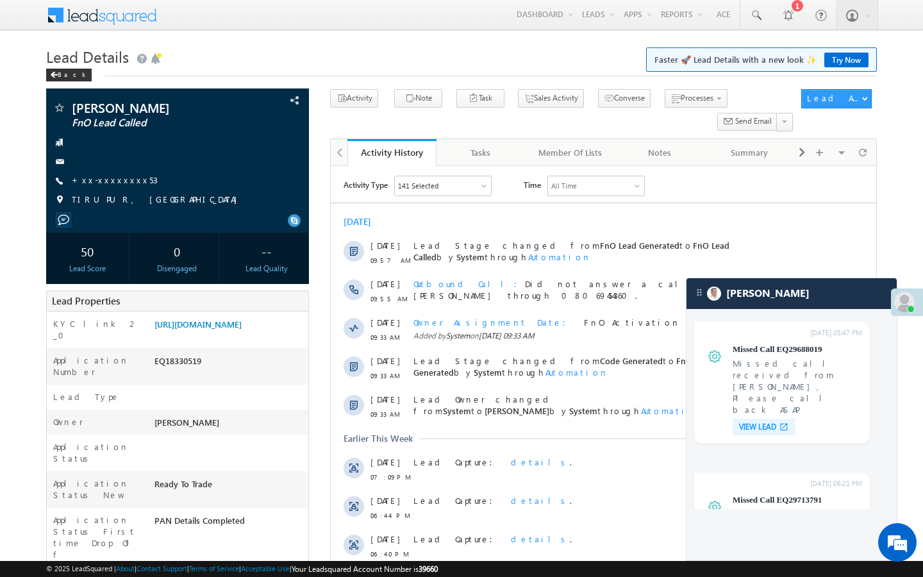
scroll to position [5117, 0]
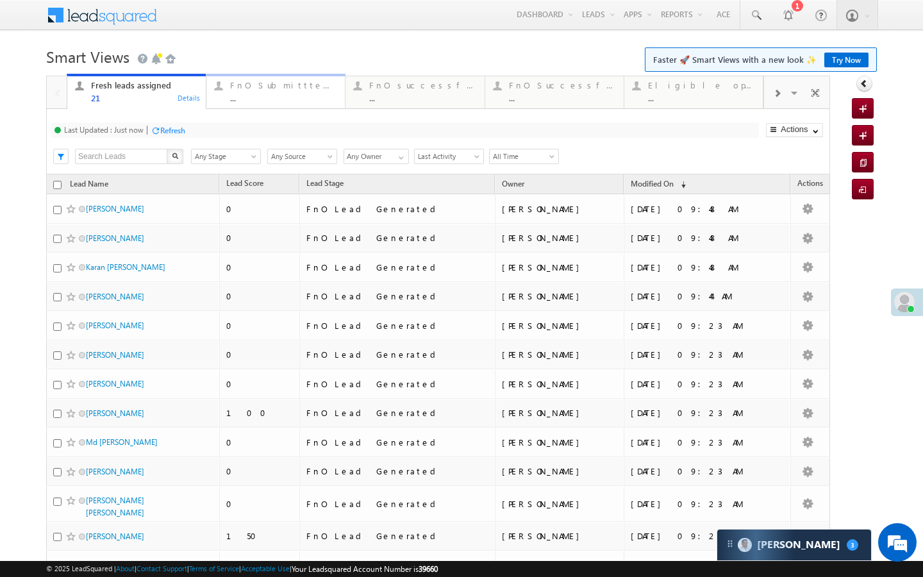
click at [252, 99] on div "..." at bounding box center [283, 98] width 107 height 10
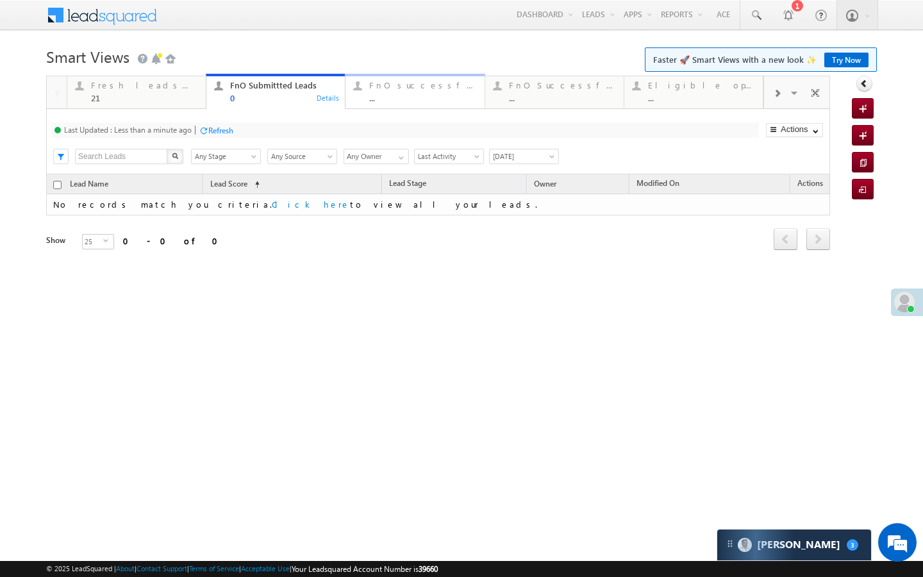
click at [393, 97] on div "..." at bounding box center [422, 98] width 107 height 10
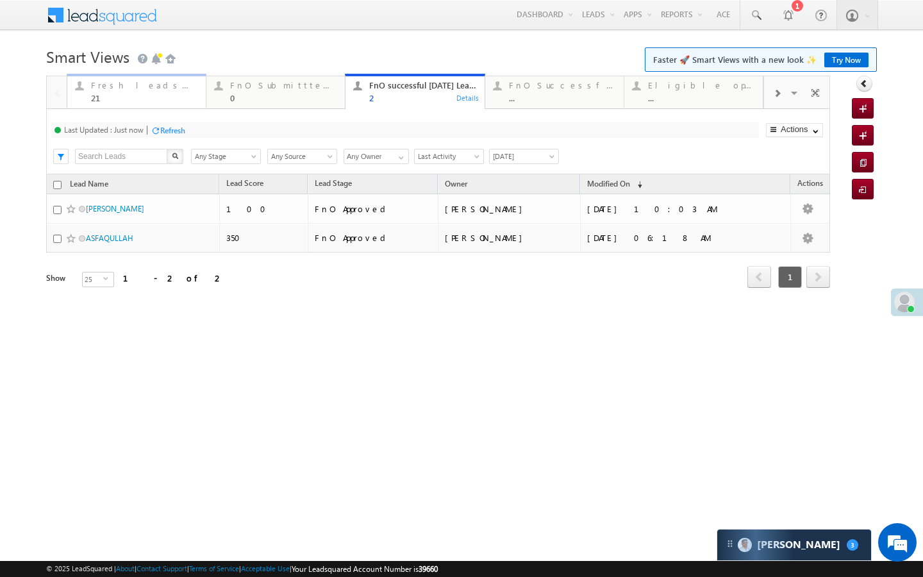
click at [182, 101] on div "21" at bounding box center [144, 98] width 107 height 10
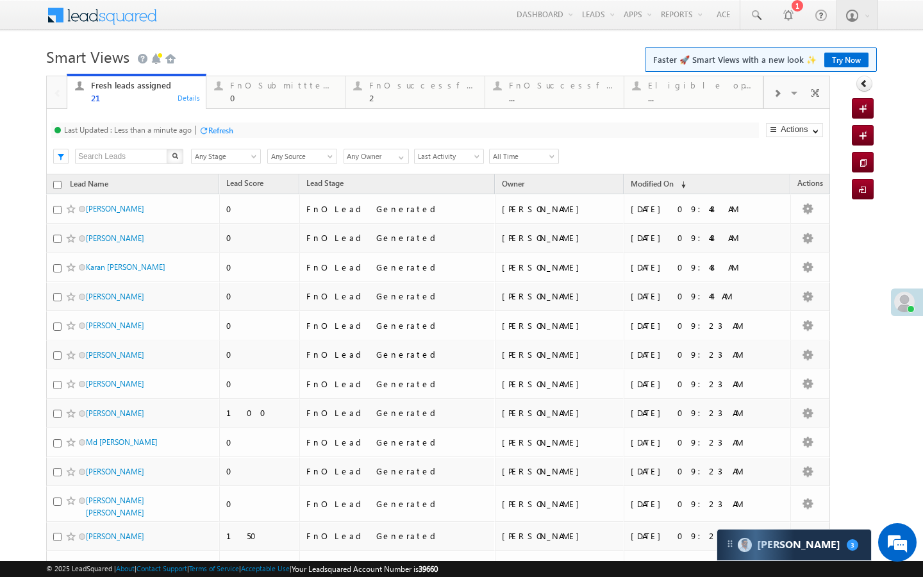
click at [208, 136] on div "Refresh" at bounding box center [216, 130] width 35 height 12
click at [240, 110] on div "Last Updated : Just now Refresh Refreshing... Search X Lead Stage Any Stage Any…" at bounding box center [438, 141] width 784 height 65
click at [240, 92] on div "FnO Submittted Leads 0" at bounding box center [283, 90] width 107 height 25
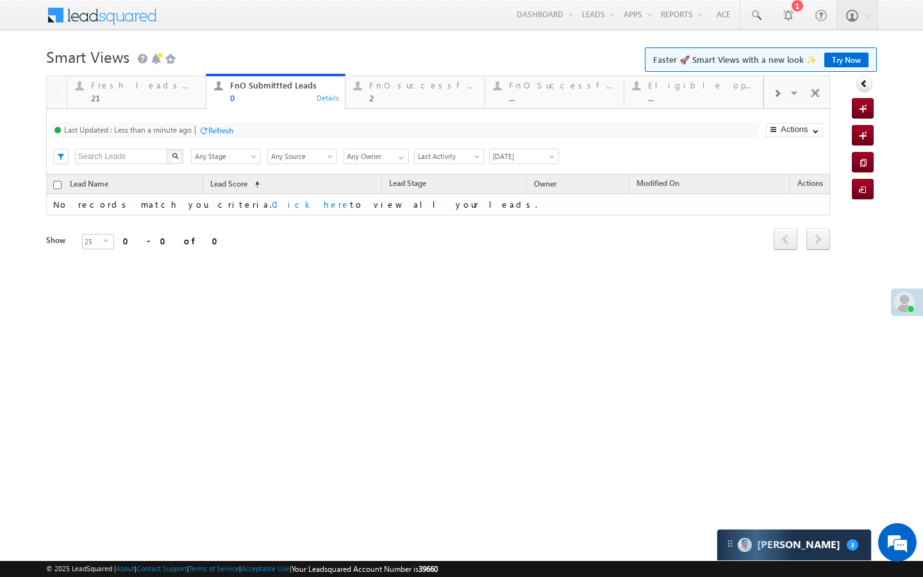
click at [201, 131] on div at bounding box center [204, 131] width 10 height 10
drag, startPoint x: 188, startPoint y: 100, endPoint x: 192, endPoint y: 119, distance: 19.6
click at [188, 100] on div "21" at bounding box center [144, 98] width 107 height 10
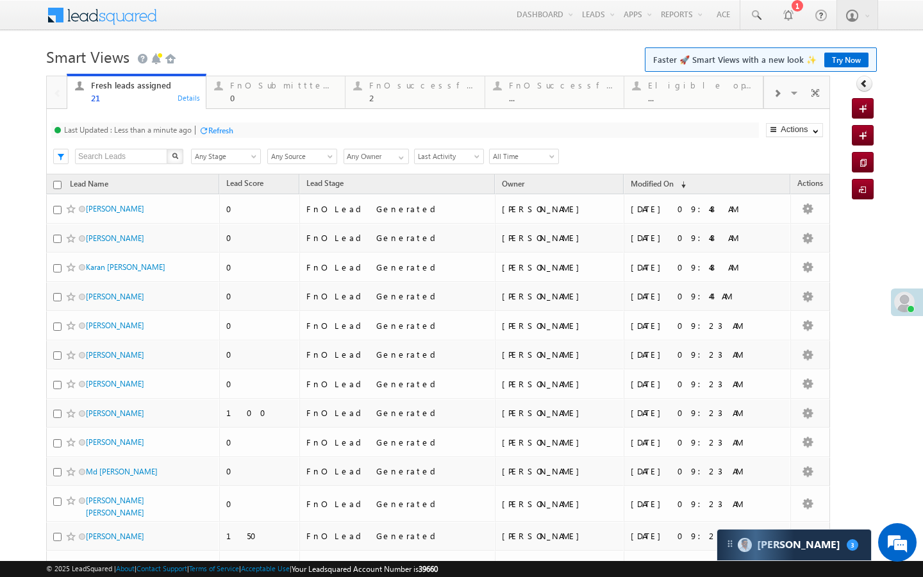
click at [266, 112] on div "Last Updated : Less than a minute ago Refresh Refreshing... Search X Lead Stage…" at bounding box center [438, 141] width 784 height 65
click at [272, 106] on link "FnO Submittted Leads 0 Details" at bounding box center [276, 91] width 140 height 35
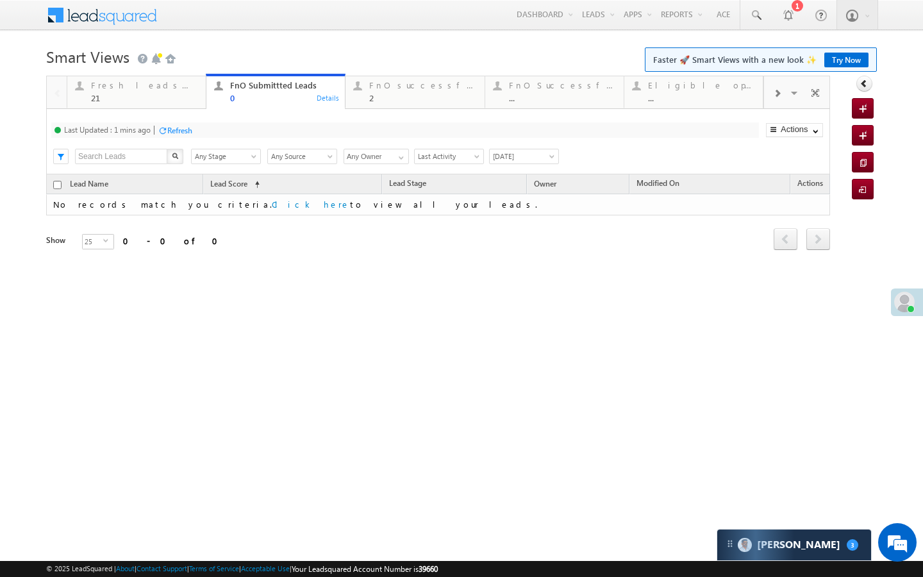
click at [186, 131] on div "Refresh" at bounding box center [179, 131] width 25 height 10
click at [381, 104] on link "FnO successful today Leads 2 Details" at bounding box center [415, 91] width 140 height 35
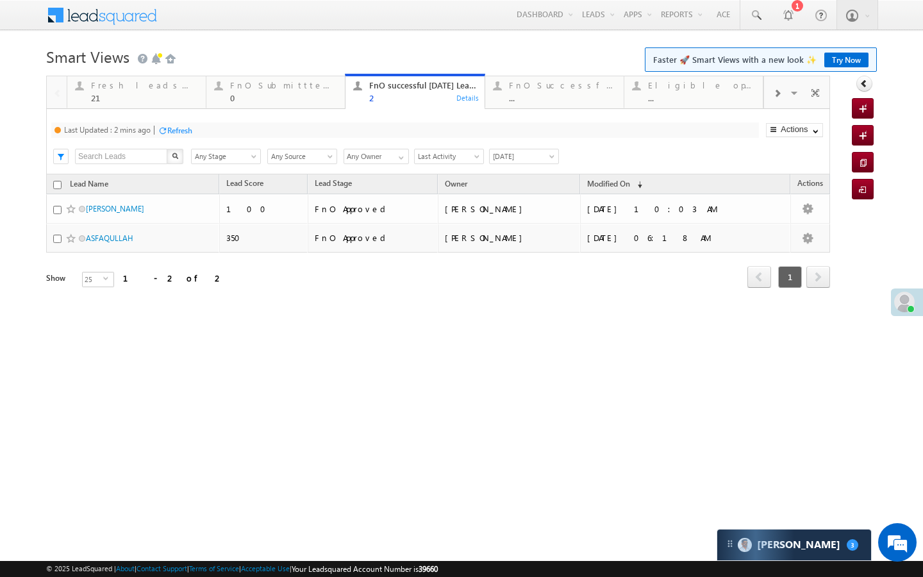
click at [173, 128] on div "Refresh" at bounding box center [179, 131] width 25 height 10
click at [160, 97] on div "21" at bounding box center [144, 98] width 107 height 10
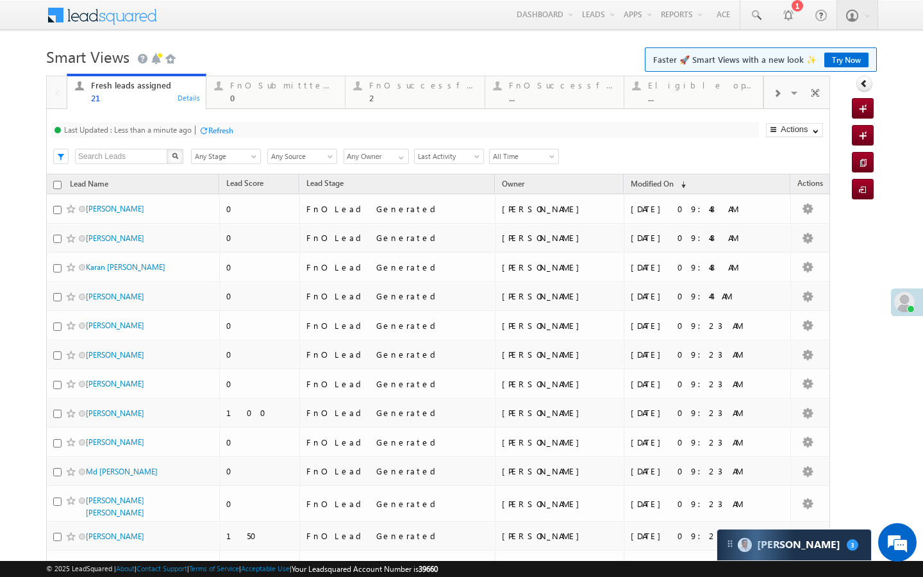
click at [210, 134] on div "Refresh" at bounding box center [220, 131] width 25 height 10
drag, startPoint x: 242, startPoint y: 101, endPoint x: 201, endPoint y: 140, distance: 56.6
click at [242, 101] on div "0" at bounding box center [283, 98] width 107 height 10
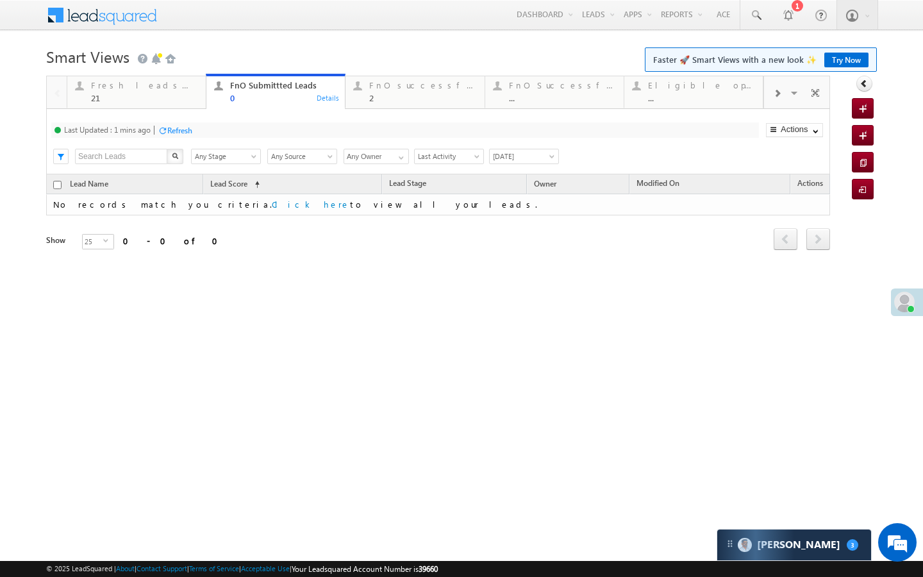
click at [188, 134] on div "Refresh" at bounding box center [179, 131] width 25 height 10
click at [177, 108] on link "Fresh leads assigned 21 Details" at bounding box center [137, 91] width 140 height 35
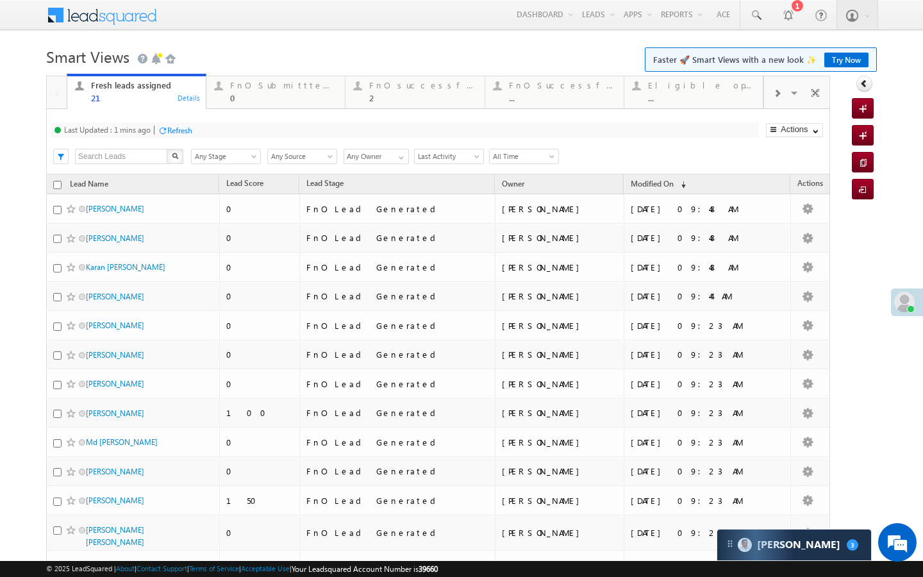
click at [180, 133] on div "Refresh" at bounding box center [179, 131] width 25 height 10
click at [304, 106] on link "FnO Submittted Leads 0 Details" at bounding box center [276, 91] width 140 height 35
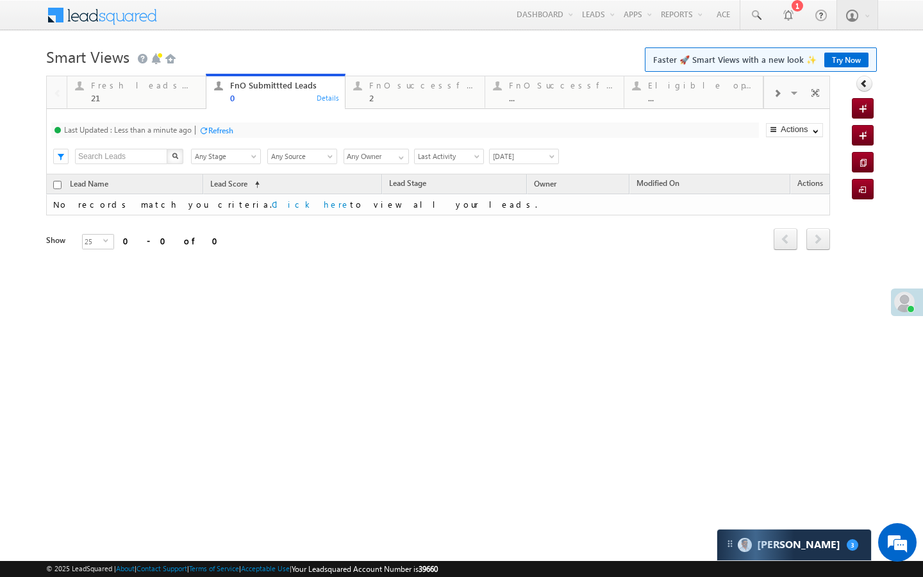
click at [232, 126] on div "Refresh" at bounding box center [220, 131] width 25 height 10
click at [392, 101] on div "2" at bounding box center [422, 98] width 107 height 10
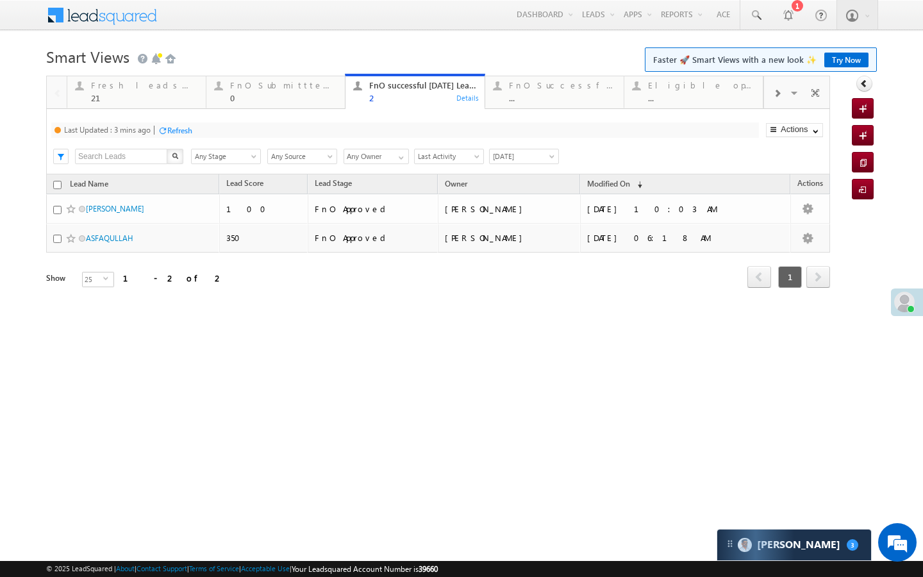
click at [186, 135] on div "Refresh" at bounding box center [179, 131] width 25 height 10
drag, startPoint x: 245, startPoint y: 83, endPoint x: 183, endPoint y: 148, distance: 89.8
click at [245, 83] on div "FnO Submittted Leads" at bounding box center [283, 85] width 107 height 10
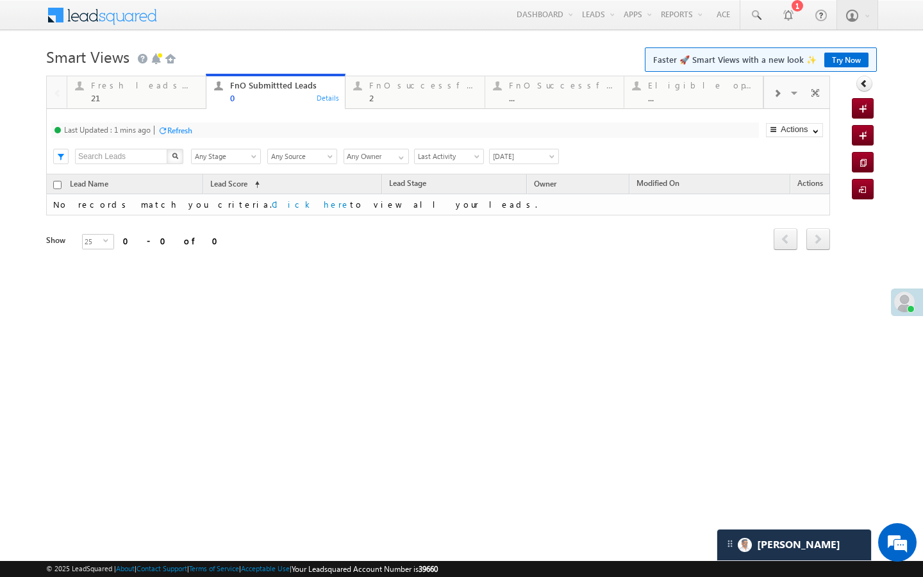
click at [188, 129] on div "Refresh" at bounding box center [179, 131] width 25 height 10
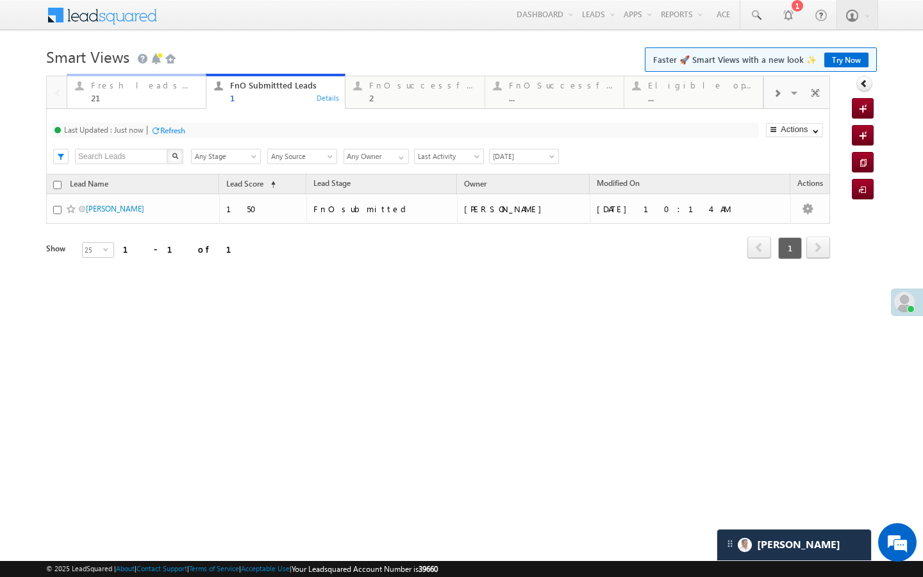
click at [181, 101] on div "21" at bounding box center [144, 98] width 107 height 10
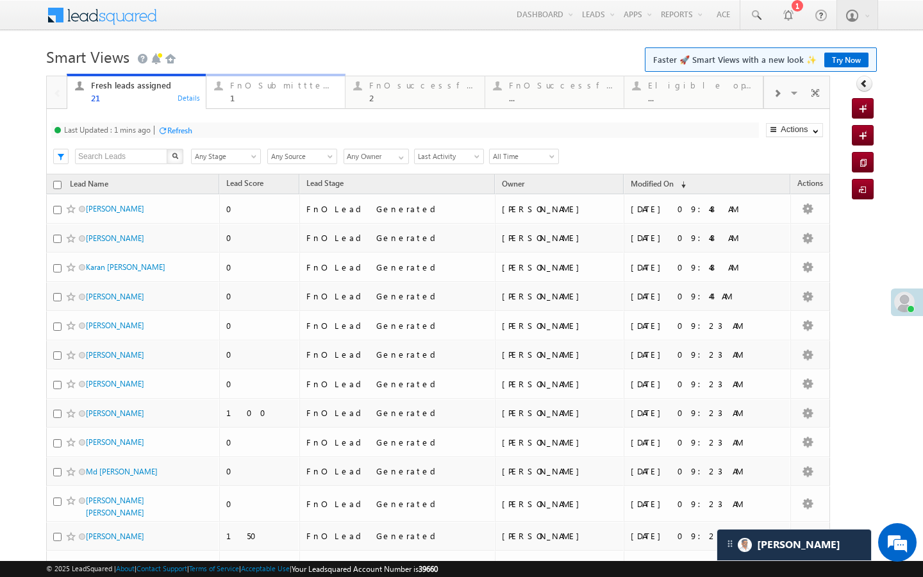
click at [248, 106] on link "FnO Submittted Leads 1 Details" at bounding box center [276, 91] width 140 height 35
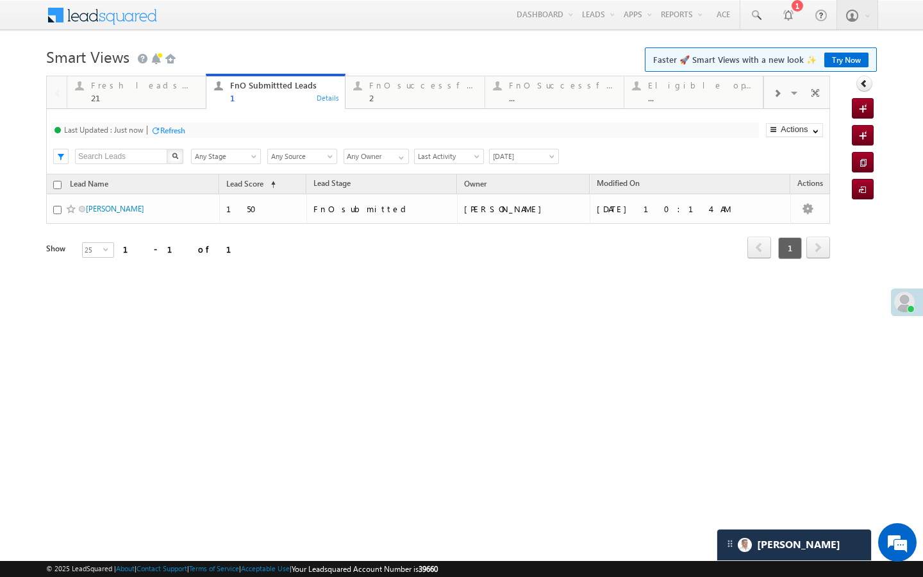
click at [177, 131] on div "Refresh" at bounding box center [172, 131] width 25 height 10
click at [769, 550] on span "[PERSON_NAME]" at bounding box center [798, 544] width 83 height 12
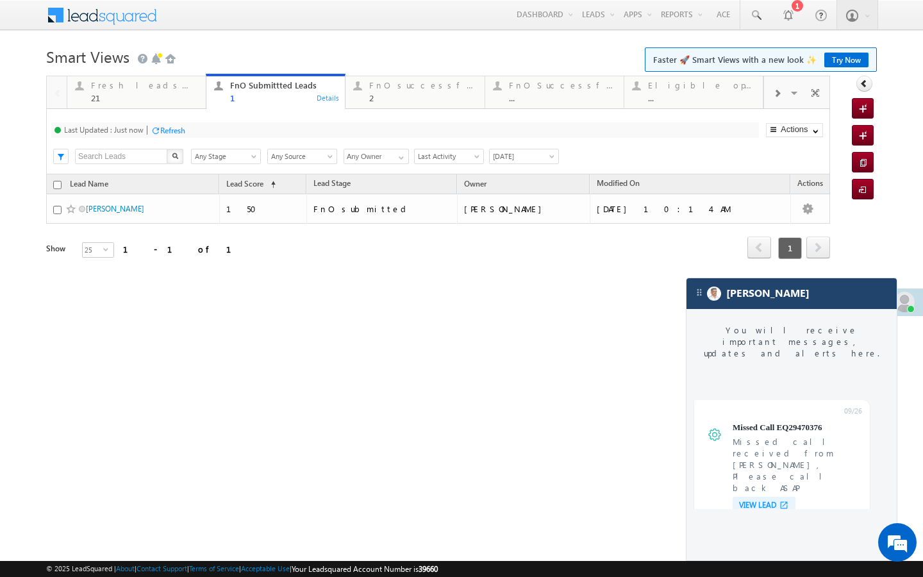
scroll to position [5001, 0]
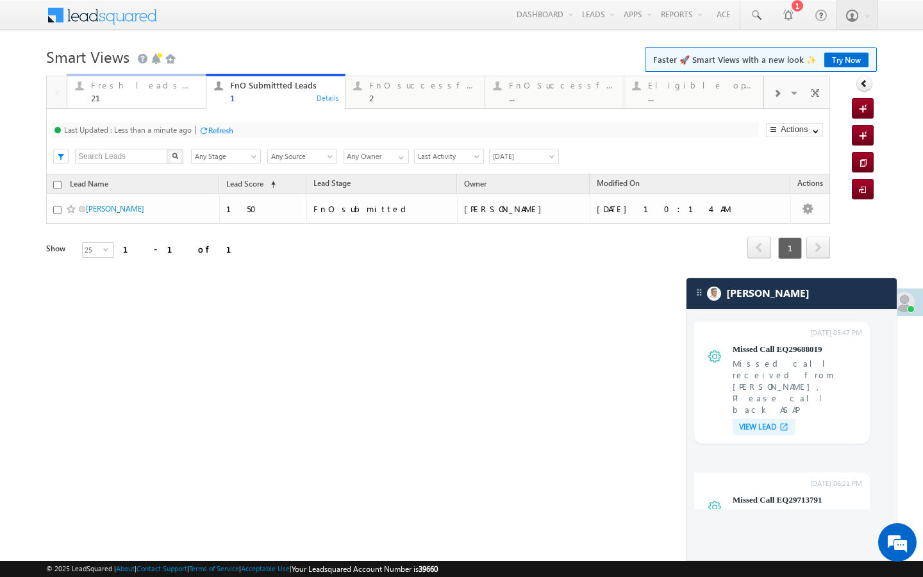
drag, startPoint x: 194, startPoint y: 104, endPoint x: 194, endPoint y: 128, distance: 24.3
click at [194, 104] on link "Fresh leads assigned 21 Details" at bounding box center [137, 91] width 140 height 35
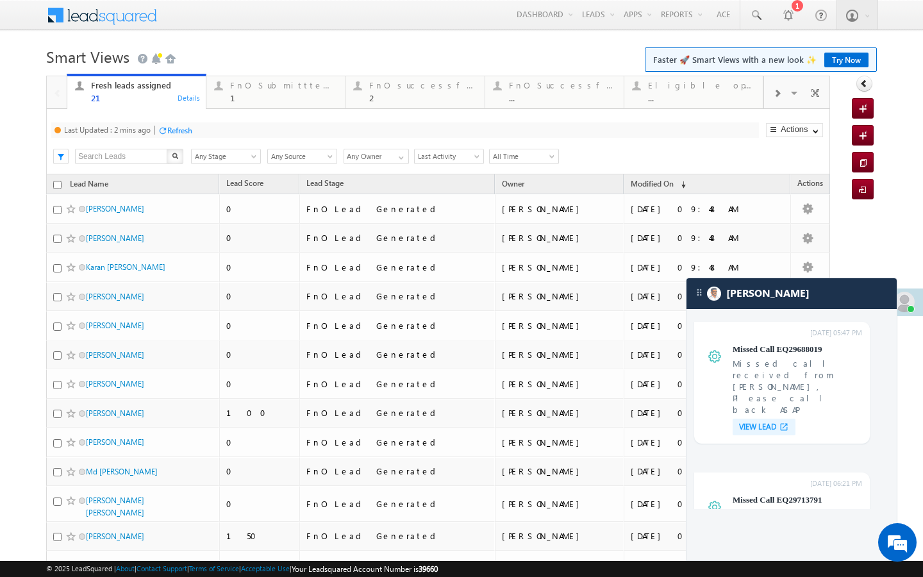
click at [187, 136] on div "Refresh" at bounding box center [175, 130] width 35 height 12
click at [265, 110] on div "Last Updated : Just now Refresh Refreshing... Search X Lead Stage Any Stage Any…" at bounding box center [438, 141] width 784 height 65
click at [266, 96] on div "1" at bounding box center [283, 98] width 107 height 10
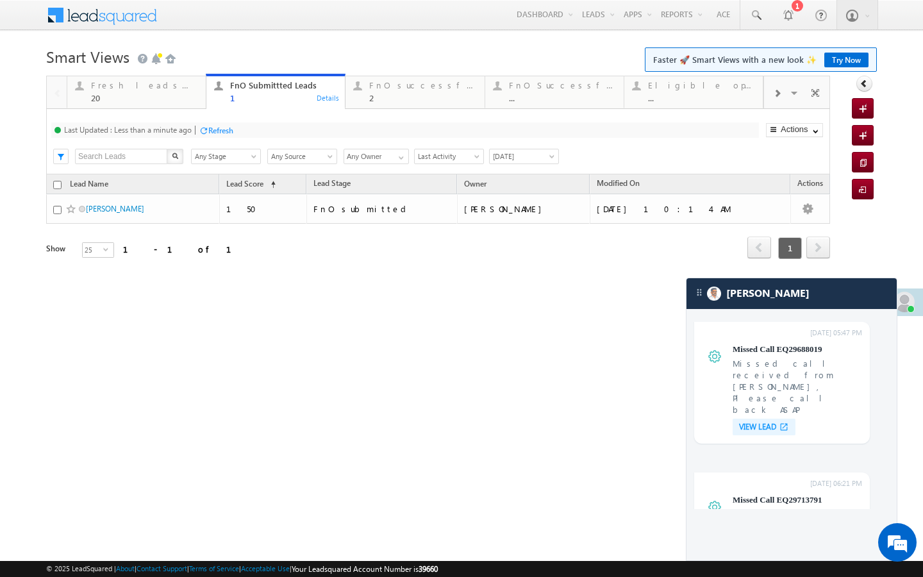
click at [210, 130] on div "Refresh" at bounding box center [220, 131] width 25 height 10
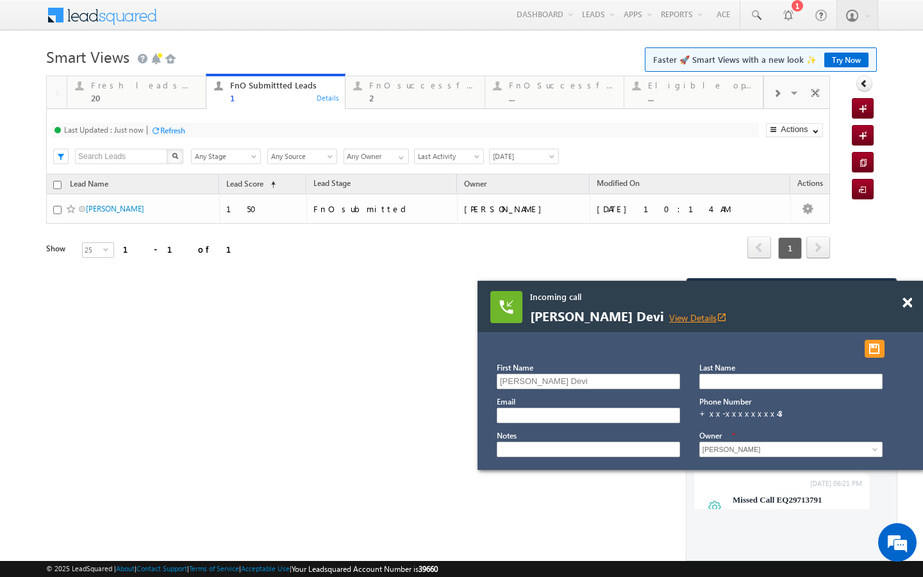
click at [669, 313] on link "View Details open_in_new" at bounding box center [698, 317] width 58 height 12
drag, startPoint x: 195, startPoint y: 92, endPoint x: 204, endPoint y: 122, distance: 31.9
click at [195, 92] on div "Fresh leads assigned 20" at bounding box center [144, 90] width 107 height 25
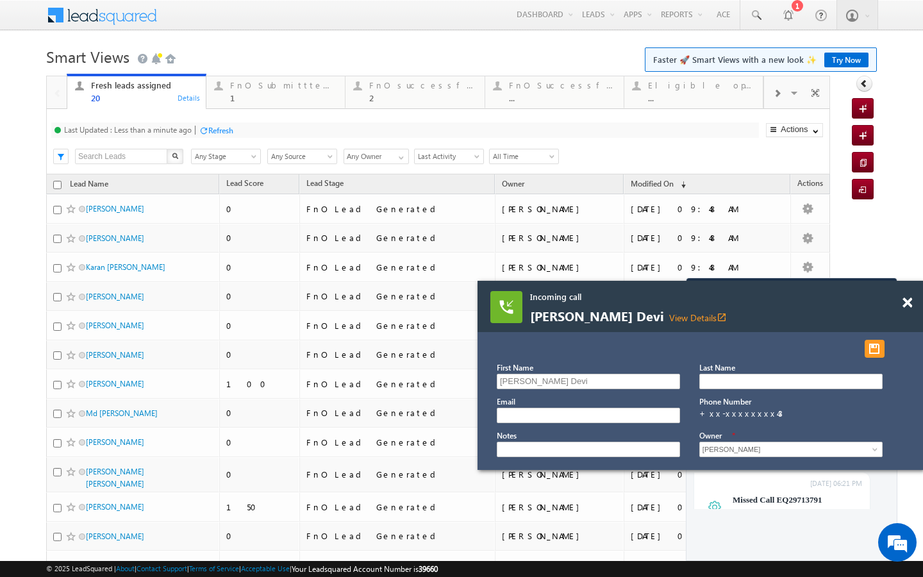
click at [223, 133] on div "Refresh" at bounding box center [220, 131] width 25 height 10
click at [256, 102] on div "1" at bounding box center [283, 98] width 107 height 10
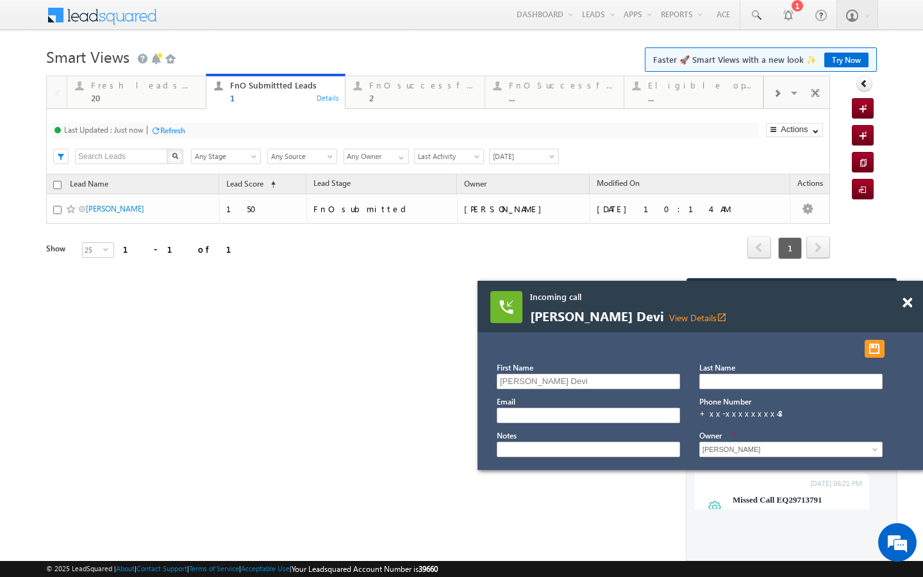
click at [170, 136] on div "Refresh" at bounding box center [168, 130] width 35 height 12
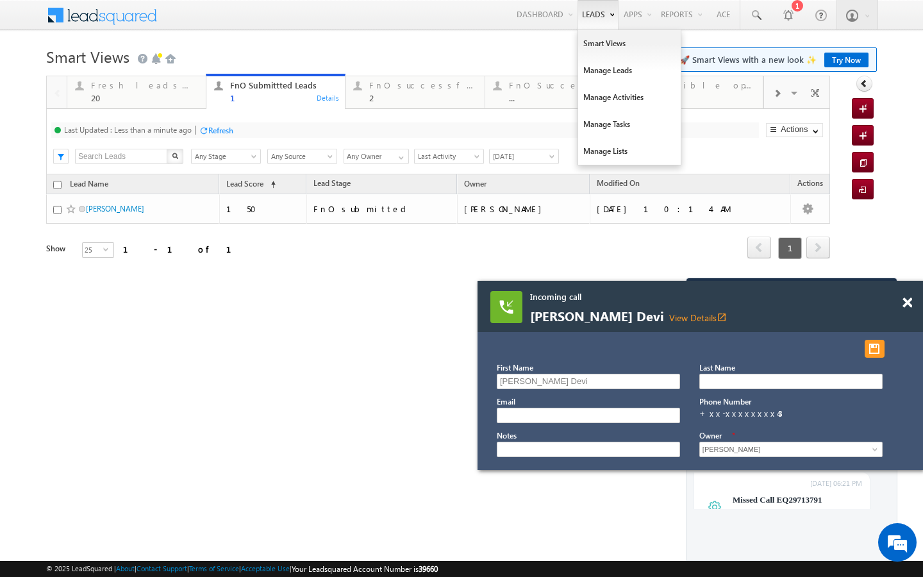
scroll to position [5117, 0]
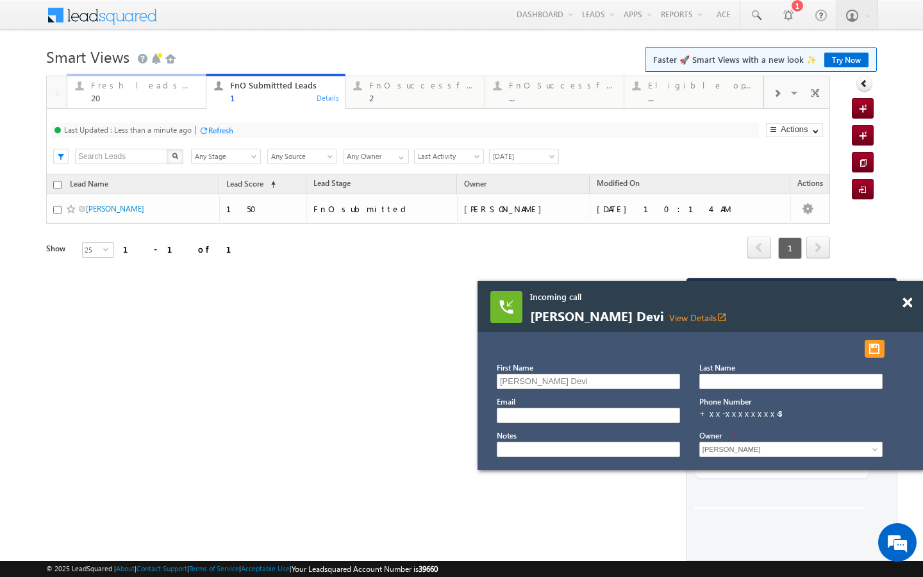
click at [169, 104] on link "Fresh leads assigned 20 Details" at bounding box center [137, 91] width 140 height 35
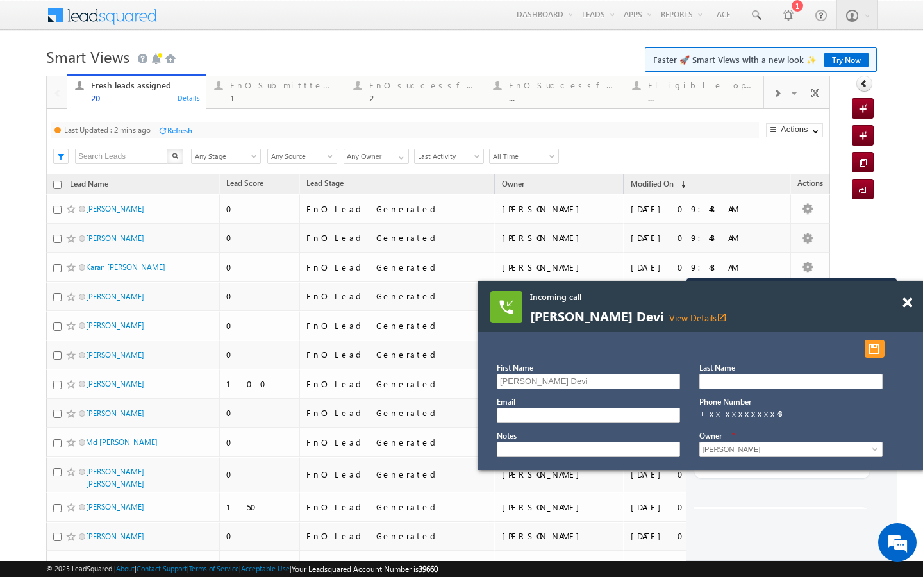
click at [185, 133] on div "Refresh" at bounding box center [179, 131] width 25 height 10
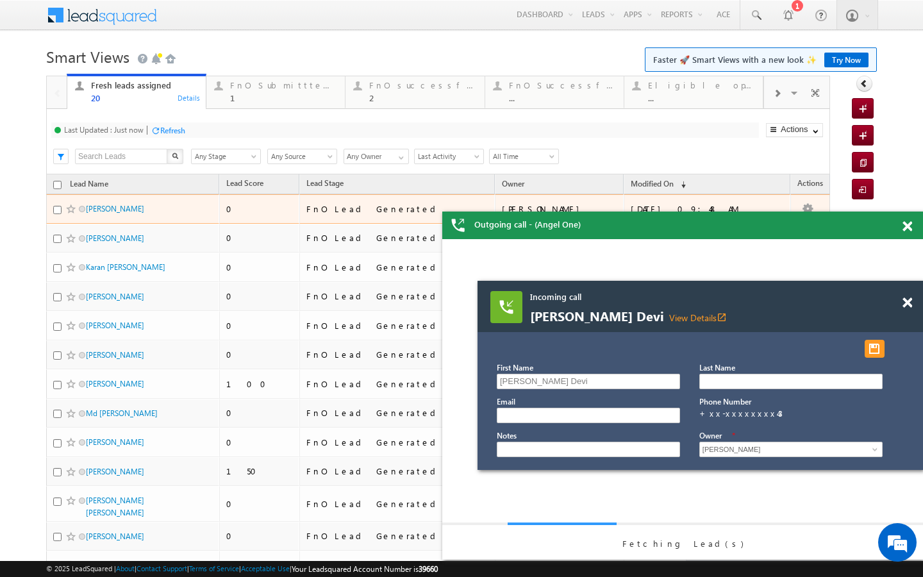
scroll to position [0, 0]
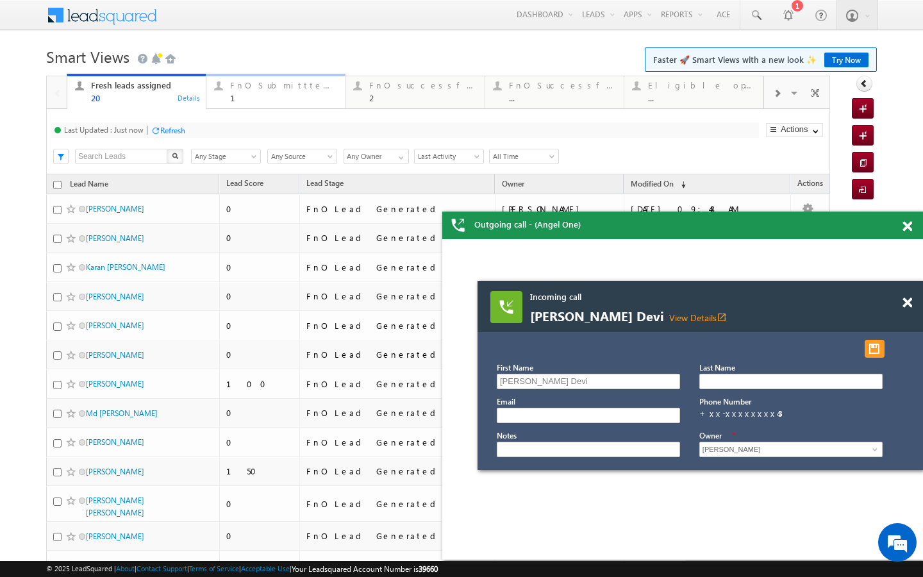
click at [256, 101] on div "1" at bounding box center [283, 98] width 107 height 10
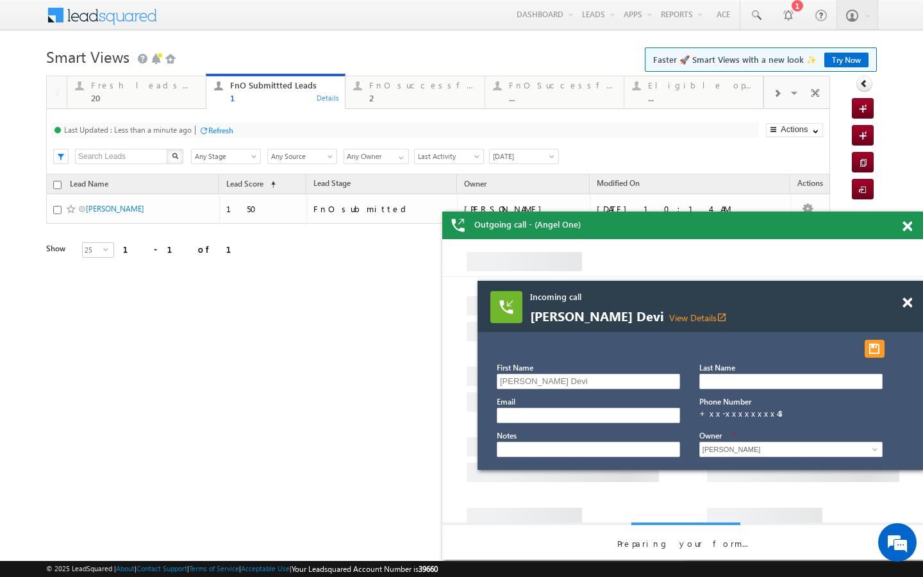
click at [220, 131] on div "Refresh" at bounding box center [220, 131] width 25 height 10
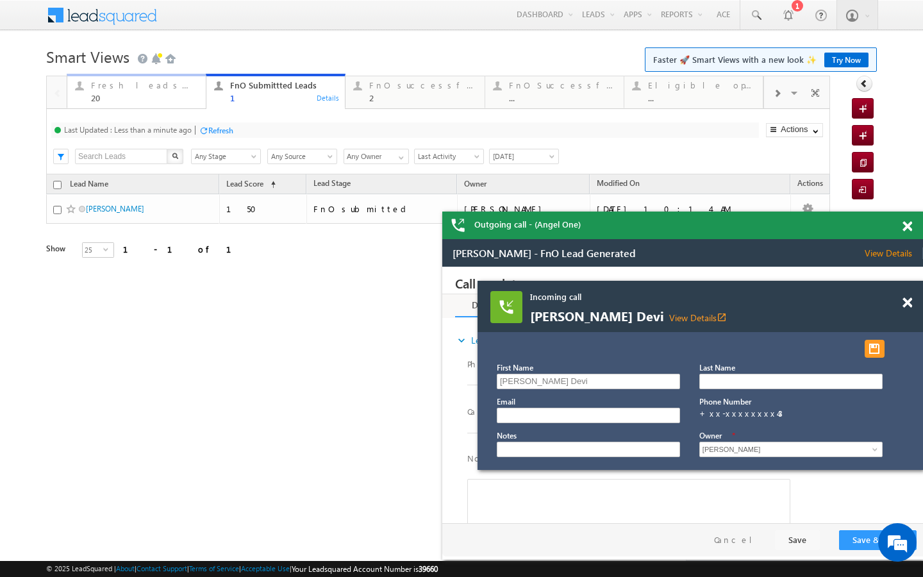
drag, startPoint x: 172, startPoint y: 98, endPoint x: 179, endPoint y: 127, distance: 29.7
click at [172, 98] on div "20" at bounding box center [144, 98] width 107 height 10
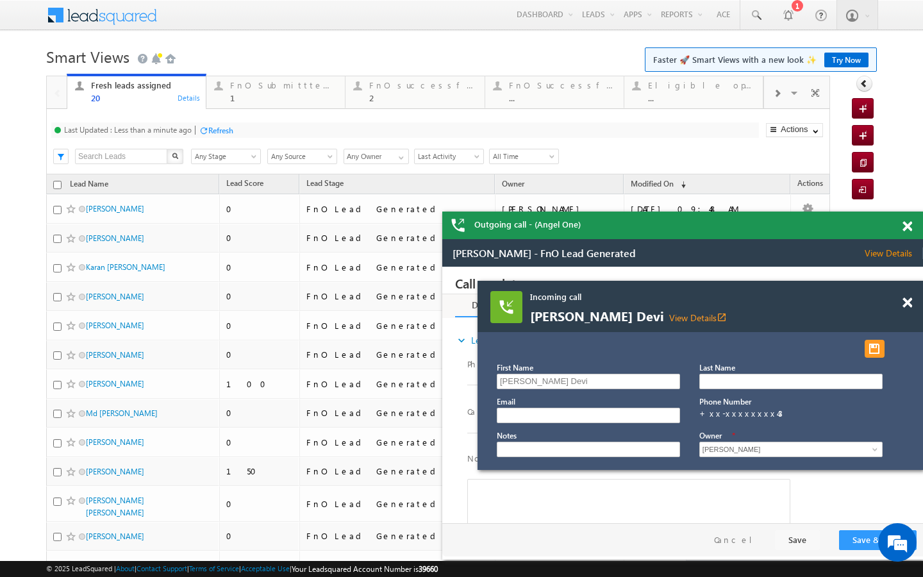
click at [210, 138] on div "Last Updated : Less than a minute ago Refresh Refreshing... Search X Lead Stage…" at bounding box center [438, 141] width 784 height 65
click at [211, 138] on div "Last Updated : Less than a minute ago Refresh Refreshing..." at bounding box center [404, 129] width 707 height 15
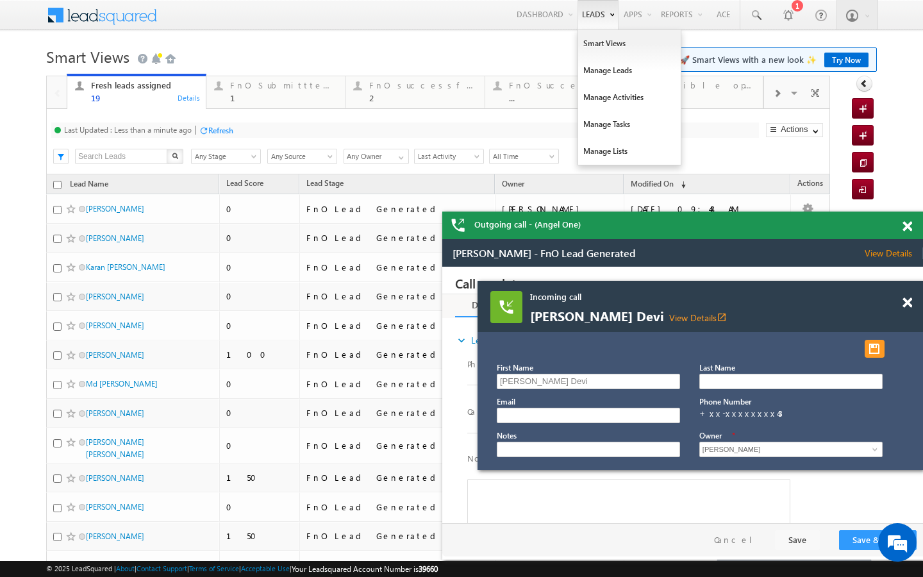
scroll to position [5201, 0]
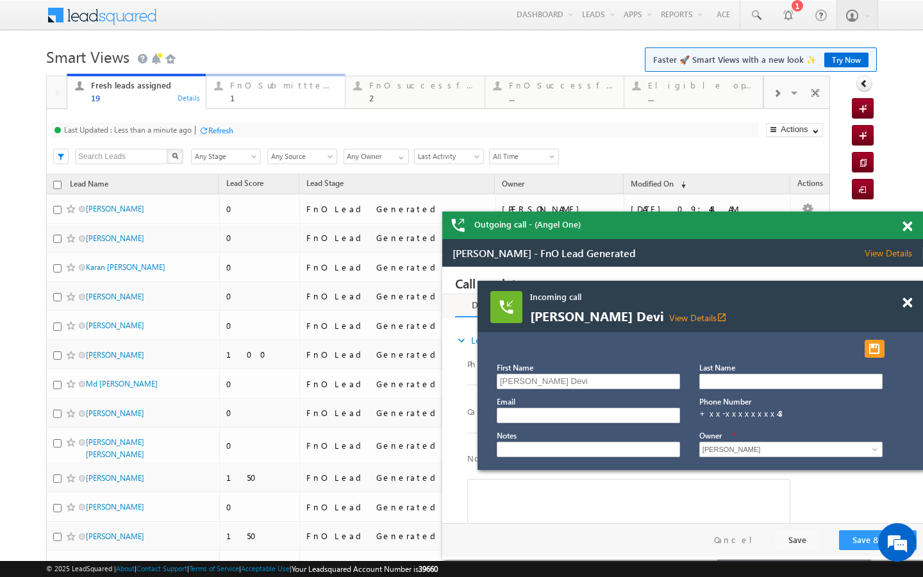
click at [249, 98] on div "1" at bounding box center [283, 98] width 107 height 10
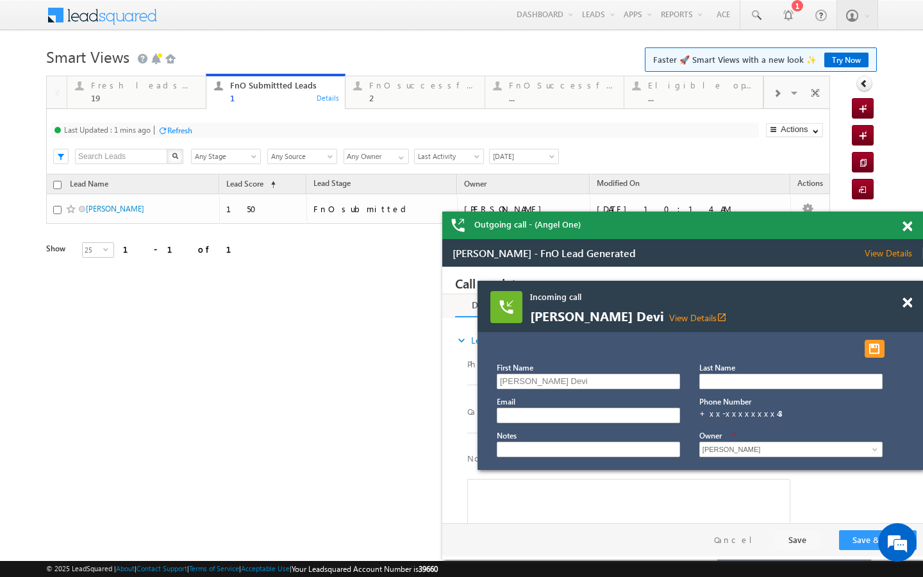
click at [186, 133] on div "Refresh" at bounding box center [179, 131] width 25 height 10
click at [195, 97] on div "19" at bounding box center [144, 98] width 107 height 10
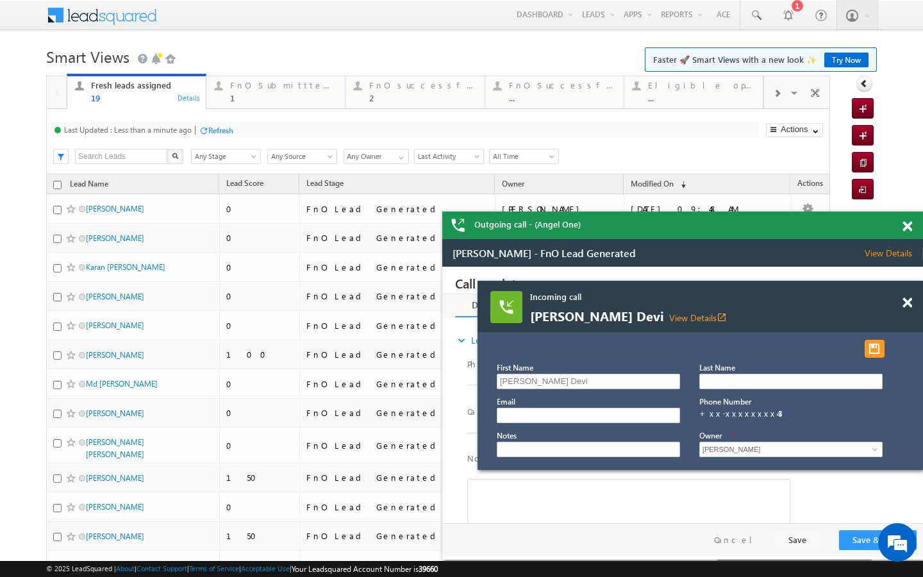
click at [215, 130] on div "Refresh" at bounding box center [220, 131] width 25 height 10
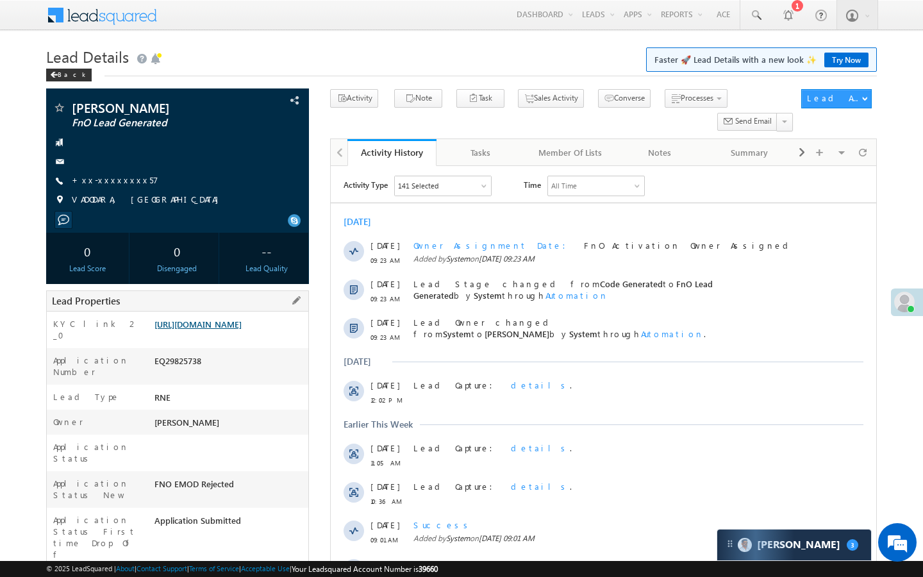
click at [242, 329] on link "[URL][DOMAIN_NAME]" at bounding box center [197, 323] width 87 height 11
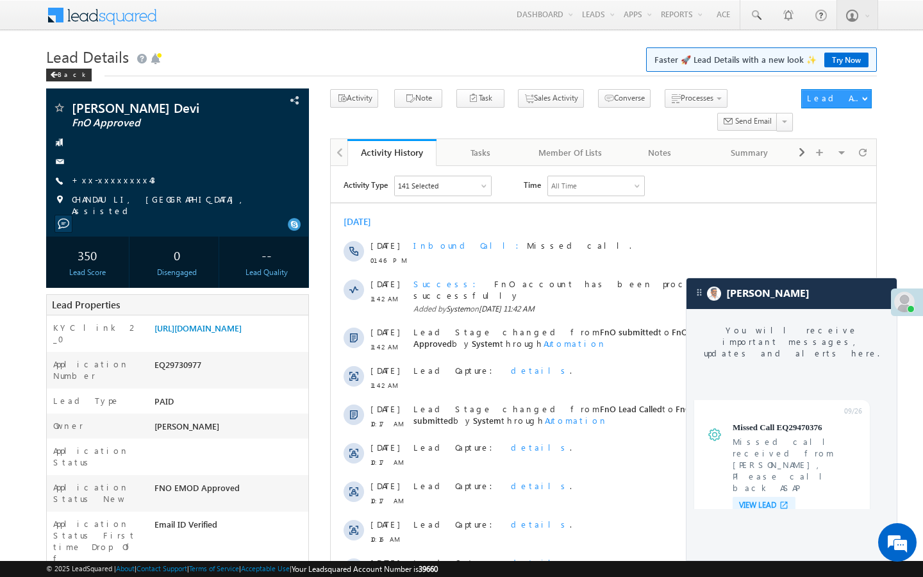
scroll to position [4970, 0]
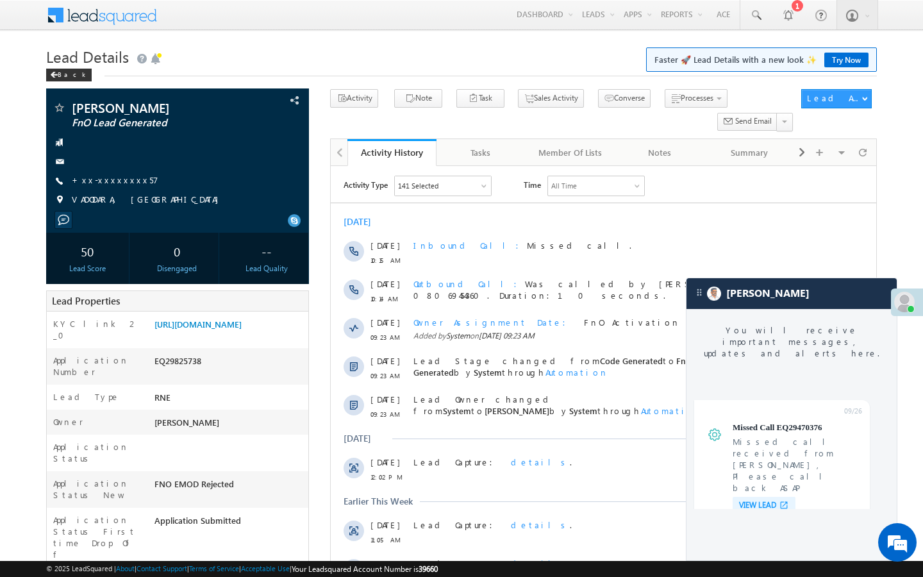
scroll to position [4970, 0]
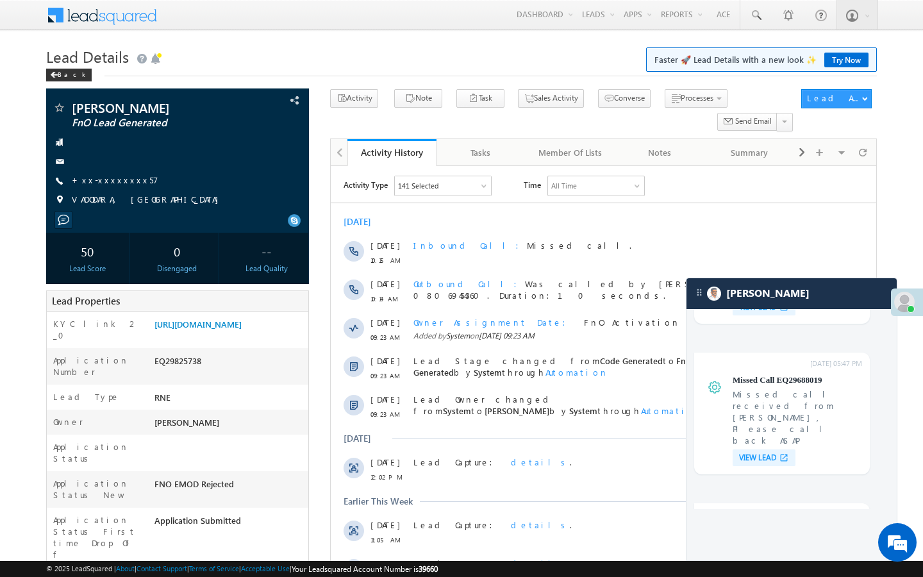
scroll to position [5117, 0]
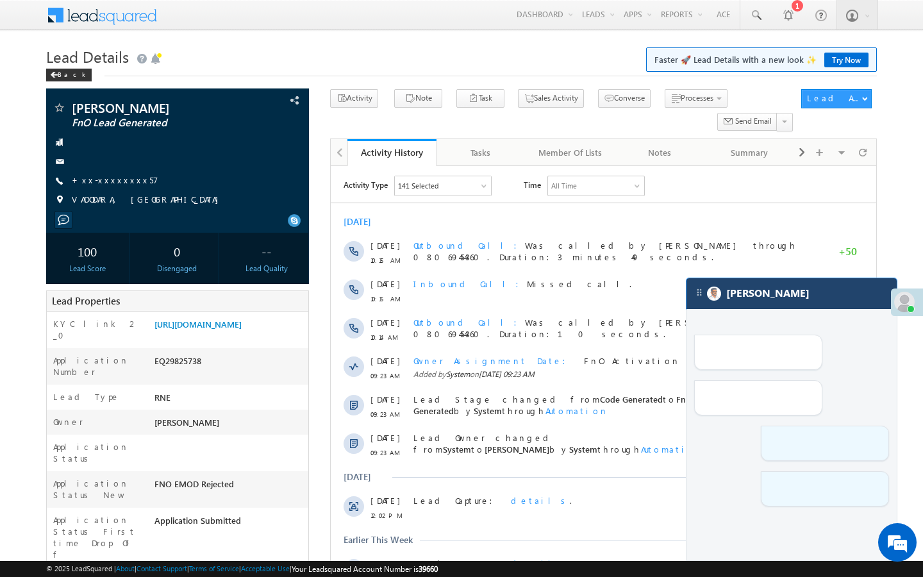
click at [816, 294] on div "[PERSON_NAME]" at bounding box center [791, 293] width 210 height 31
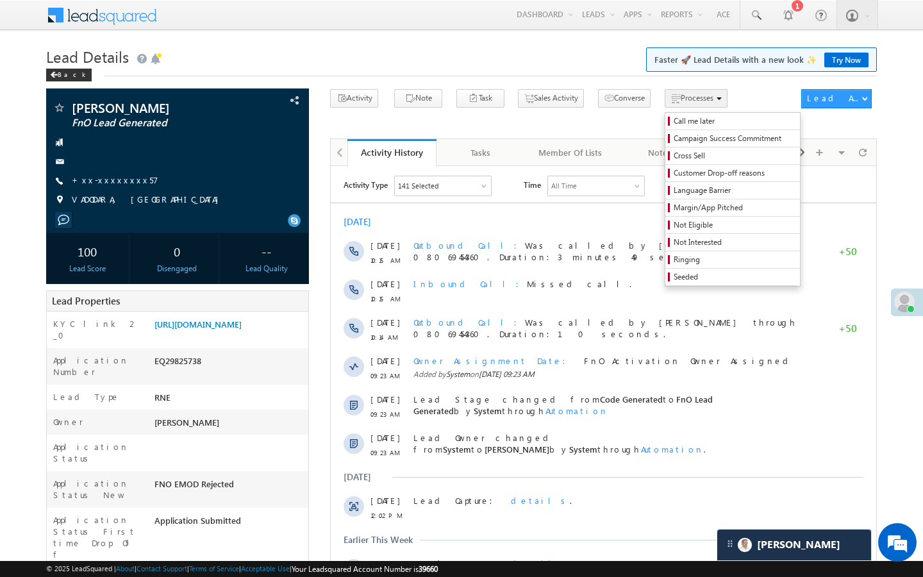
scroll to position [6000, 0]
click at [665, 128] on link "Call me later" at bounding box center [732, 121] width 135 height 17
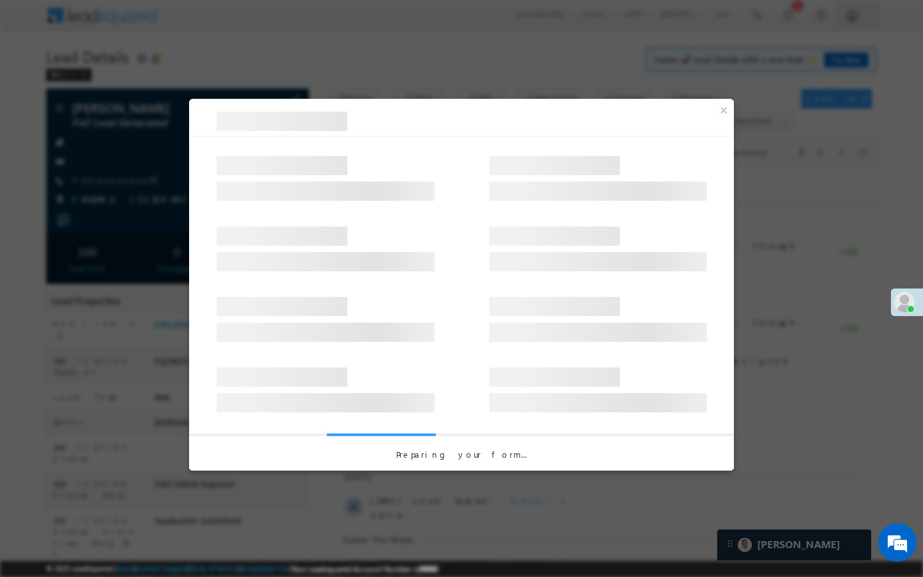
scroll to position [0, 0]
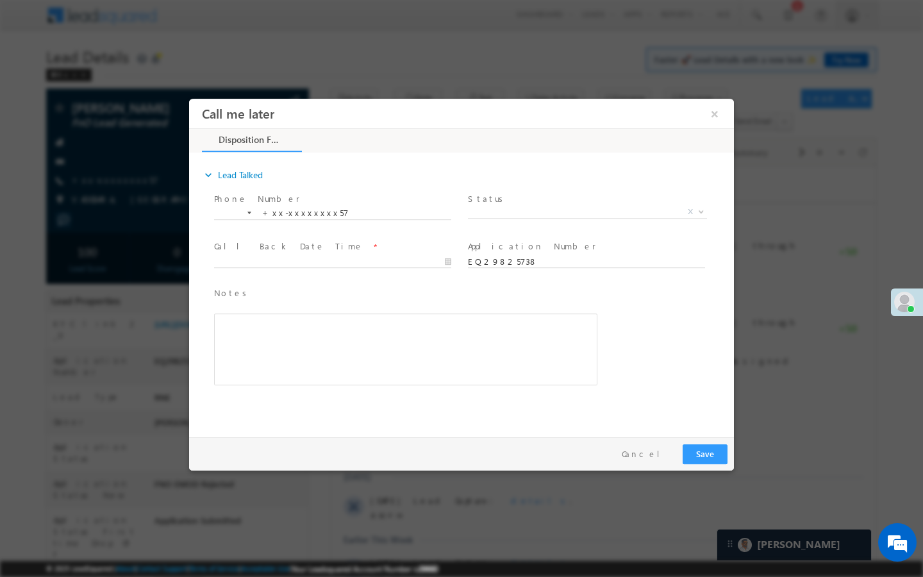
click at [609, 203] on span "Status *" at bounding box center [586, 199] width 236 height 14
click at [605, 211] on span "X" at bounding box center [587, 212] width 239 height 13
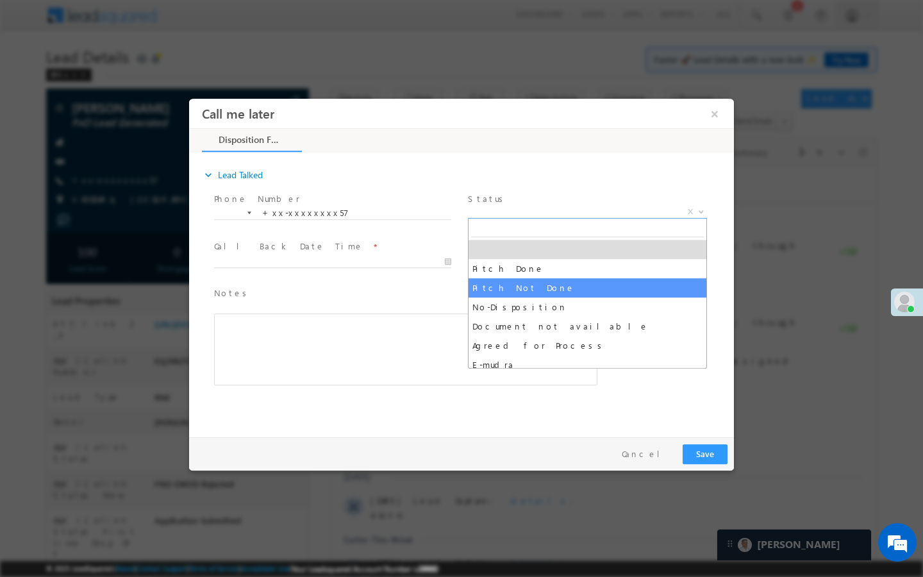
select select "Pitch Not Done"
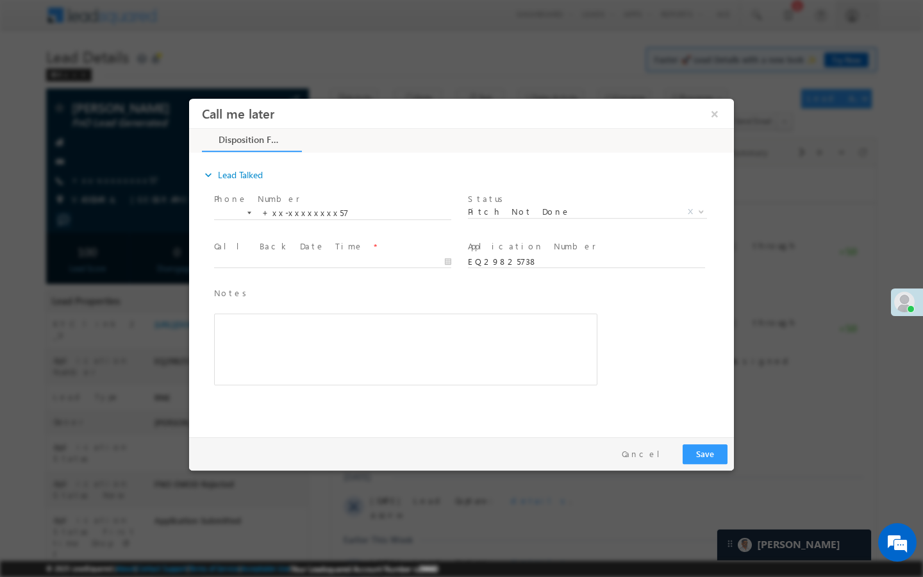
click at [418, 254] on div at bounding box center [338, 261] width 249 height 15
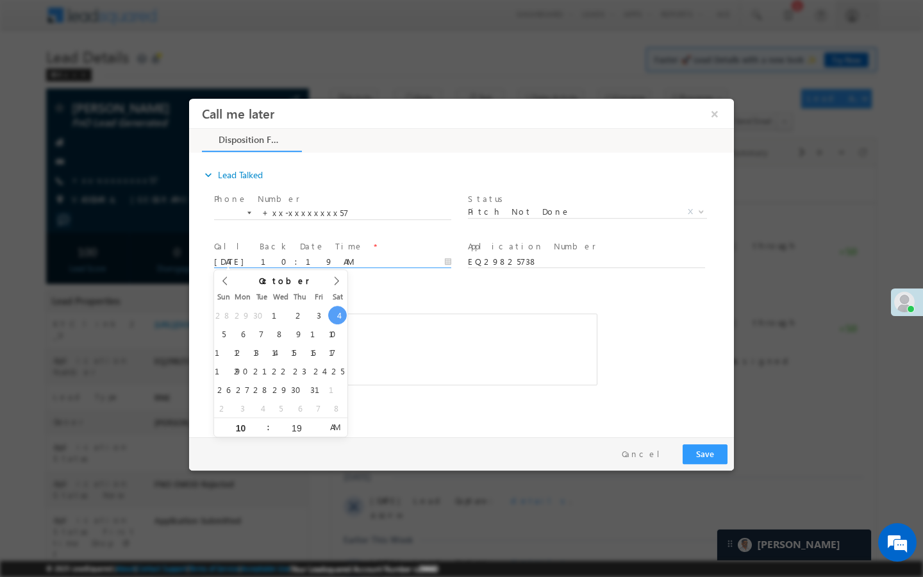
click at [418, 258] on input "[DATE] 10:19 AM" at bounding box center [332, 262] width 237 height 13
type input "[DATE] 10:19 AM"
click at [723, 456] on button "Save" at bounding box center [704, 454] width 45 height 20
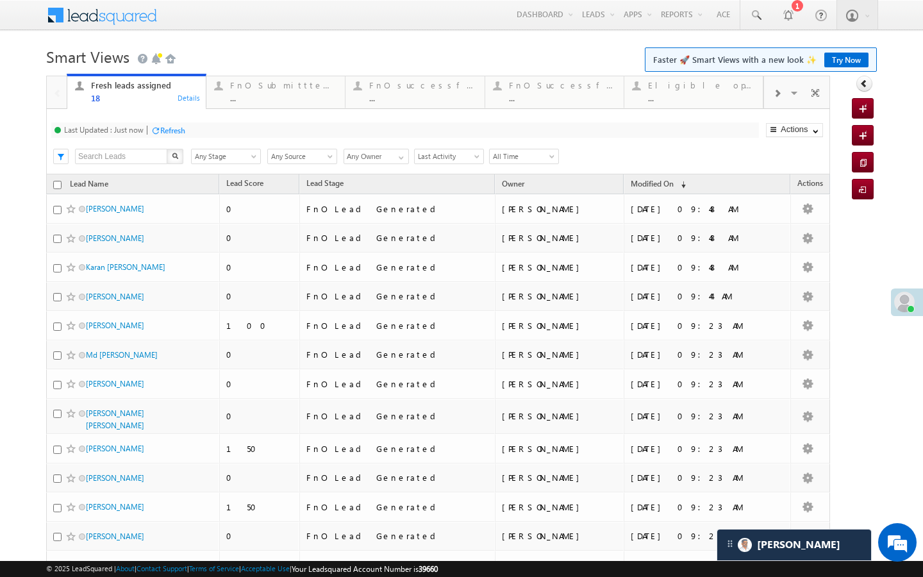
scroll to position [6000, 0]
click at [292, 100] on div "..." at bounding box center [283, 98] width 107 height 10
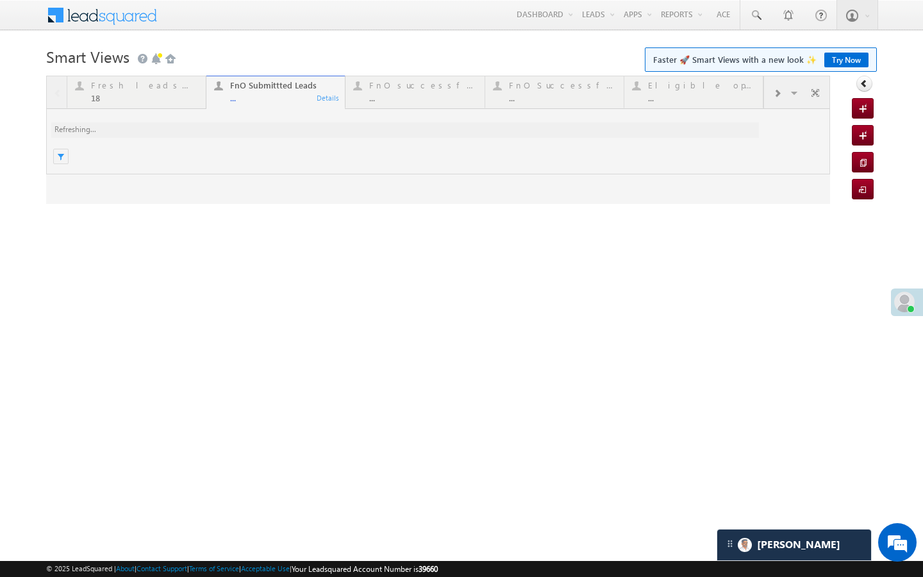
scroll to position [0, 0]
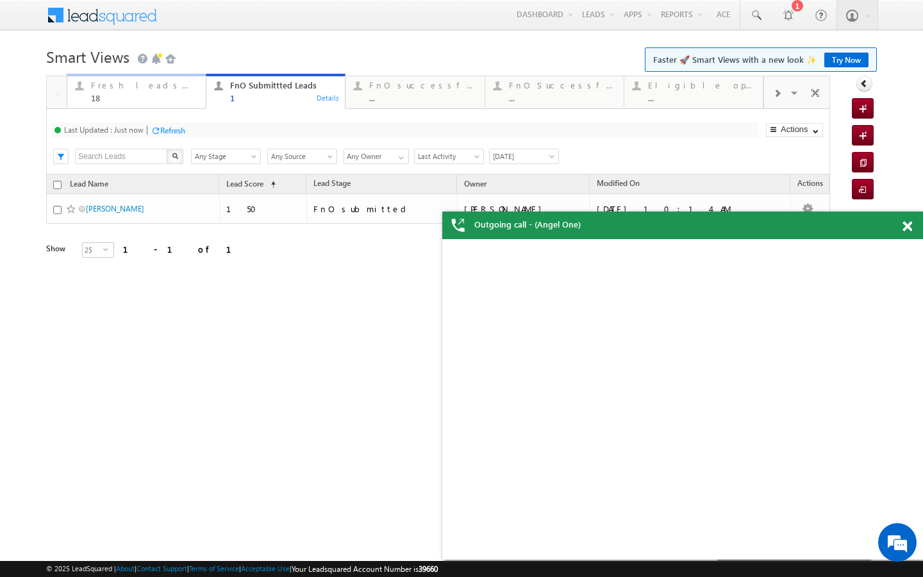
click at [181, 93] on div "18" at bounding box center [144, 98] width 107 height 10
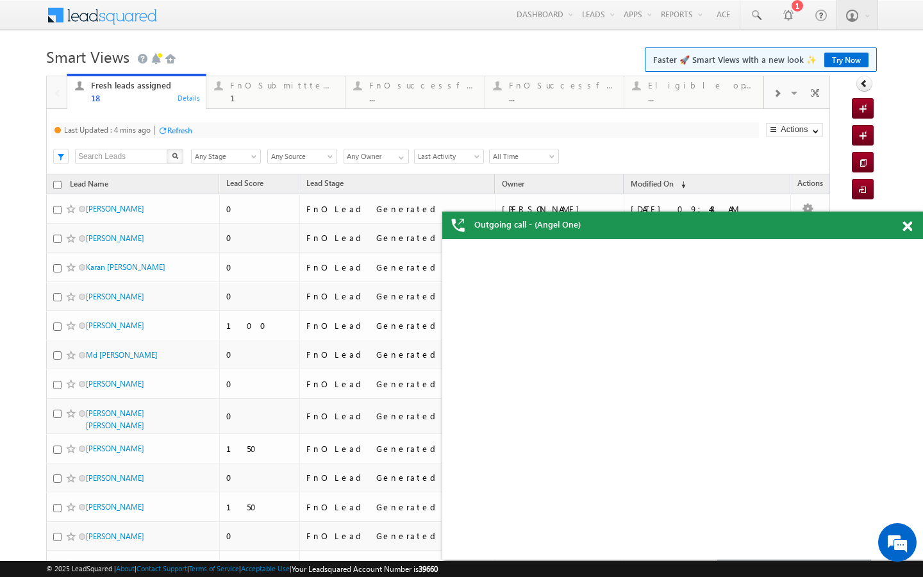
click at [188, 131] on div "Refresh" at bounding box center [179, 131] width 25 height 10
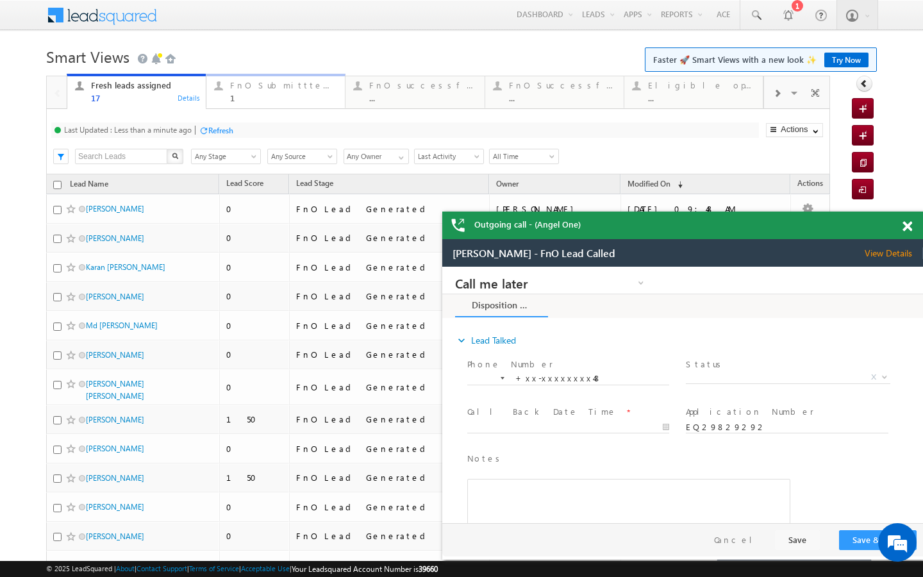
drag, startPoint x: 251, startPoint y: 91, endPoint x: 238, endPoint y: 104, distance: 18.1
click at [251, 91] on div "FnO Submittted Leads 1" at bounding box center [283, 90] width 107 height 25
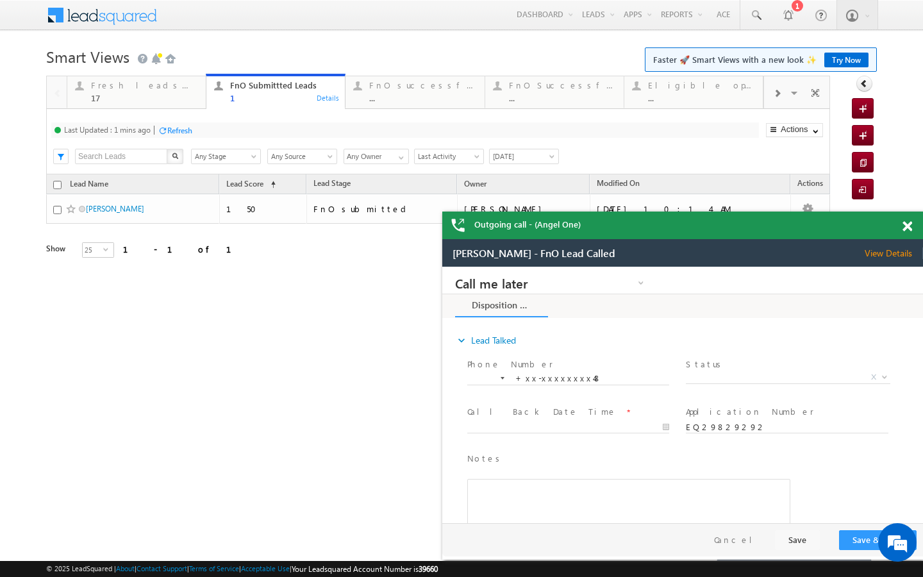
click at [189, 129] on div "Refresh" at bounding box center [179, 131] width 25 height 10
click at [193, 105] on link "Fresh leads assigned 17 Details" at bounding box center [137, 91] width 140 height 35
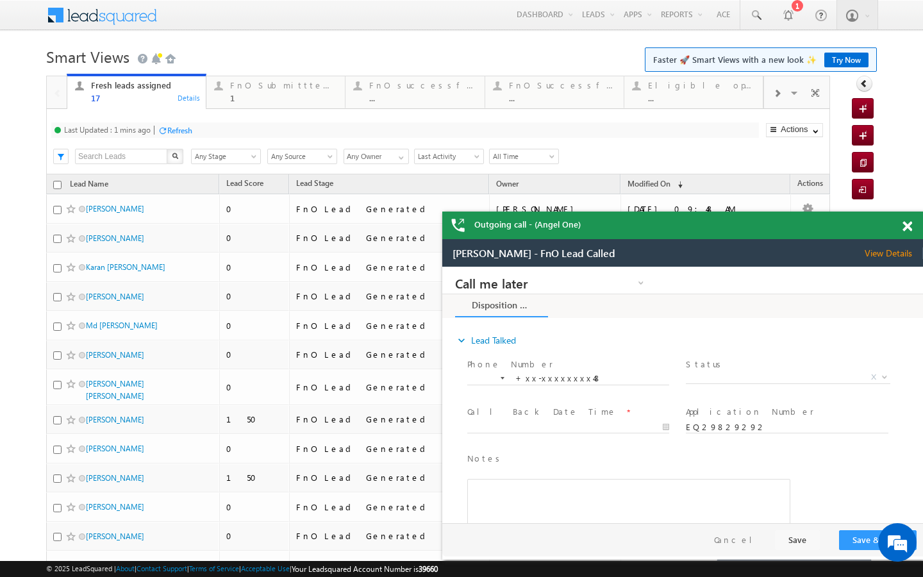
click at [192, 135] on div "Refresh" at bounding box center [179, 131] width 25 height 10
click at [245, 97] on div "1" at bounding box center [283, 98] width 107 height 10
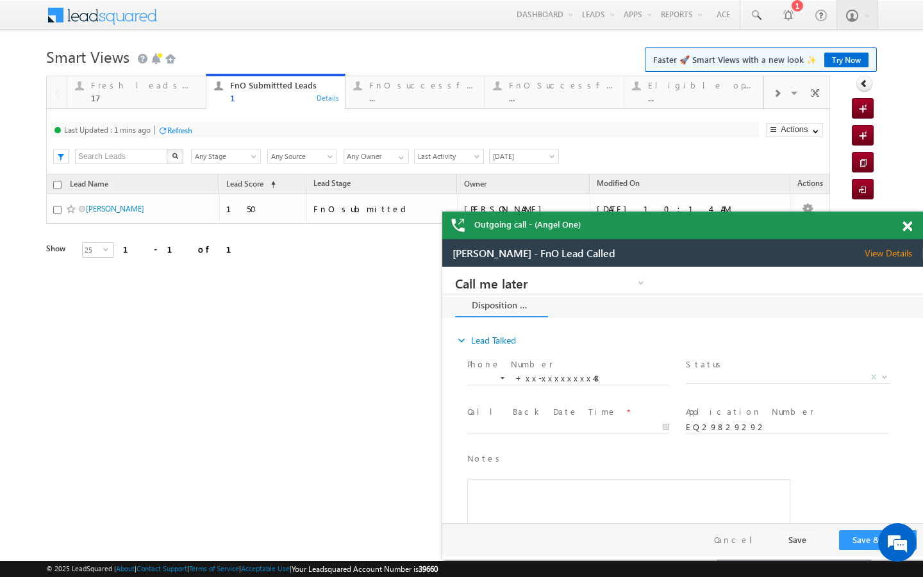
click at [181, 132] on div "Refresh" at bounding box center [179, 131] width 25 height 10
click at [176, 108] on link "Fresh leads assigned 17 Details" at bounding box center [137, 91] width 140 height 35
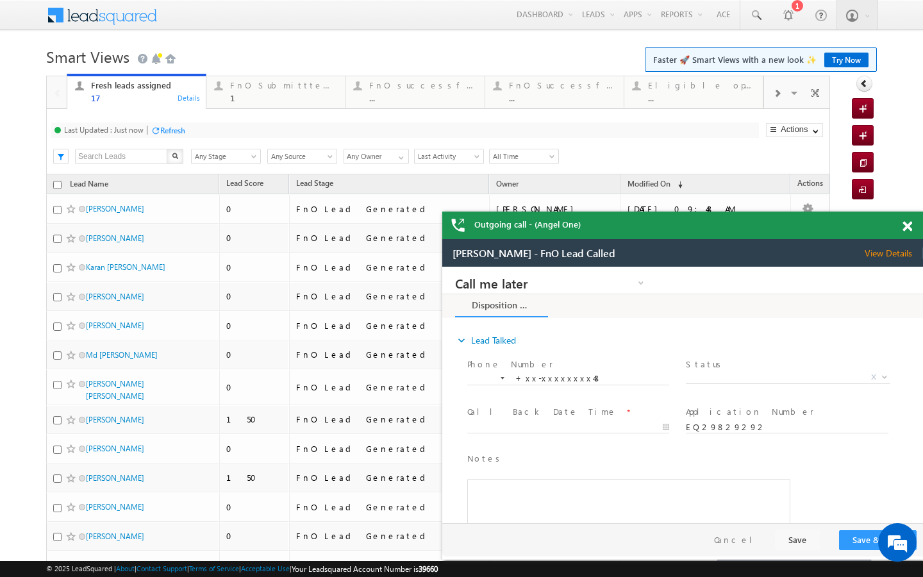
click at [261, 110] on div "Last Updated : Just now Refresh Refreshing... Search X Lead Stage Any Stage Any…" at bounding box center [438, 141] width 784 height 65
drag, startPoint x: 254, startPoint y: 90, endPoint x: 229, endPoint y: 128, distance: 45.9
click at [254, 90] on div "FnO Submittted Leads" at bounding box center [283, 85] width 107 height 10
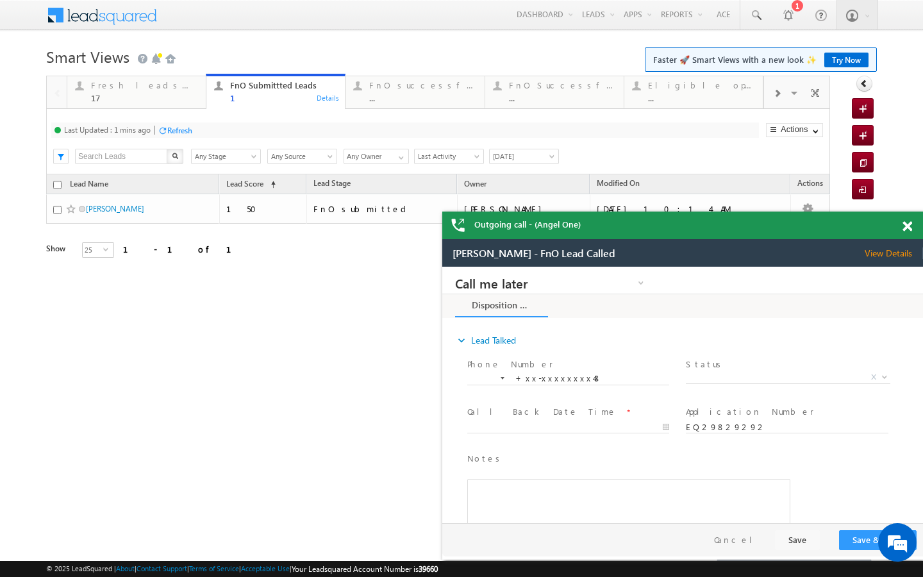
click at [187, 129] on div "Refresh" at bounding box center [179, 131] width 25 height 10
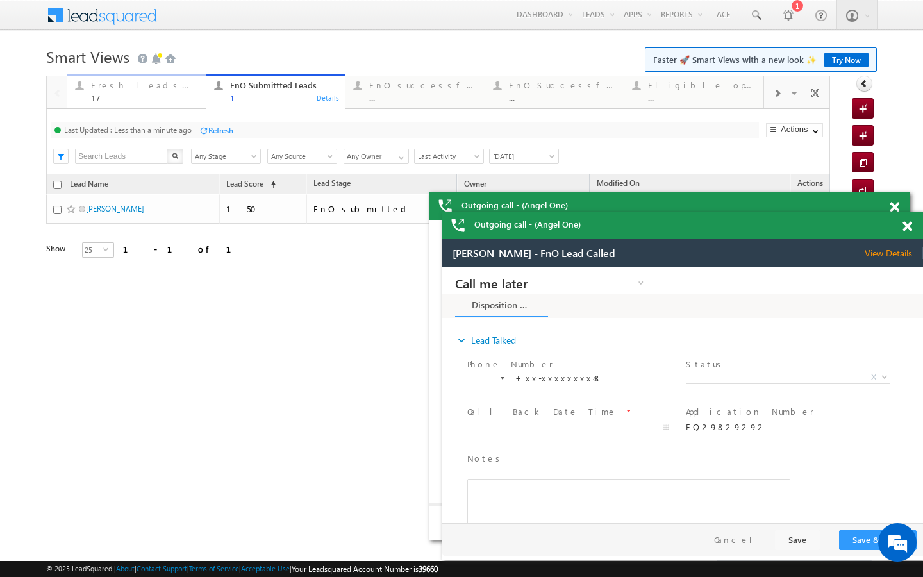
drag, startPoint x: 190, startPoint y: 101, endPoint x: 186, endPoint y: 156, distance: 54.6
click at [190, 101] on div "17" at bounding box center [144, 98] width 107 height 10
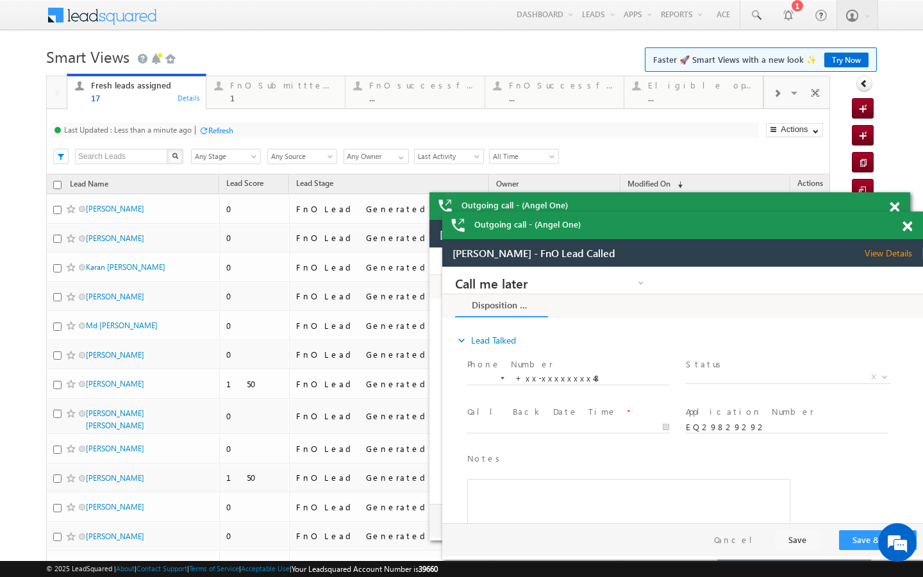
click at [231, 110] on div "Last Updated : Less than a minute ago Refresh Refreshing... Search X Lead Stage…" at bounding box center [438, 141] width 784 height 65
click at [234, 109] on div "Last Updated : Less than a minute ago Refresh Refreshing... Search X Lead Stage…" at bounding box center [438, 141] width 784 height 65
click at [237, 106] on link "FnO Submittted Leads 1 Details" at bounding box center [276, 91] width 140 height 35
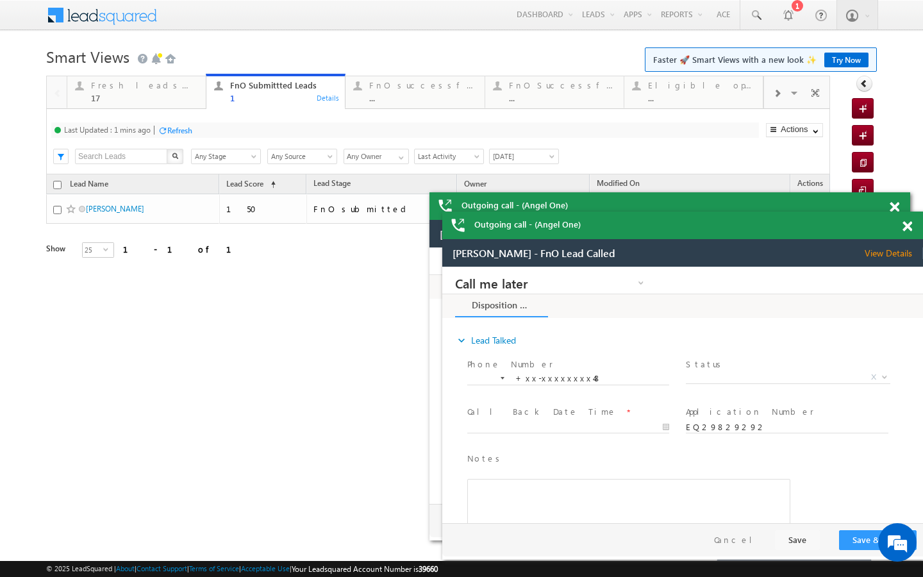
click at [188, 130] on div "Refresh" at bounding box center [179, 131] width 25 height 10
click at [417, 95] on div "..." at bounding box center [422, 98] width 107 height 10
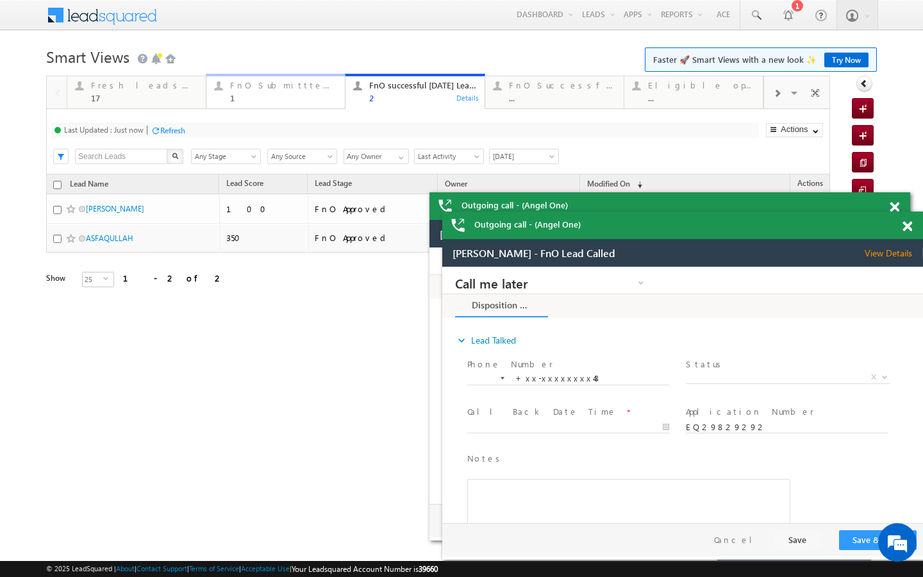
click at [278, 93] on div "1" at bounding box center [283, 98] width 107 height 10
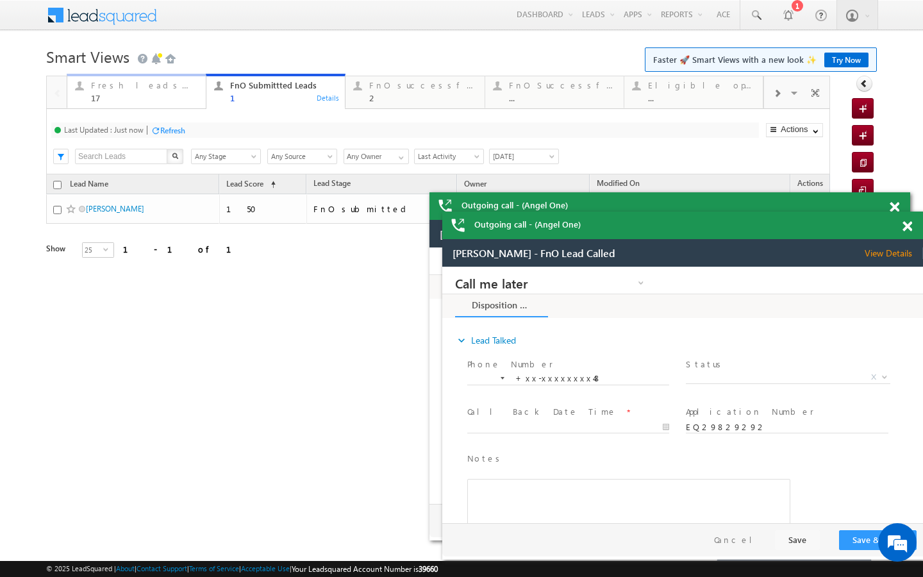
click at [168, 90] on div "Fresh leads assigned" at bounding box center [144, 85] width 107 height 10
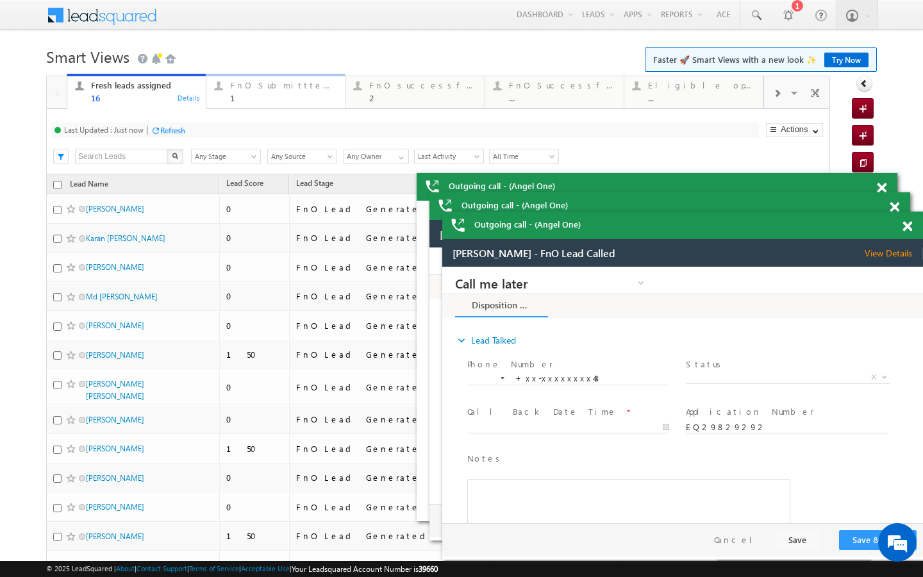
drag, startPoint x: 252, startPoint y: 97, endPoint x: 177, endPoint y: 140, distance: 86.1
click at [252, 97] on div "1" at bounding box center [283, 98] width 107 height 10
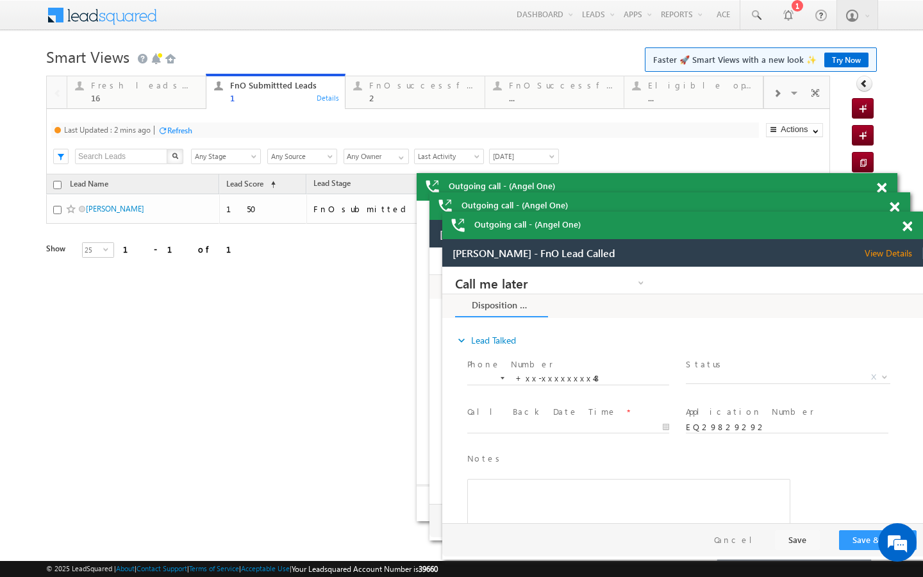
click at [175, 139] on div "Last Updated : 2 mins ago Refresh Refreshing... Search X Lead Stage Any Stage A…" at bounding box center [438, 141] width 784 height 65
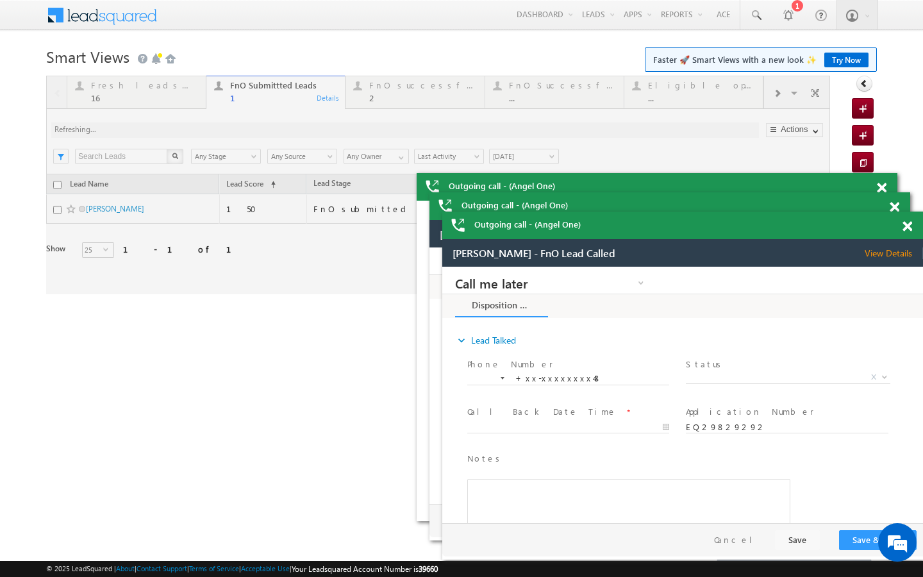
click at [177, 134] on div at bounding box center [438, 185] width 784 height 219
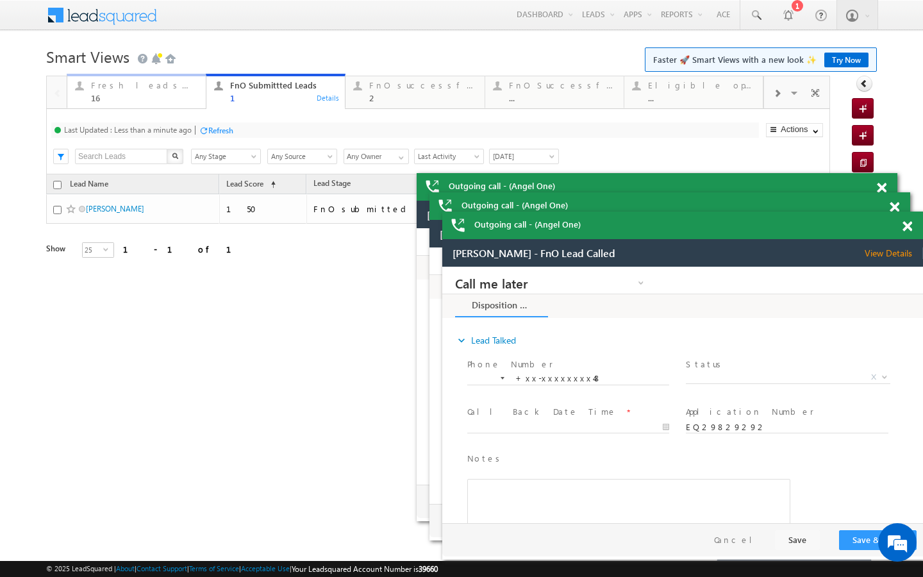
click at [190, 99] on div "16" at bounding box center [144, 98] width 107 height 10
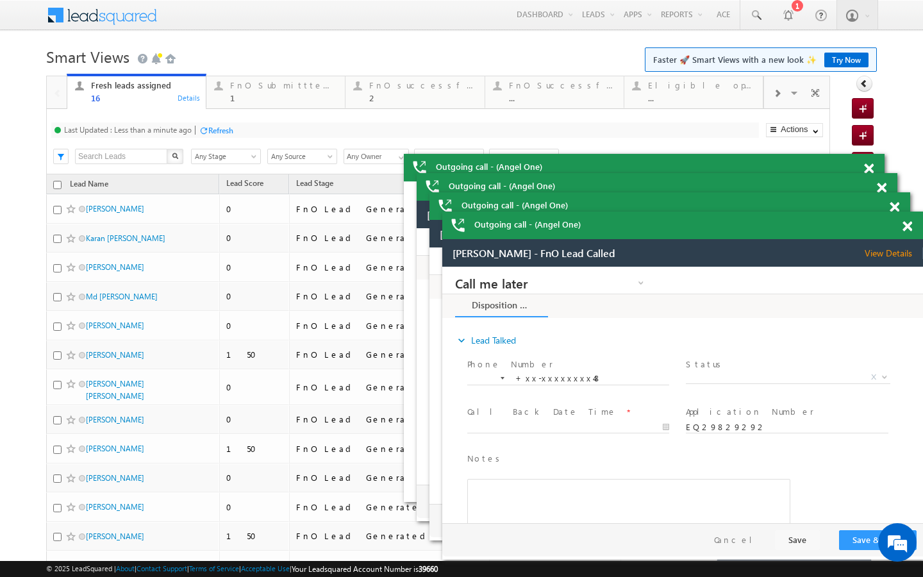
click at [213, 136] on div "Last Updated : Less than a minute ago Refresh Refreshing..." at bounding box center [404, 129] width 707 height 15
click at [215, 127] on div "Refresh" at bounding box center [220, 131] width 25 height 10
click at [245, 102] on div "1" at bounding box center [283, 98] width 107 height 10
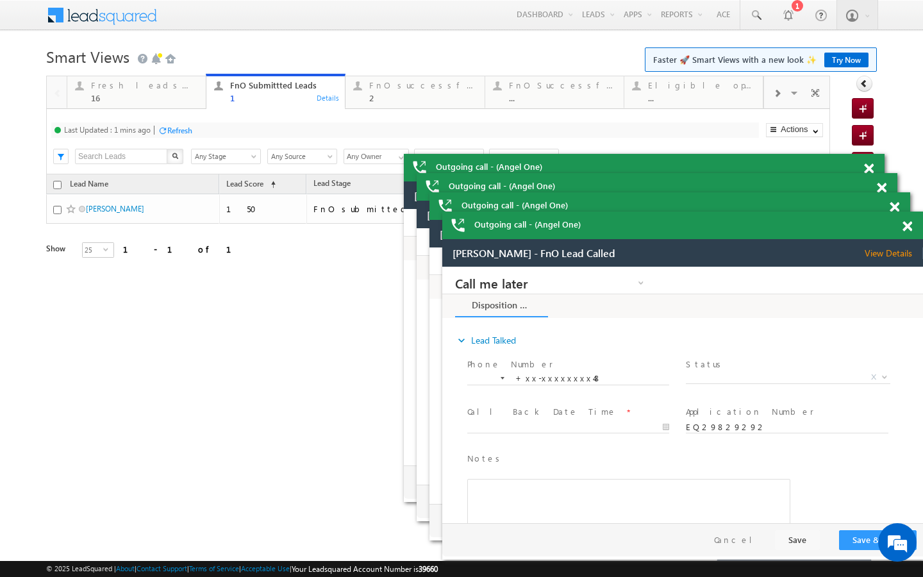
click at [183, 131] on div "Refresh" at bounding box center [179, 131] width 25 height 10
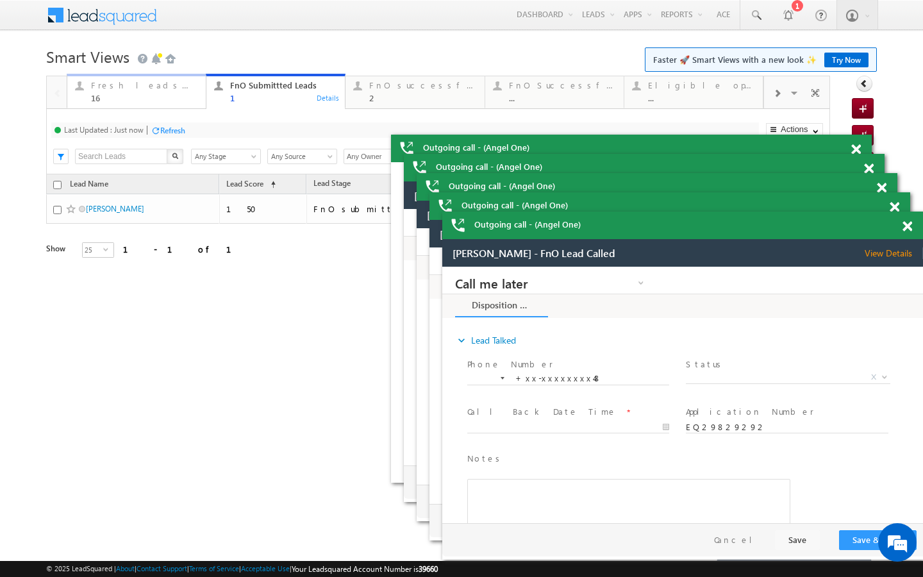
click at [187, 101] on div "16" at bounding box center [144, 98] width 107 height 10
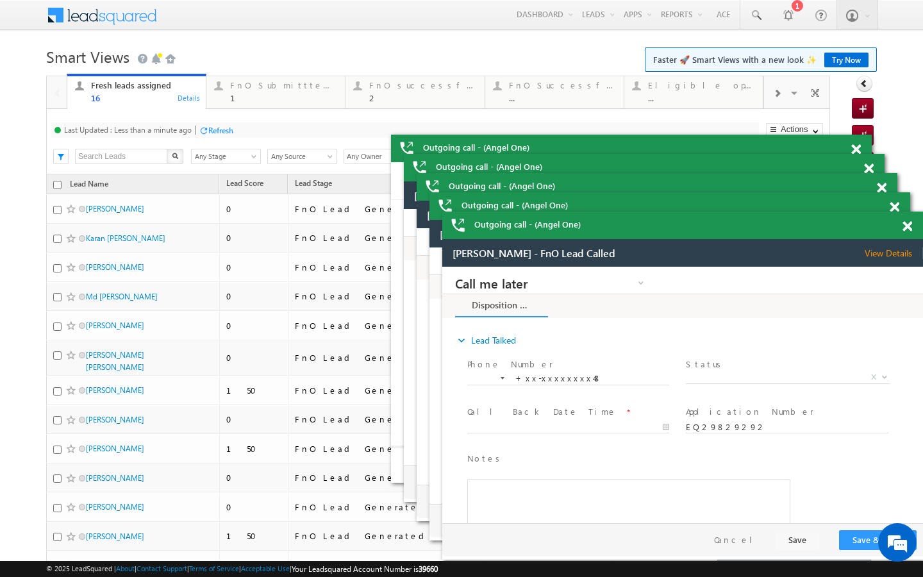
click at [218, 134] on div "Refresh" at bounding box center [220, 131] width 25 height 10
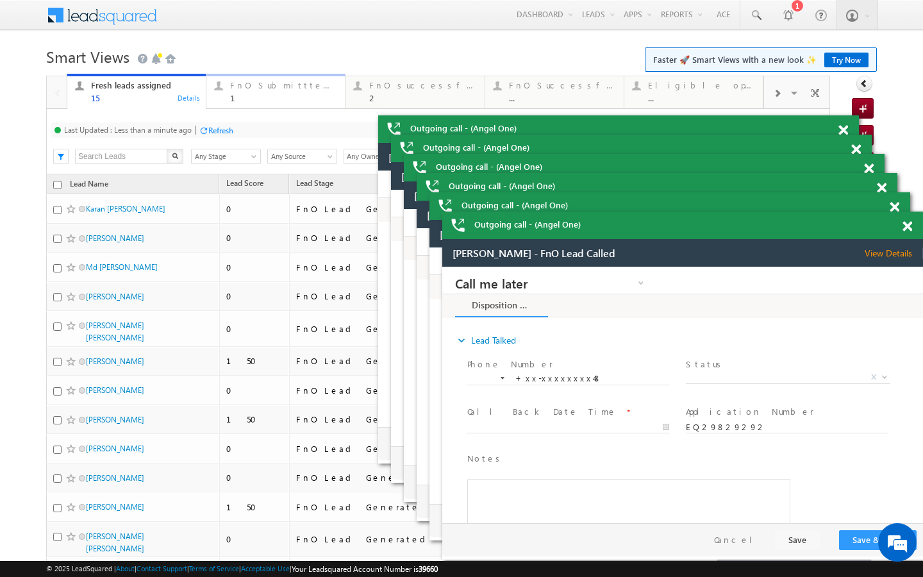
click at [257, 104] on link "FnO Submittted Leads 1 Details" at bounding box center [276, 91] width 140 height 35
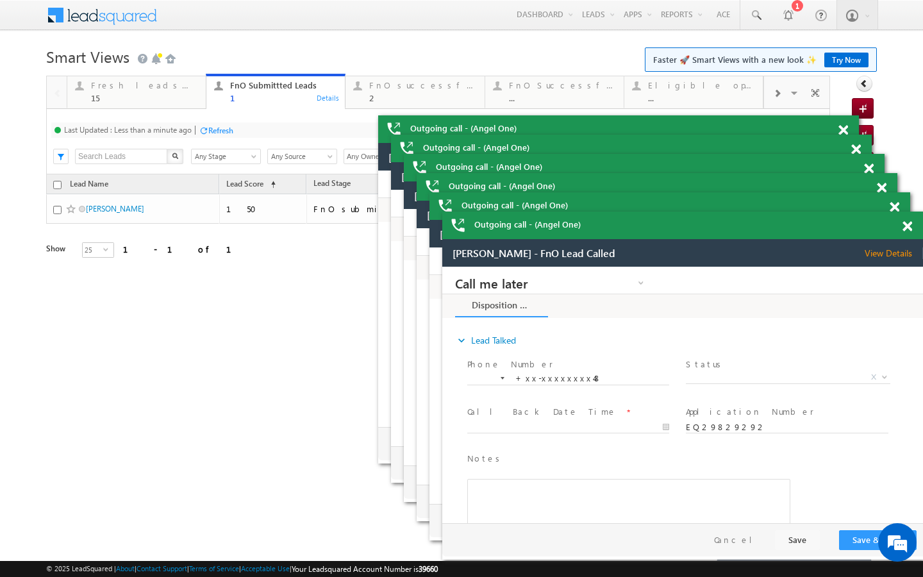
click at [215, 126] on div "Refresh" at bounding box center [220, 131] width 25 height 10
click at [158, 89] on div "Fresh leads assigned" at bounding box center [144, 85] width 107 height 10
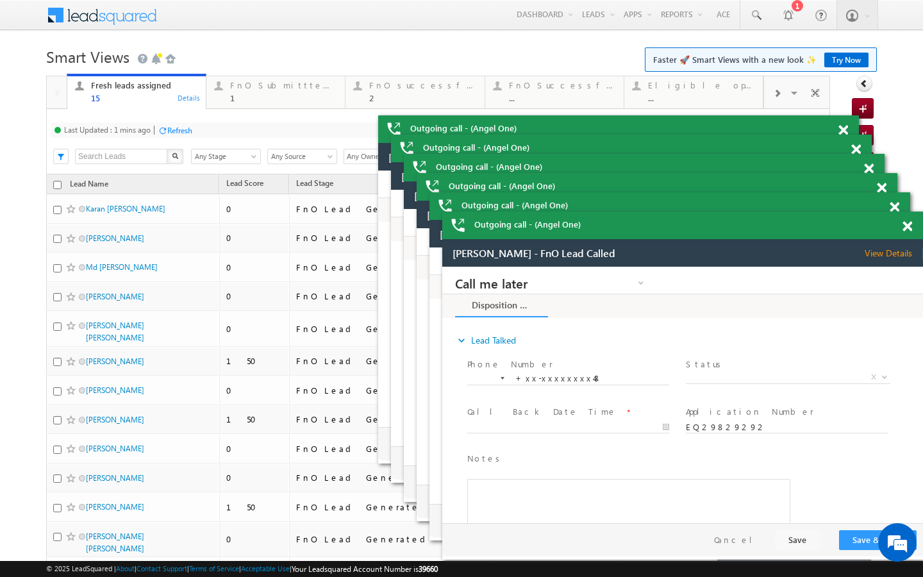
click at [176, 129] on div "Refresh" at bounding box center [179, 131] width 25 height 10
click at [244, 88] on div "FnO Submittted Leads" at bounding box center [283, 85] width 107 height 10
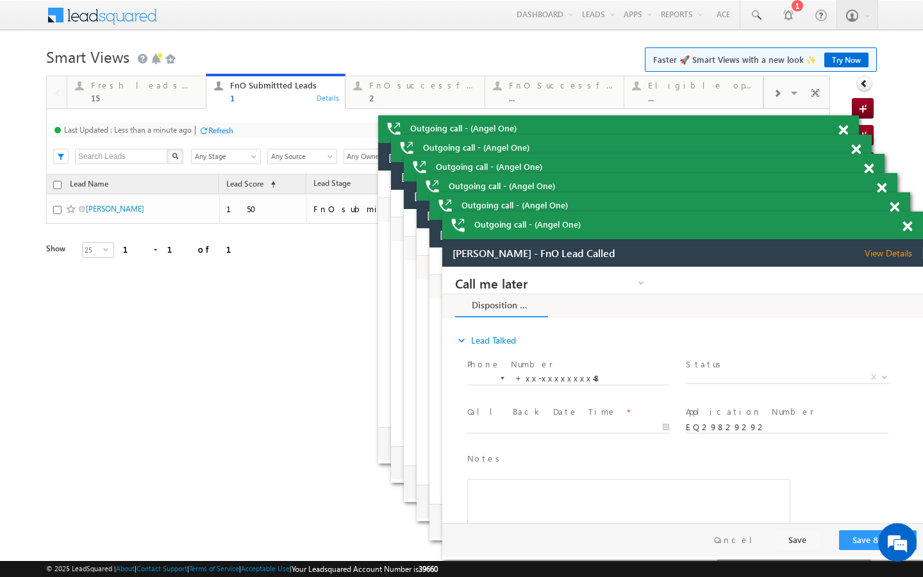
click at [215, 126] on div "Refresh" at bounding box center [220, 131] width 25 height 10
click at [160, 101] on div "15" at bounding box center [144, 98] width 107 height 10
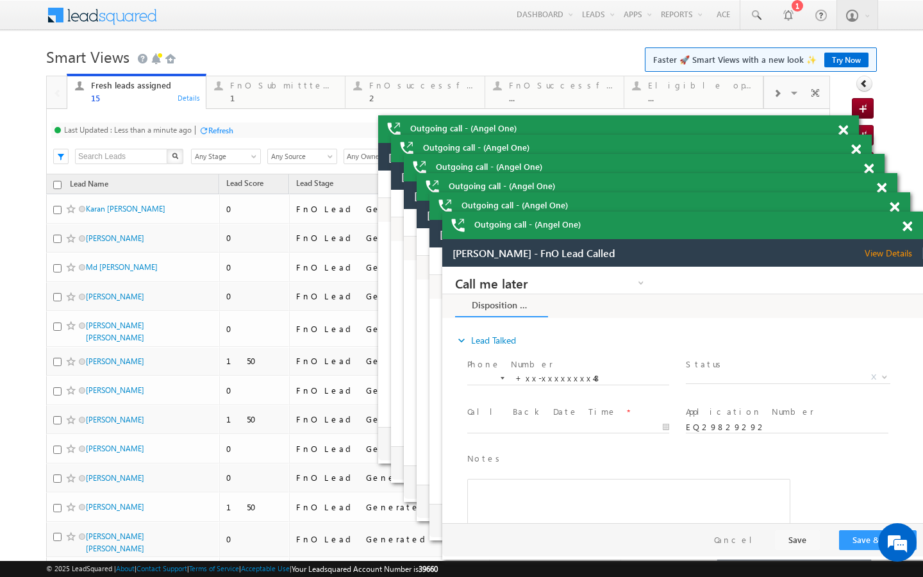
click at [213, 129] on div "Refresh" at bounding box center [220, 131] width 25 height 10
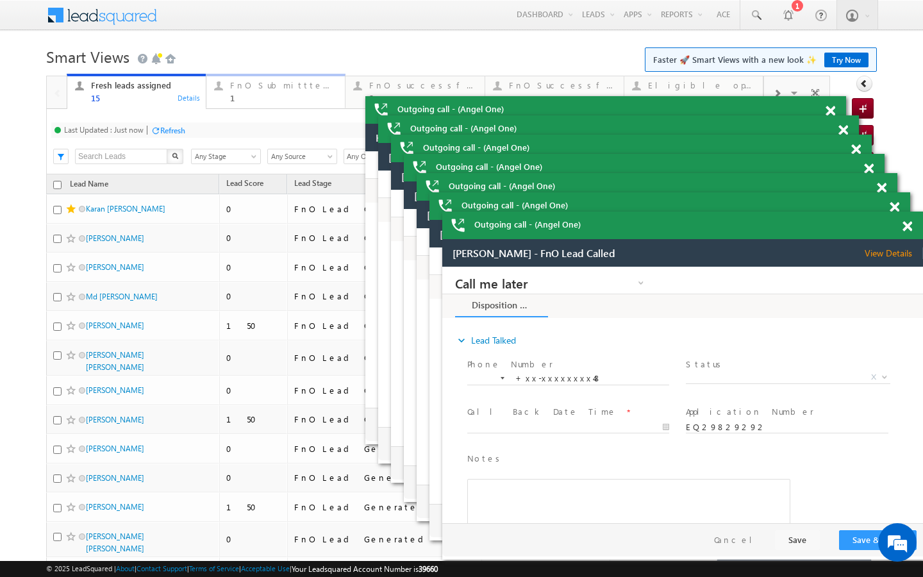
click at [249, 99] on div "1" at bounding box center [283, 98] width 107 height 10
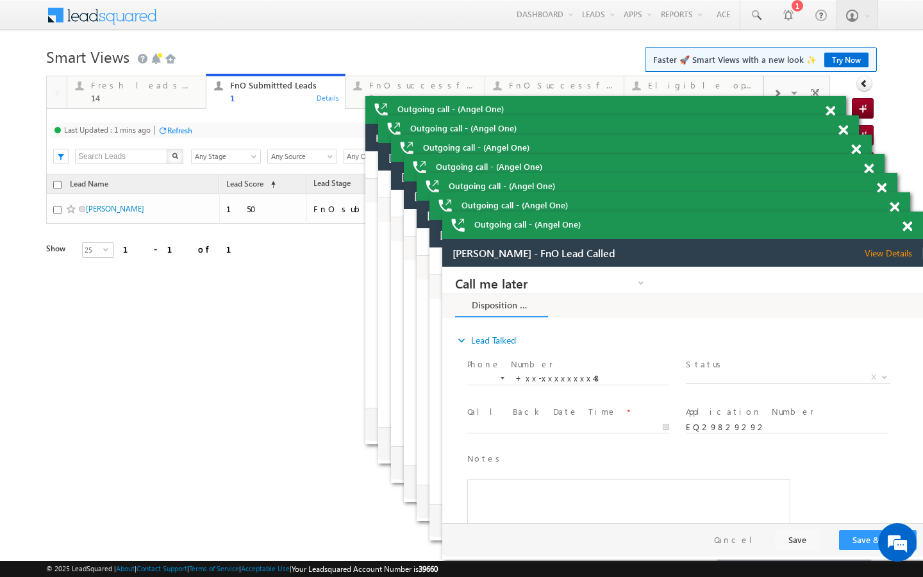
click at [172, 132] on div "Refresh" at bounding box center [179, 131] width 25 height 10
click at [109, 89] on div "Fresh leads assigned" at bounding box center [144, 85] width 107 height 10
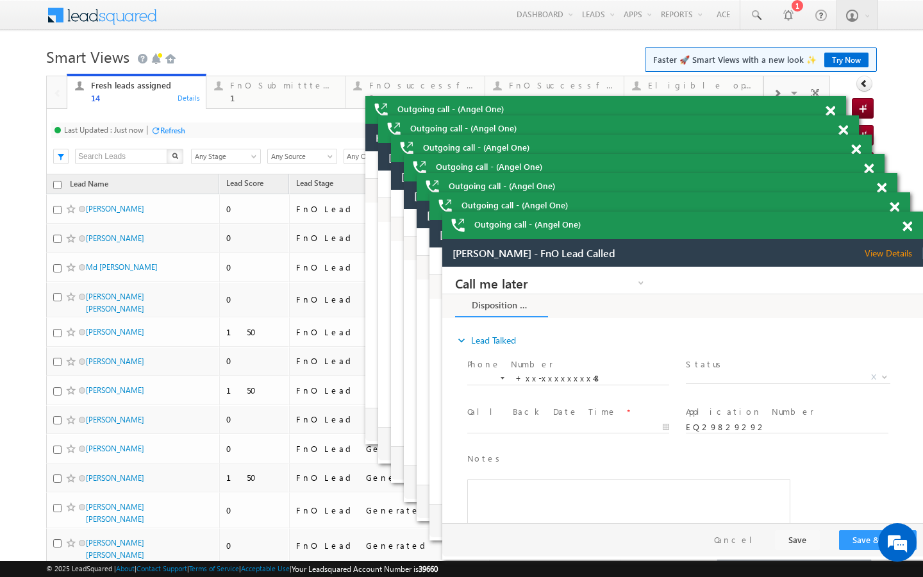
click at [177, 126] on div "Refresh" at bounding box center [172, 131] width 25 height 10
click at [261, 107] on link "FnO Submittted Leads 1 Details" at bounding box center [276, 91] width 140 height 35
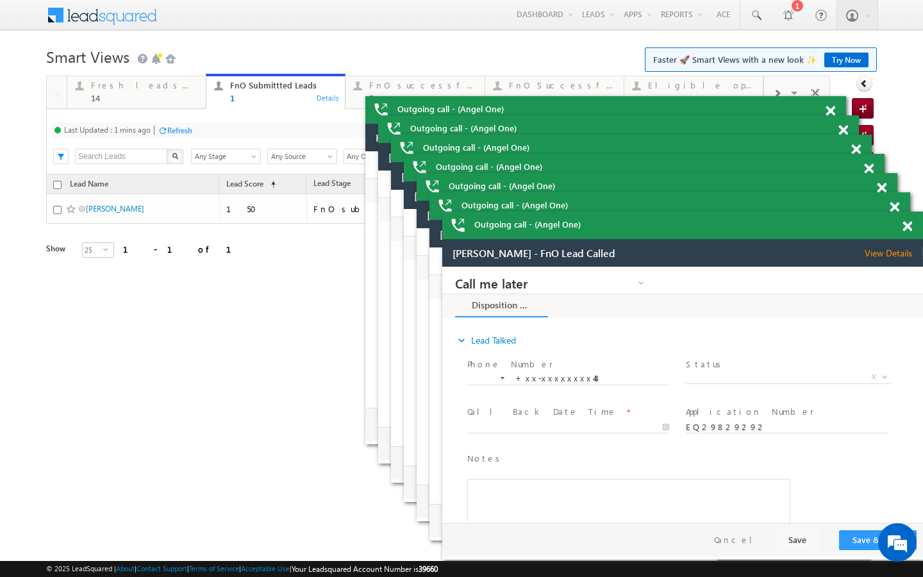
click at [188, 131] on div "Refresh" at bounding box center [179, 131] width 25 height 10
click at [169, 100] on div "14" at bounding box center [144, 98] width 107 height 10
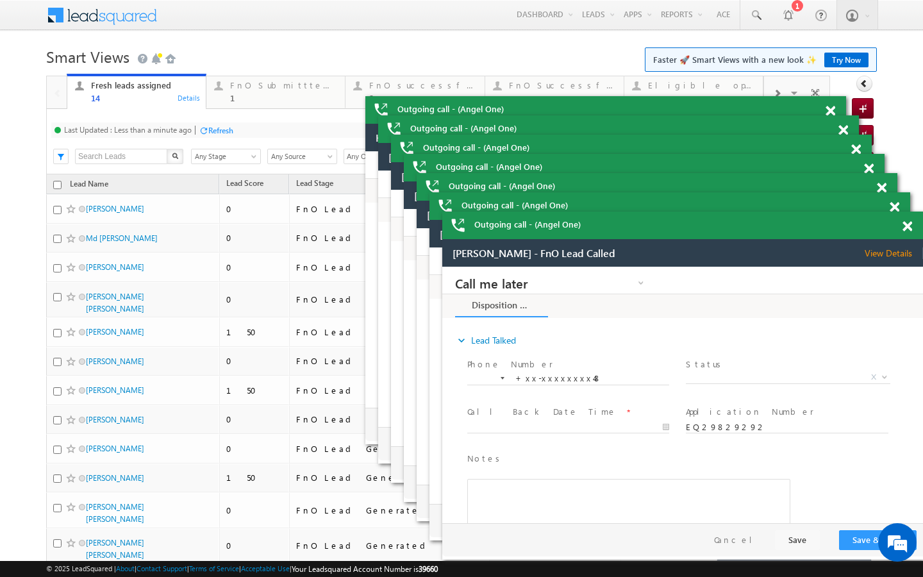
click at [199, 127] on div "Last Updated : Less than a minute ago Refresh Refreshing..." at bounding box center [404, 129] width 707 height 15
click at [216, 127] on div "Refresh" at bounding box center [220, 131] width 25 height 10
drag, startPoint x: 259, startPoint y: 90, endPoint x: 192, endPoint y: 115, distance: 71.2
click at [259, 90] on div "FnO Submittted Leads" at bounding box center [283, 85] width 107 height 10
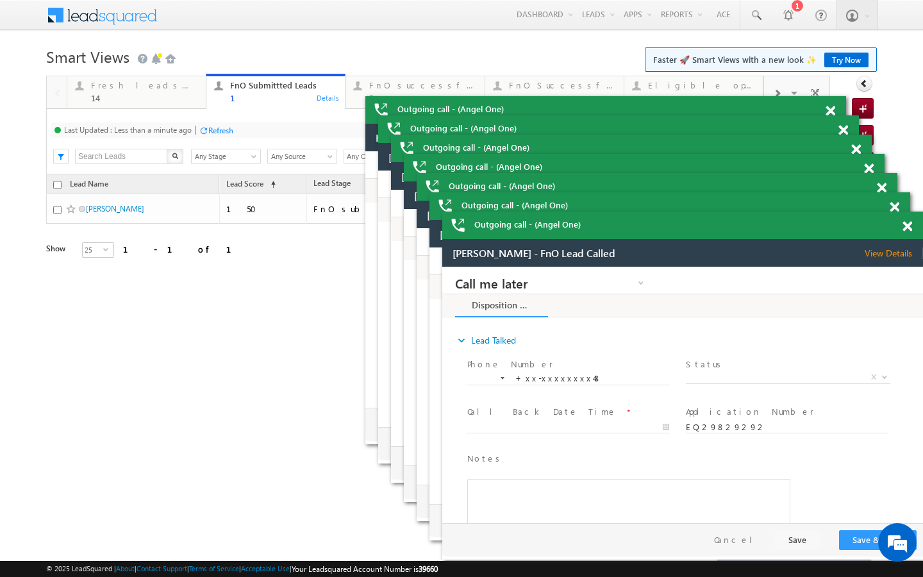
click at [211, 132] on div "Refresh" at bounding box center [220, 131] width 25 height 10
click at [194, 108] on link "Fresh leads assigned 14 Details" at bounding box center [137, 91] width 140 height 35
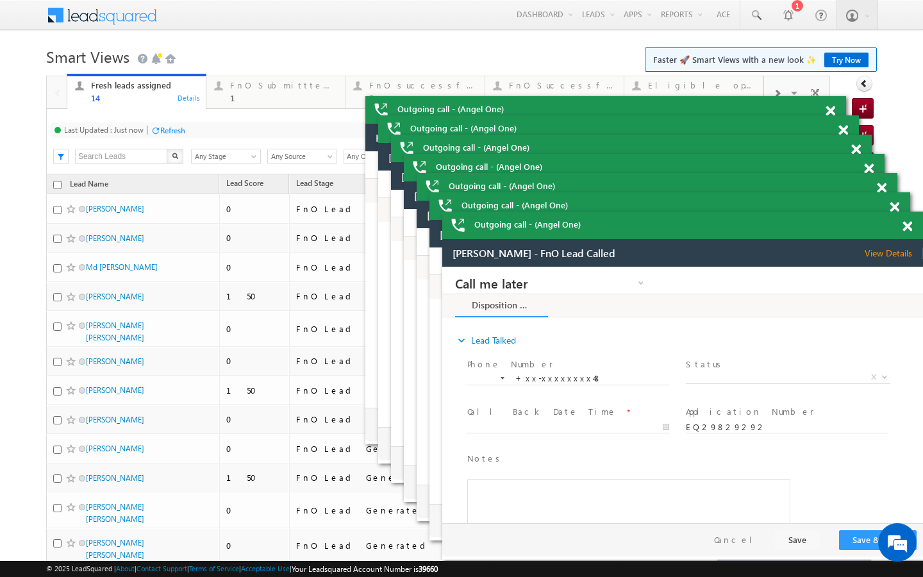
click at [183, 140] on div "Last Updated : Just now Refresh Refreshing... Search X Lead Stage Any Stage Any…" at bounding box center [438, 141] width 784 height 65
click at [179, 135] on div "Refresh" at bounding box center [168, 130] width 35 height 12
click at [257, 88] on div "FnO Submittted Leads" at bounding box center [283, 85] width 107 height 10
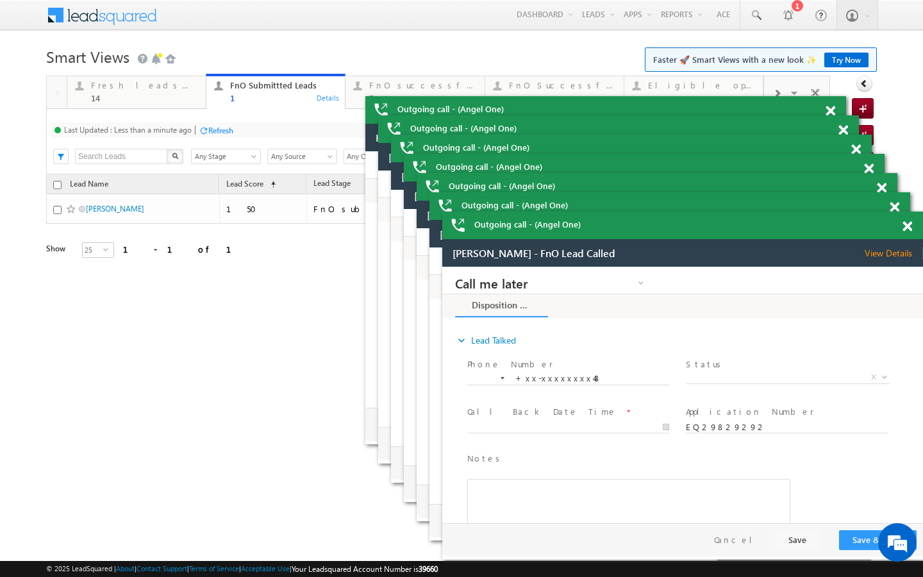
click at [212, 129] on div "Refresh" at bounding box center [220, 131] width 25 height 10
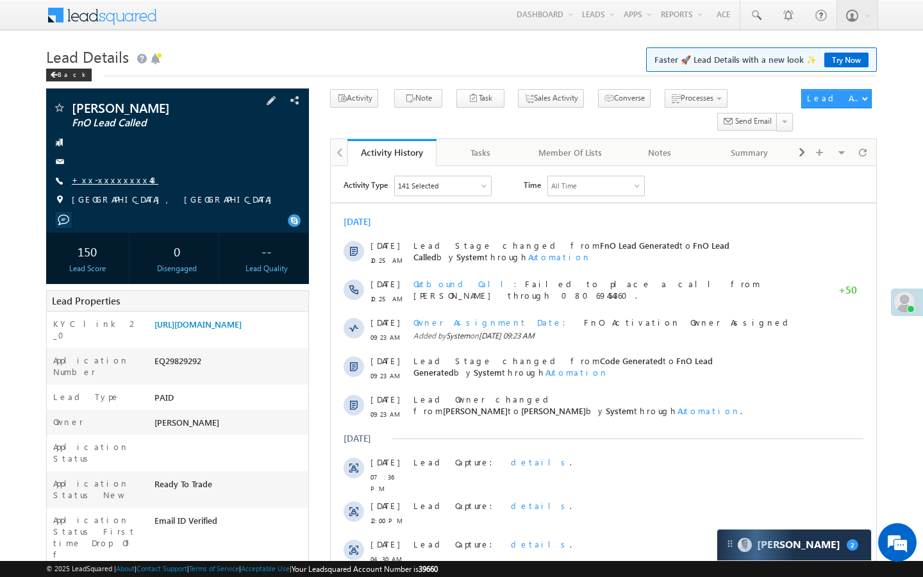
click at [122, 182] on link "+xx-xxxxxxxx48" at bounding box center [115, 179] width 87 height 11
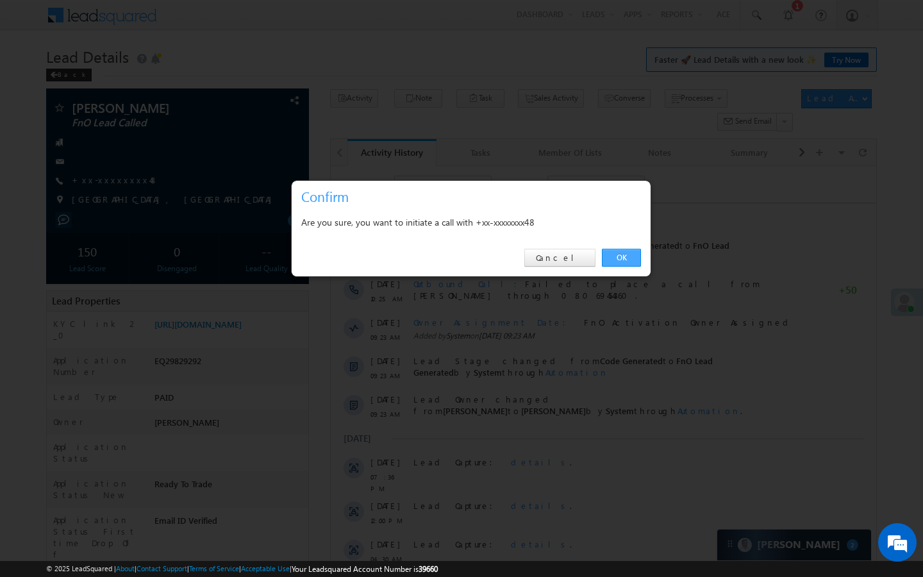
click at [616, 263] on link "OK" at bounding box center [621, 258] width 39 height 18
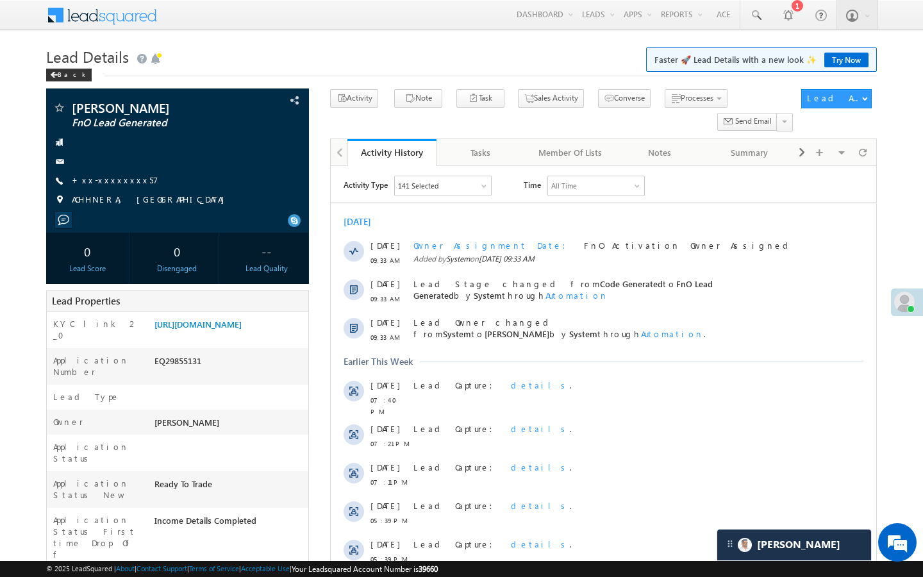
scroll to position [6169, 0]
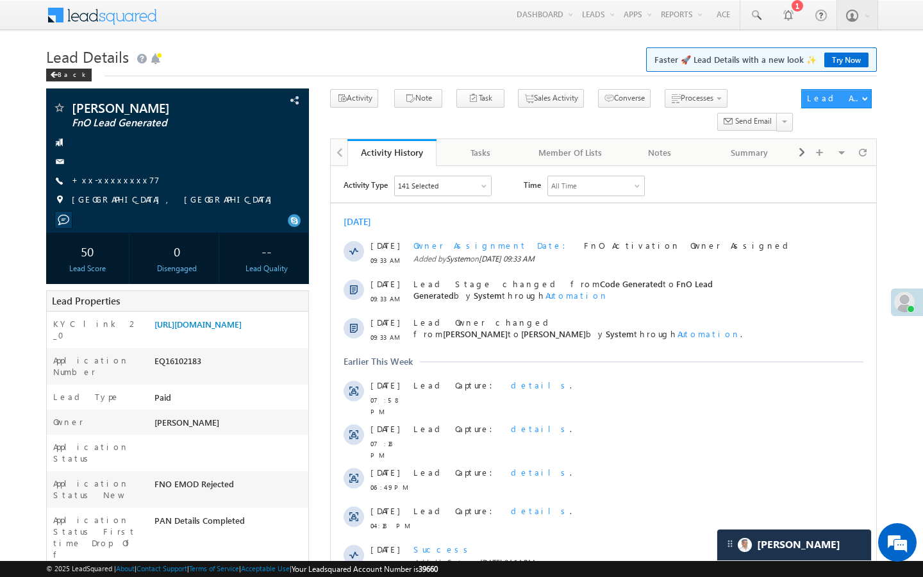
scroll to position [6169, 0]
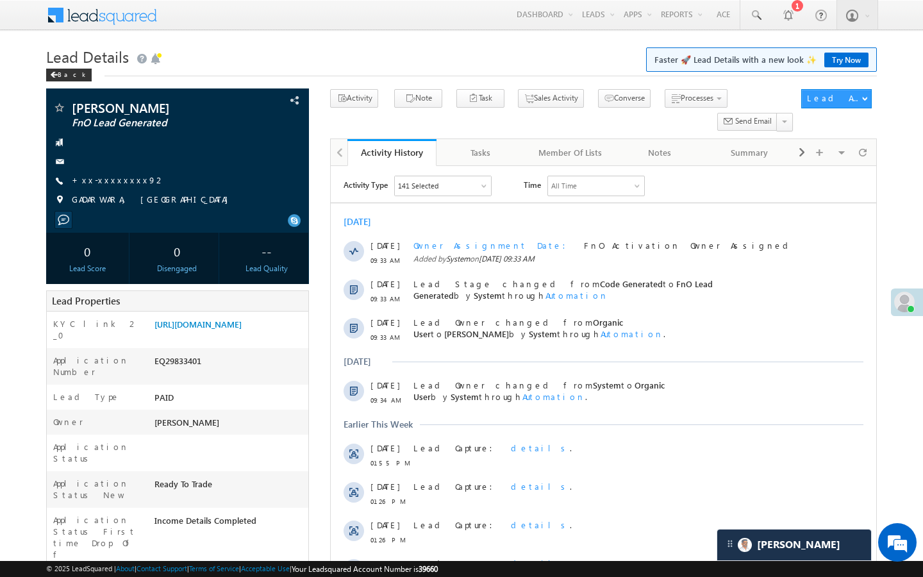
scroll to position [6169, 0]
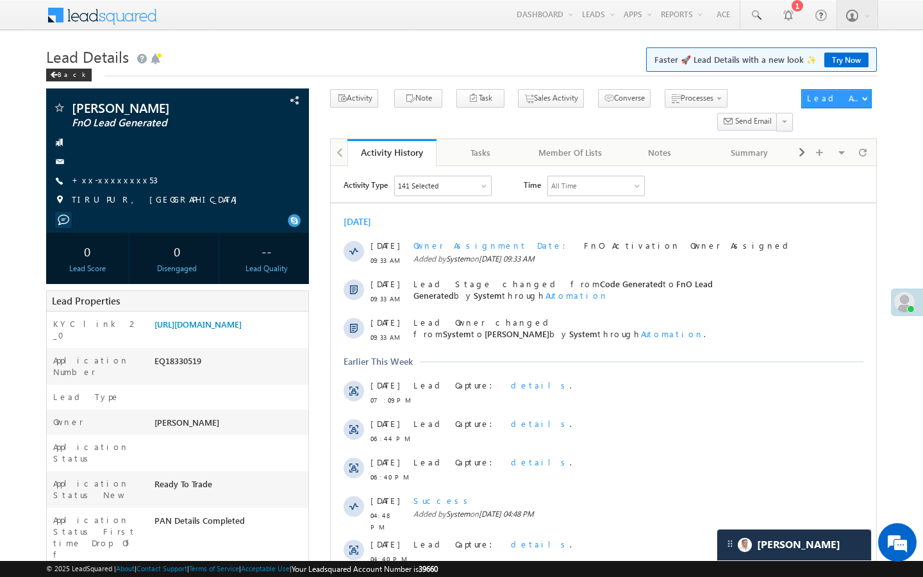
scroll to position [6169, 0]
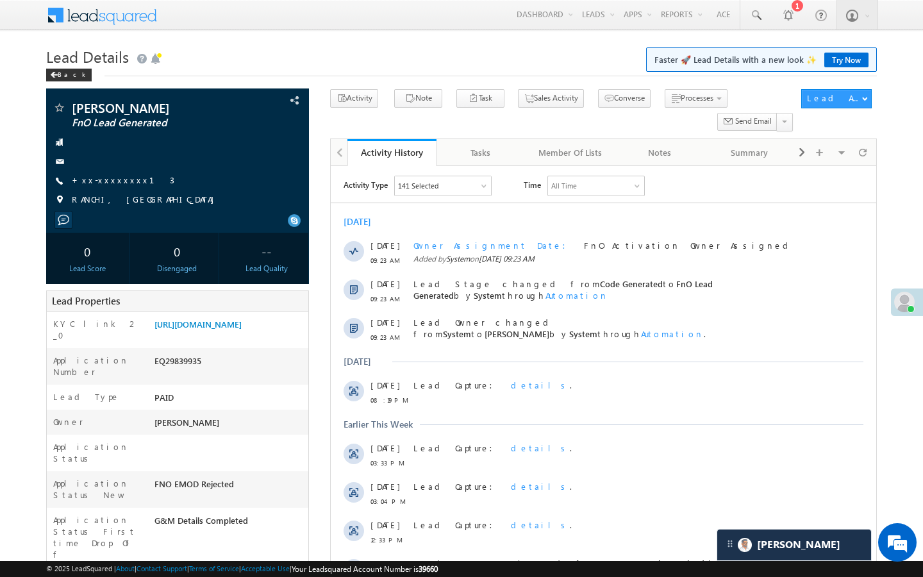
scroll to position [6169, 0]
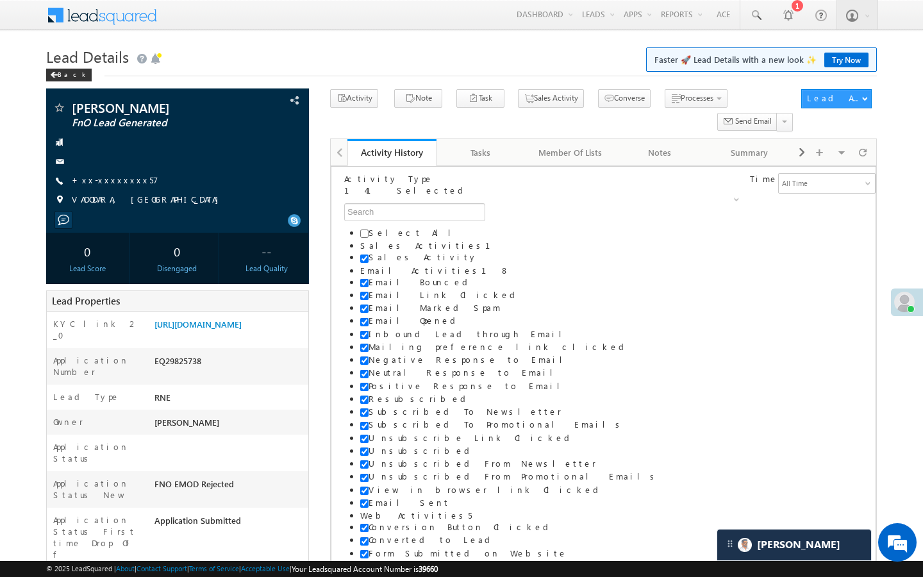
scroll to position [6169, 0]
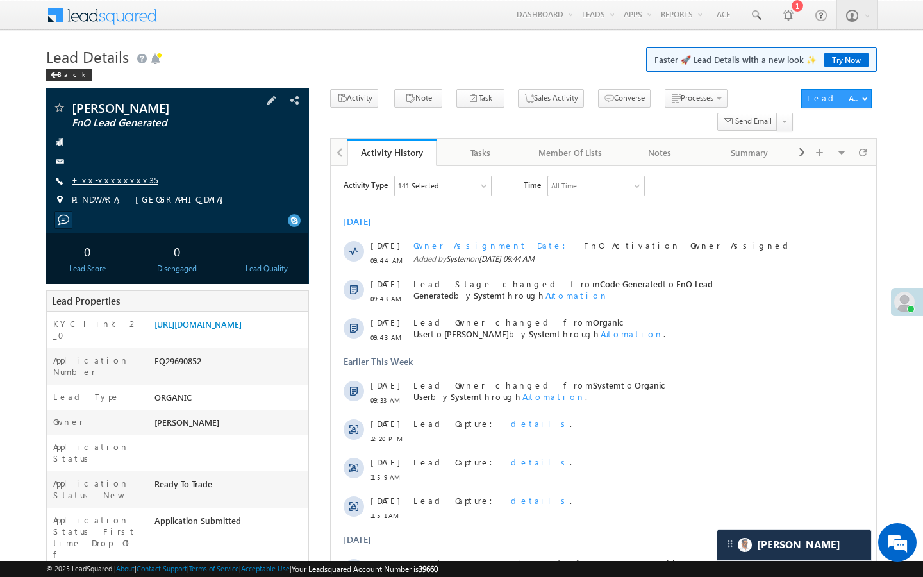
click at [108, 179] on link "+xx-xxxxxxxx35" at bounding box center [115, 179] width 86 height 11
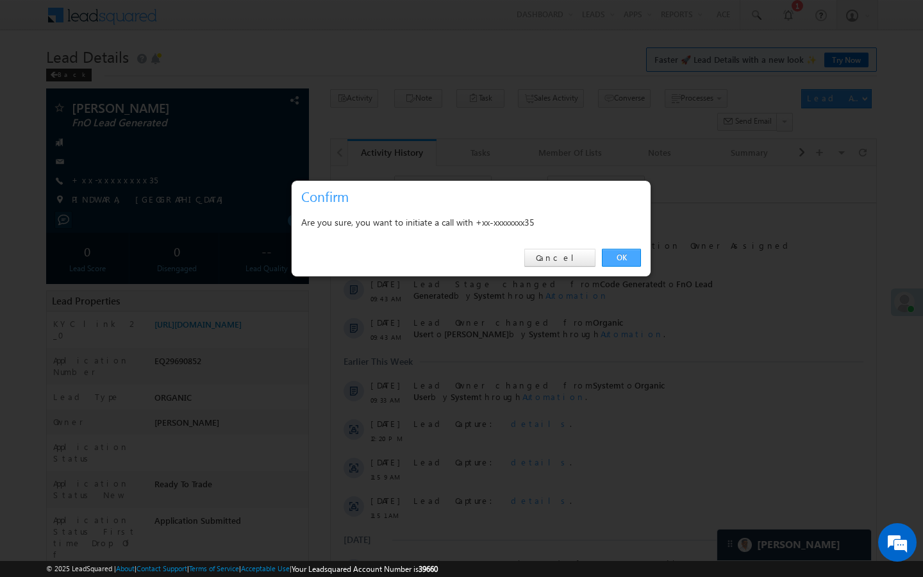
click at [627, 262] on link "OK" at bounding box center [621, 258] width 39 height 18
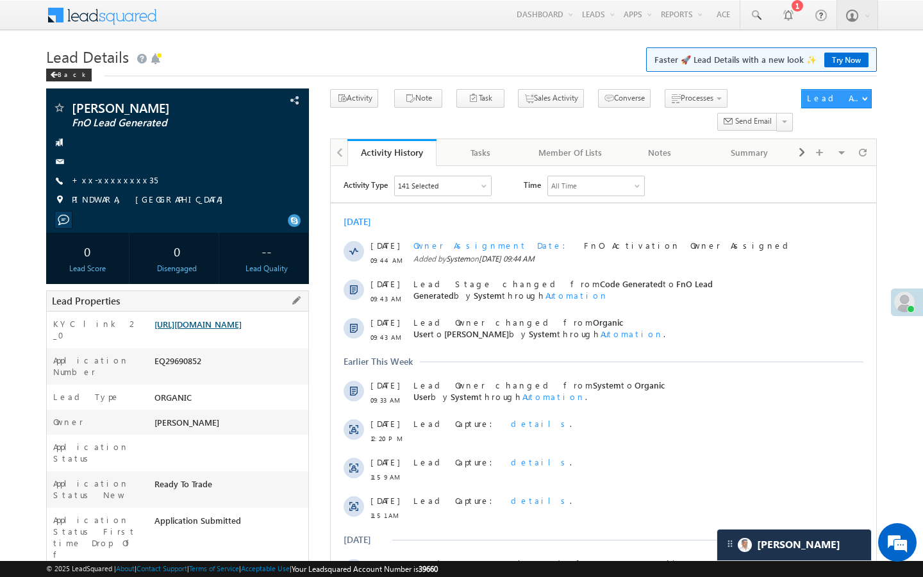
click at [242, 329] on link "https://angelbroking1-pk3em7sa.customui-test.leadsquared.com?leadId=9823f921-96…" at bounding box center [197, 323] width 87 height 11
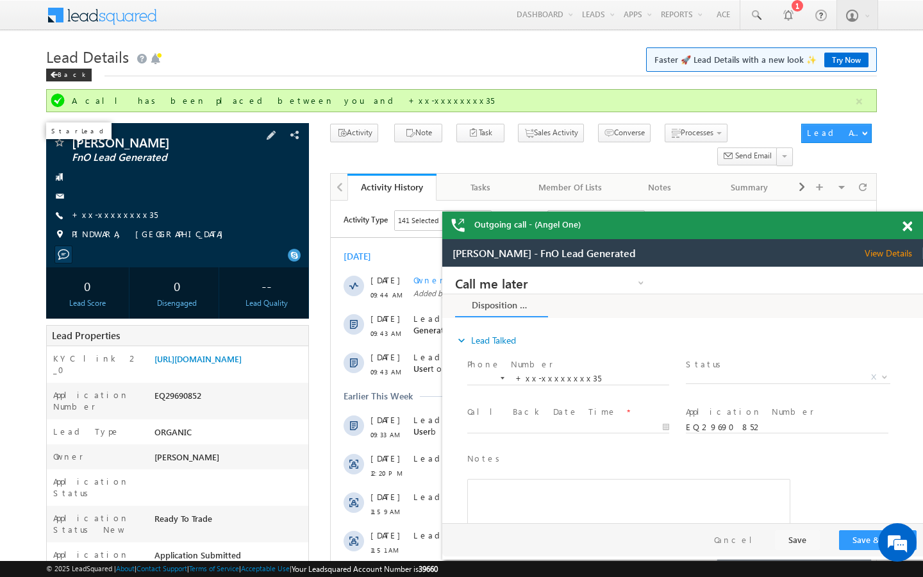
click at [57, 144] on span at bounding box center [59, 143] width 13 height 13
click at [117, 214] on link "+xx-xxxxxxxx35" at bounding box center [115, 214] width 86 height 11
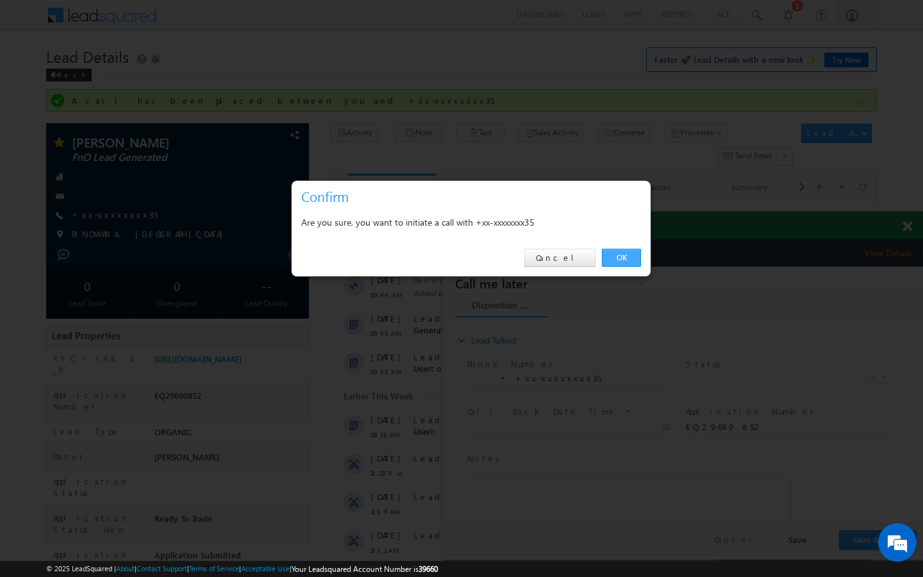
click at [622, 258] on link "OK" at bounding box center [621, 258] width 39 height 18
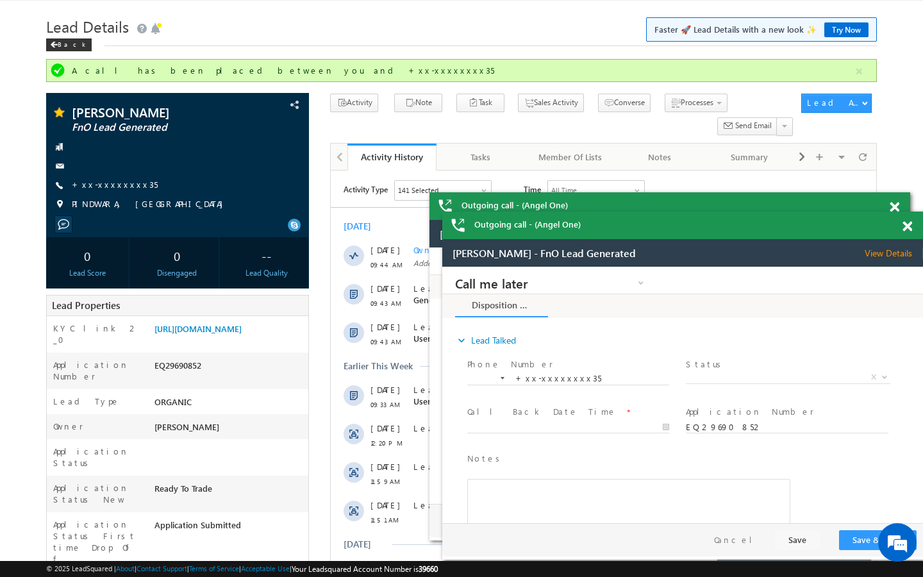
scroll to position [26, 0]
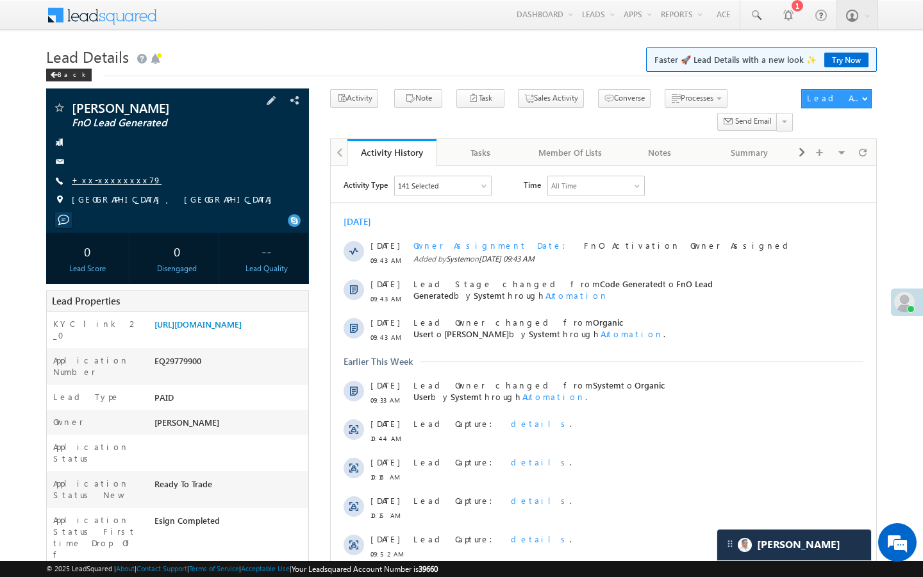
click at [113, 185] on link "+xx-xxxxxxxx79" at bounding box center [117, 179] width 90 height 11
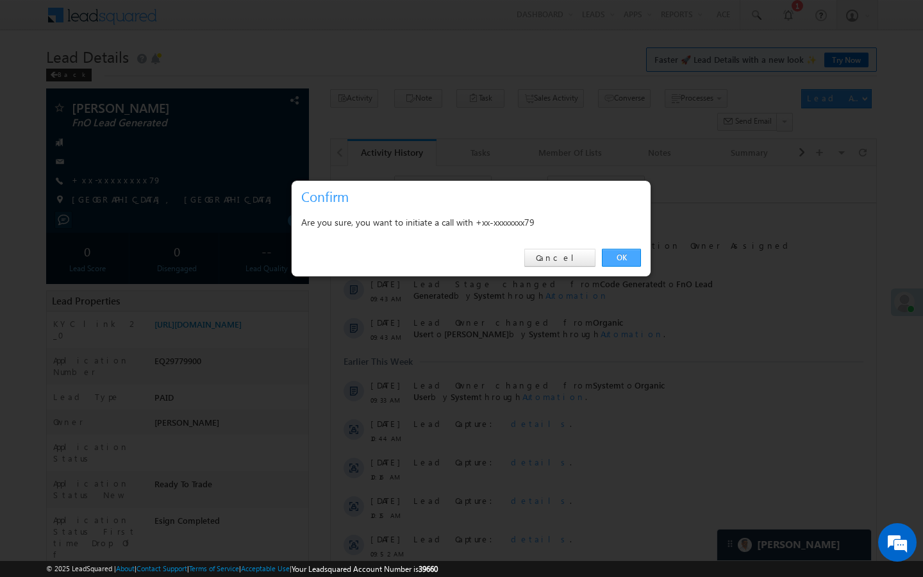
drag, startPoint x: 615, startPoint y: 253, endPoint x: 0, endPoint y: 204, distance: 616.4
click at [615, 253] on link "OK" at bounding box center [621, 258] width 39 height 18
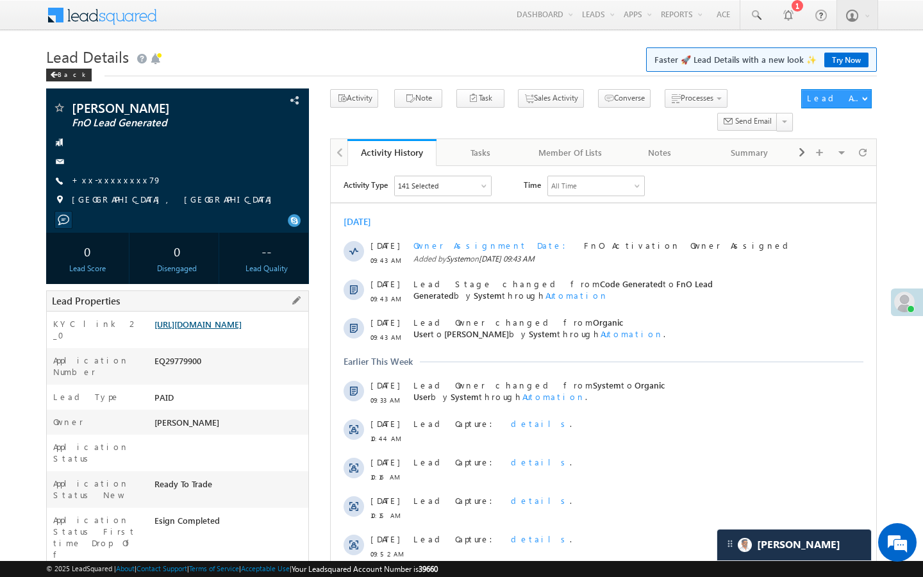
click at [242, 329] on link "[URL][DOMAIN_NAME]" at bounding box center [197, 323] width 87 height 11
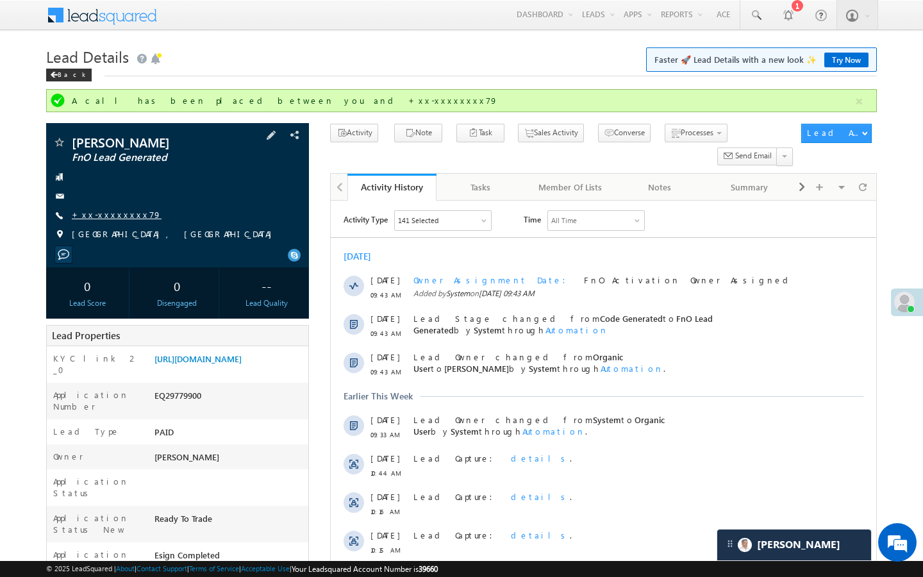
click at [113, 211] on link "+xx-xxxxxxxx79" at bounding box center [117, 214] width 90 height 11
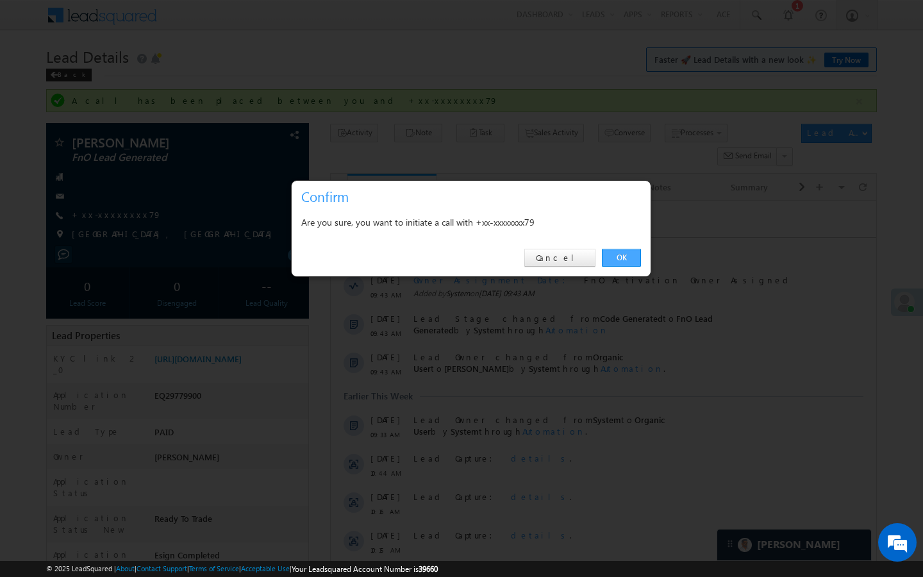
click at [618, 254] on link "OK" at bounding box center [621, 258] width 39 height 18
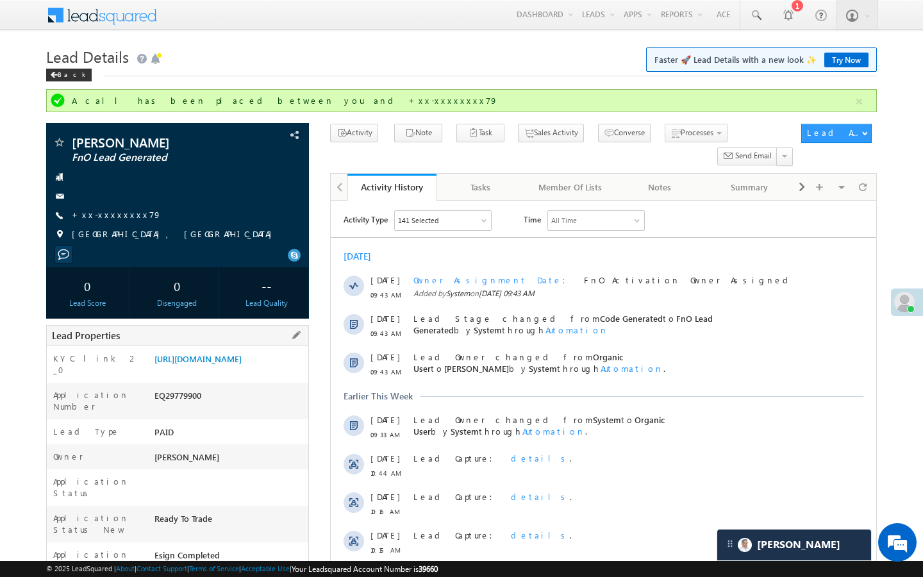
click at [197, 351] on div "KYC link 2_0 [URL][DOMAIN_NAME]" at bounding box center [177, 364] width 261 height 37
click at [197, 361] on link "[URL][DOMAIN_NAME]" at bounding box center [197, 358] width 87 height 11
click at [103, 219] on link "+xx-xxxxxxxx79" at bounding box center [117, 214] width 90 height 11
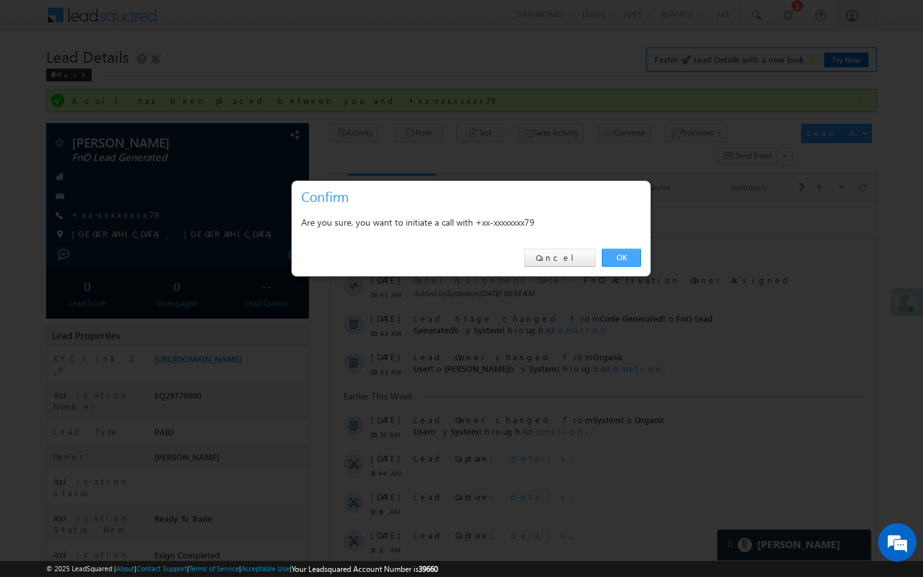
drag, startPoint x: 619, startPoint y: 260, endPoint x: 288, endPoint y: 57, distance: 388.3
click at [619, 260] on link "OK" at bounding box center [621, 258] width 39 height 18
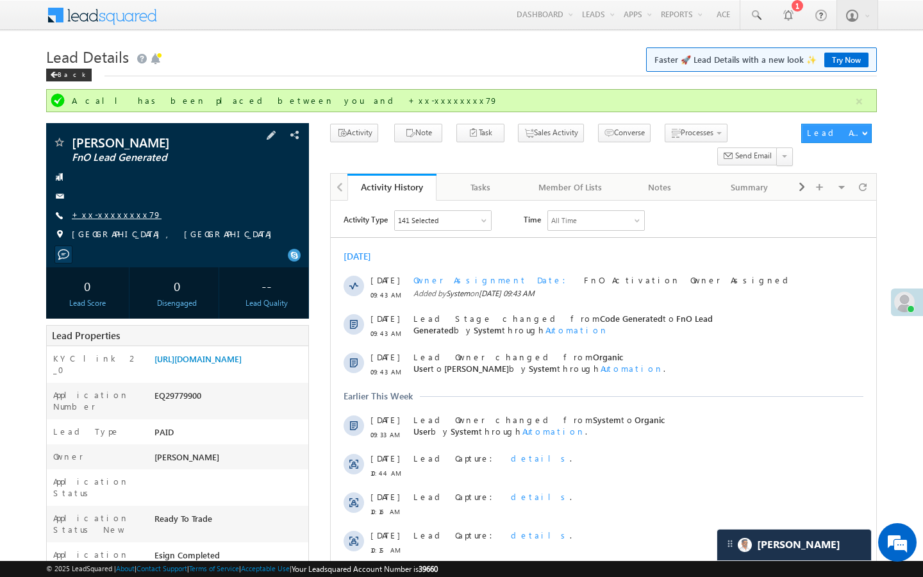
click at [124, 215] on link "+xx-xxxxxxxx79" at bounding box center [117, 214] width 90 height 11
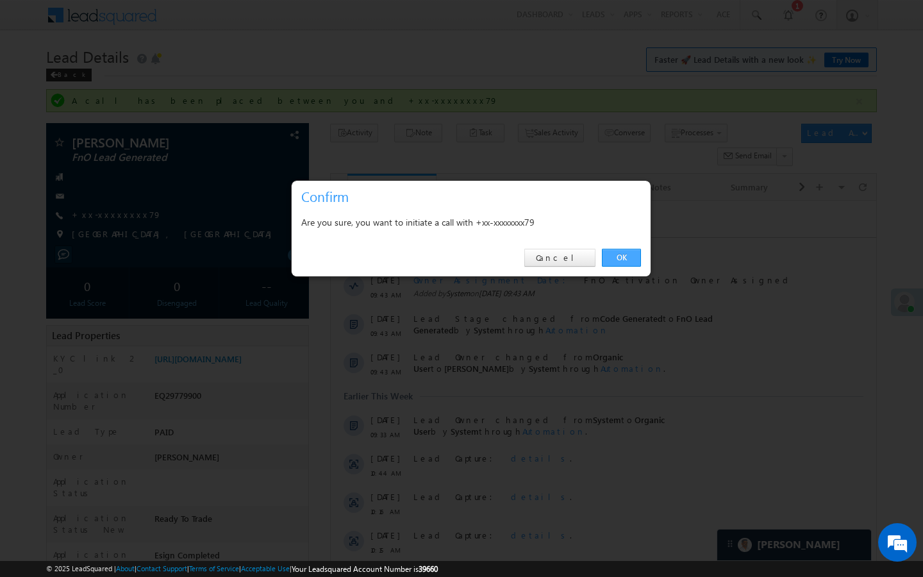
drag, startPoint x: 628, startPoint y: 251, endPoint x: 295, endPoint y: 63, distance: 382.5
click at [628, 251] on link "OK" at bounding box center [621, 258] width 39 height 18
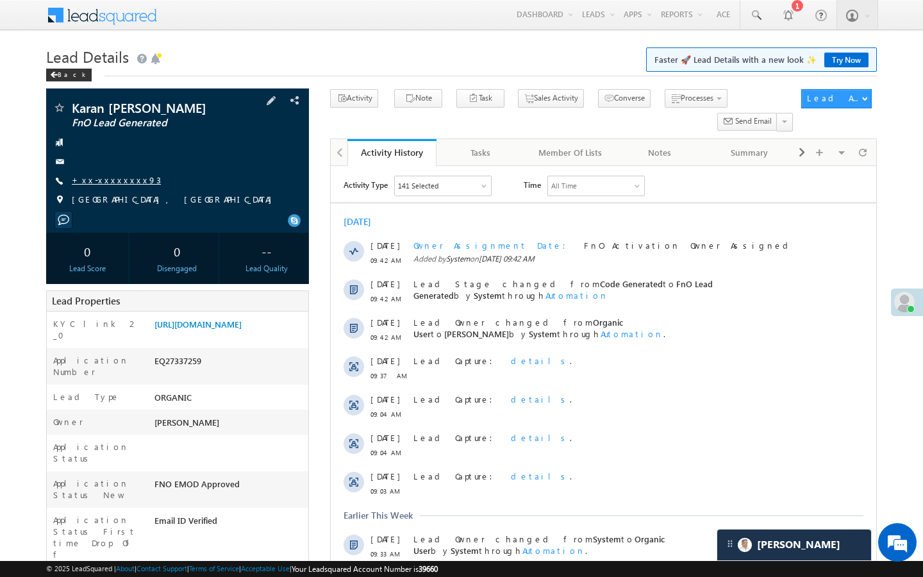
click at [110, 181] on link "+xx-xxxxxxxx93" at bounding box center [116, 179] width 89 height 11
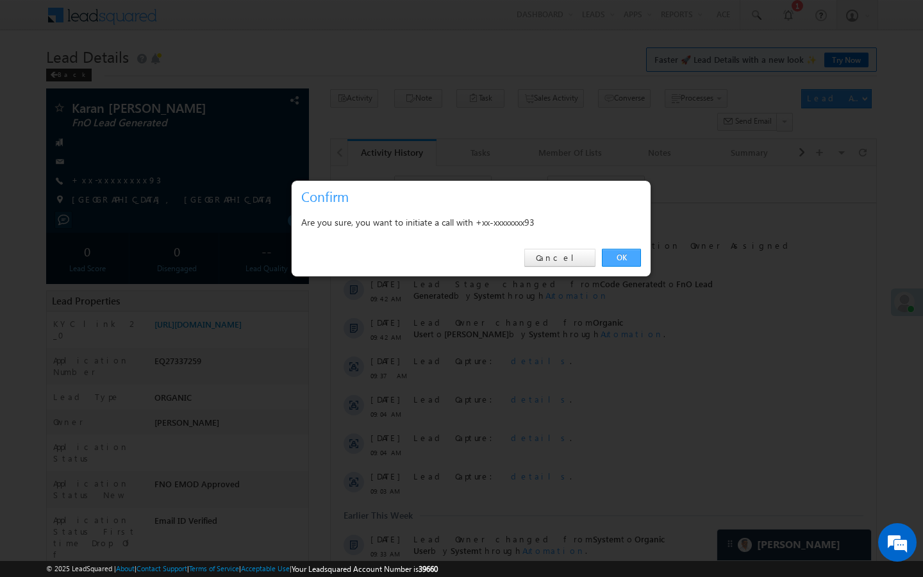
click at [613, 257] on link "OK" at bounding box center [621, 258] width 39 height 18
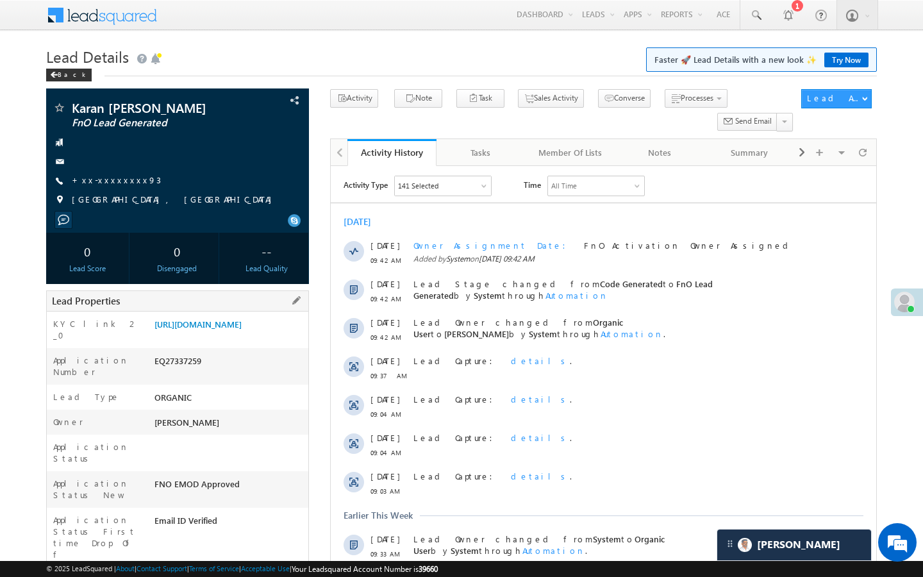
click at [234, 336] on div "https://angelbroking1-pk3em7sa.customui-test.leadsquared.com?leadId=06538405-66…" at bounding box center [229, 327] width 157 height 18
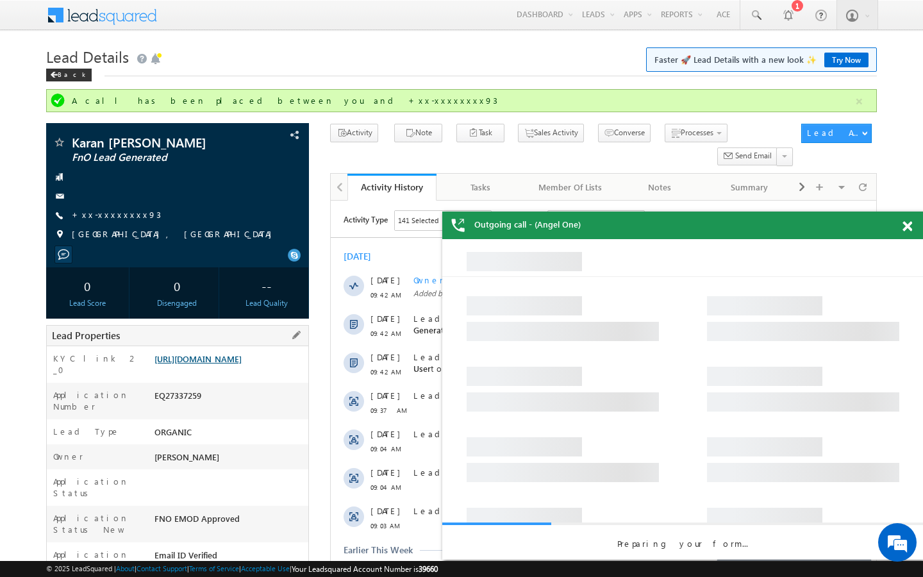
click at [229, 364] on link "https://angelbroking1-pk3em7sa.customui-test.leadsquared.com?leadId=06538405-66…" at bounding box center [197, 358] width 87 height 11
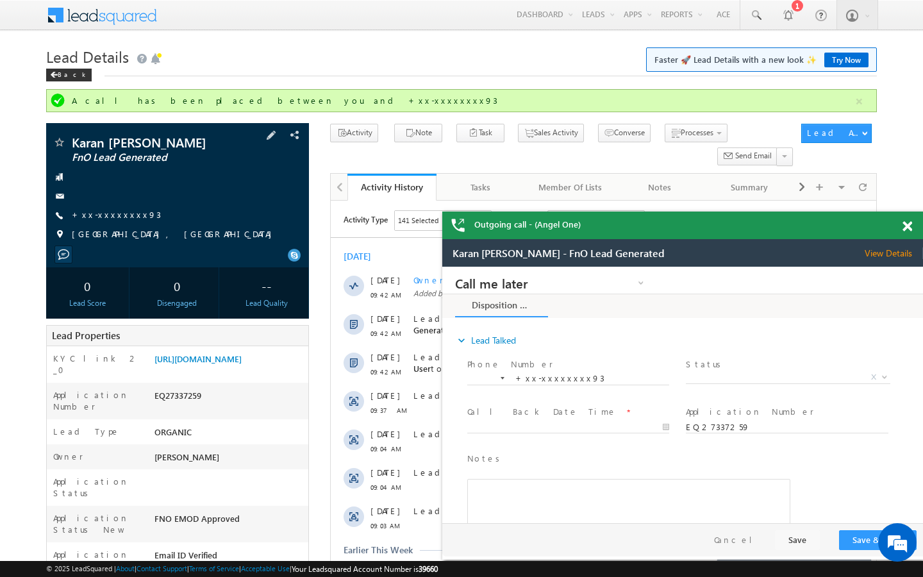
click at [63, 143] on span at bounding box center [59, 143] width 13 height 13
click at [115, 212] on link "+xx-xxxxxxxx93" at bounding box center [116, 214] width 89 height 11
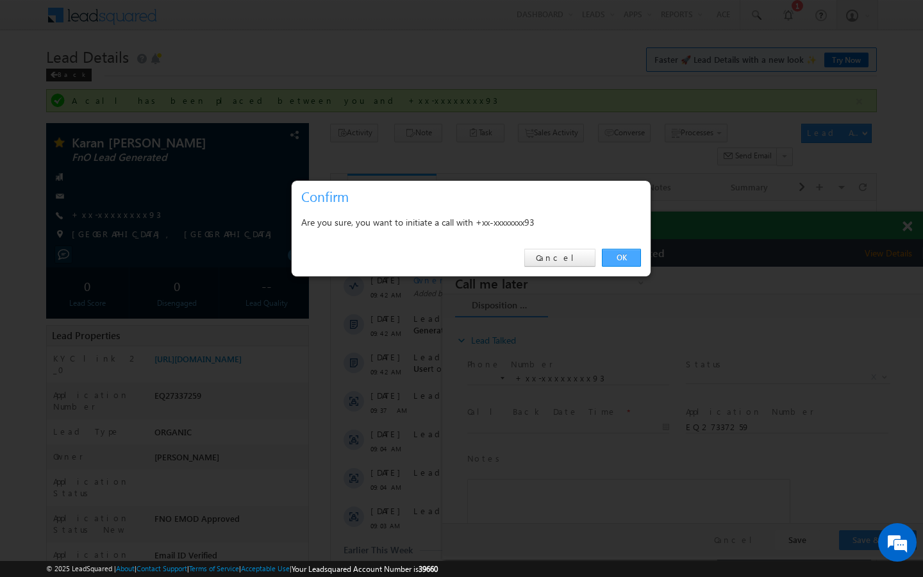
drag, startPoint x: 621, startPoint y: 254, endPoint x: 281, endPoint y: 32, distance: 405.9
click at [621, 254] on link "OK" at bounding box center [621, 258] width 39 height 18
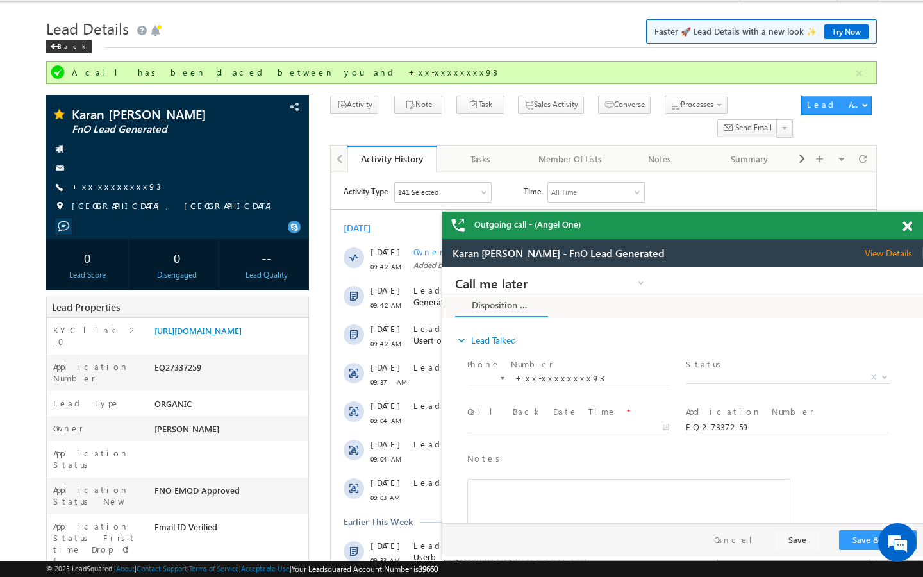
scroll to position [51, 0]
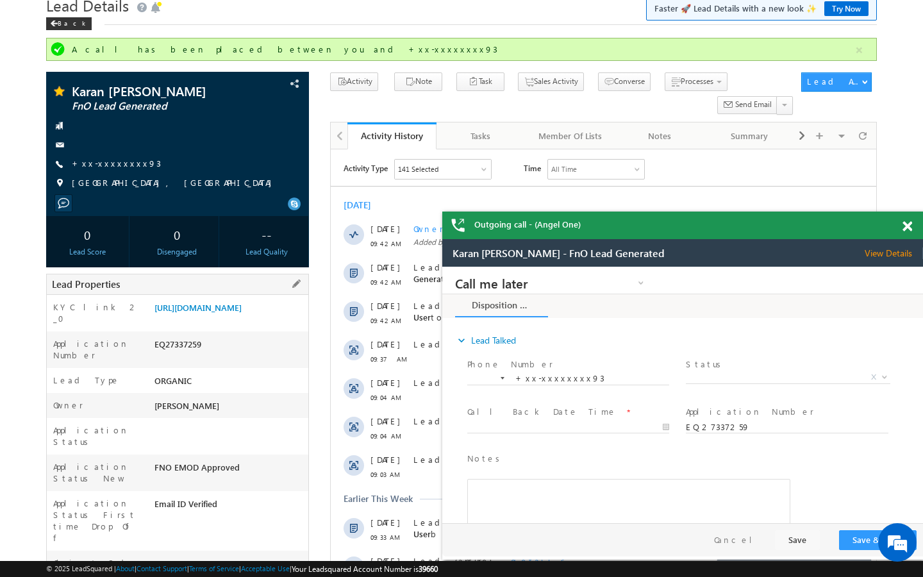
drag, startPoint x: 154, startPoint y: 529, endPoint x: 245, endPoint y: 528, distance: 90.4
click at [245, 557] on div "AABM020817" at bounding box center [229, 566] width 157 height 18
copy div "AABM020817"
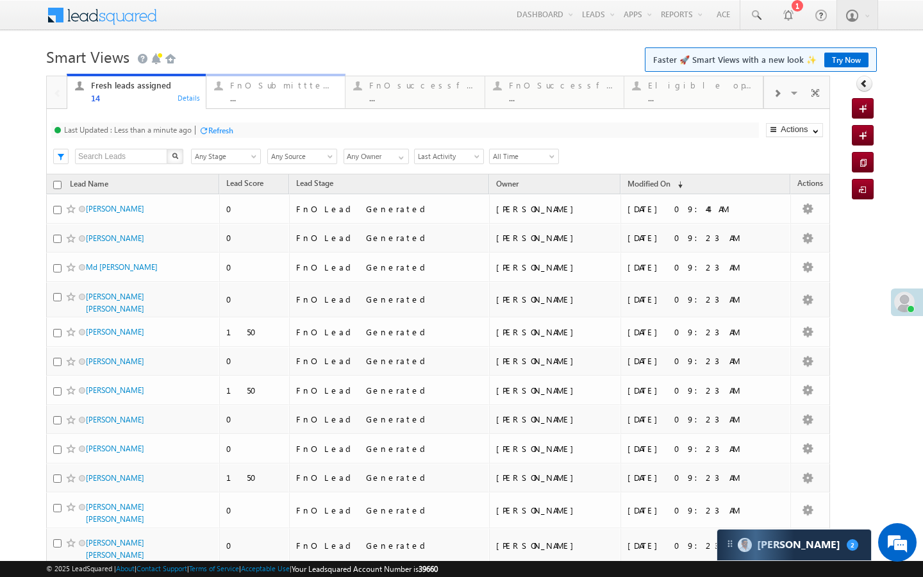
click at [279, 95] on div "..." at bounding box center [283, 98] width 107 height 10
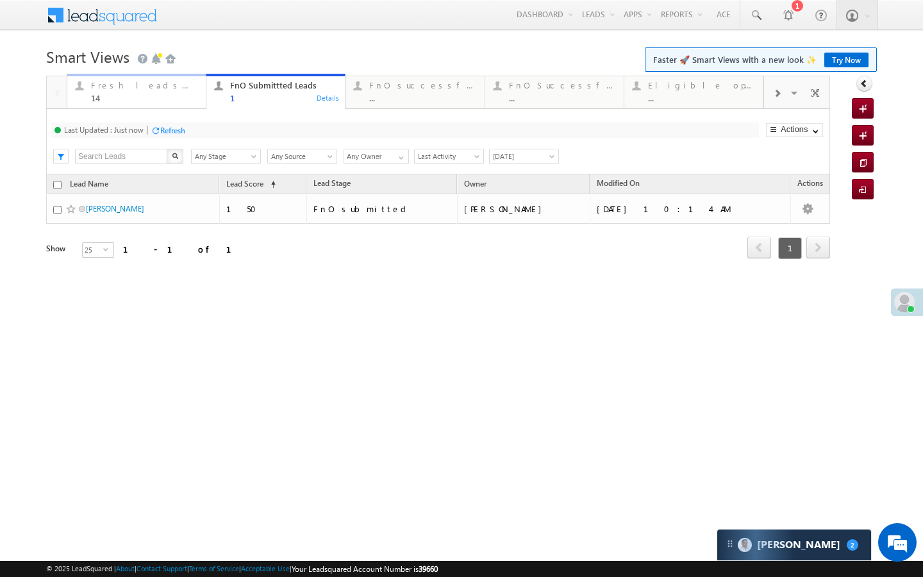
click at [183, 101] on div "14" at bounding box center [144, 98] width 107 height 10
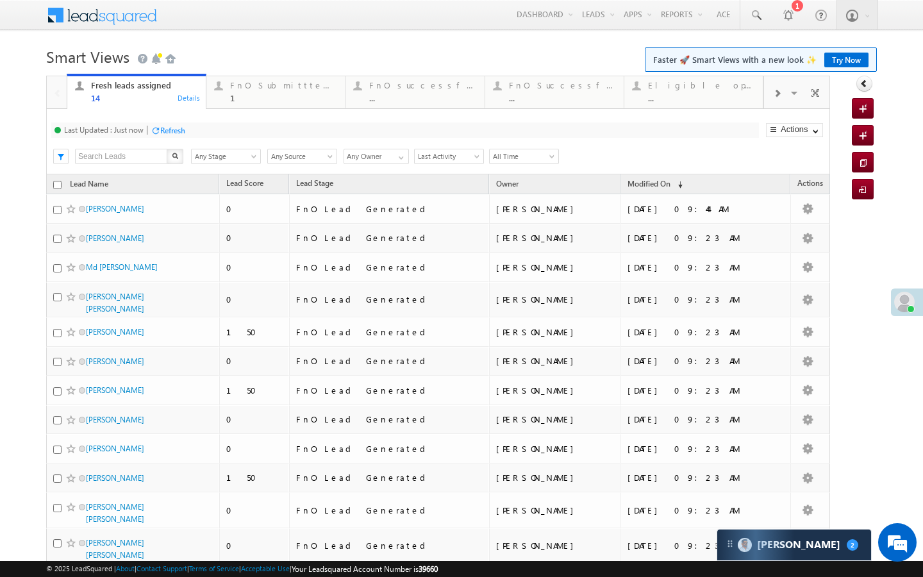
click at [178, 135] on div "Refresh" at bounding box center [168, 130] width 35 height 12
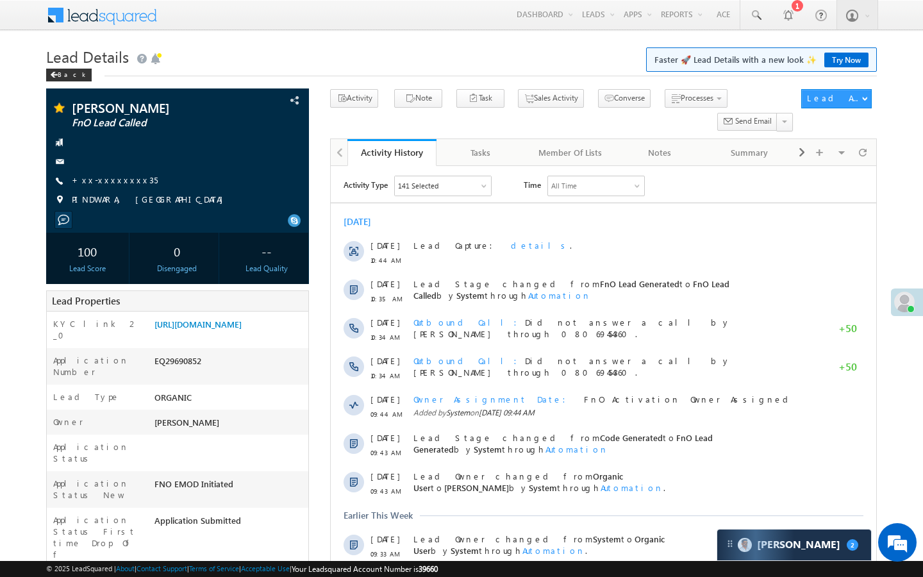
scroll to position [6000, 0]
